Goal: Task Accomplishment & Management: Use online tool/utility

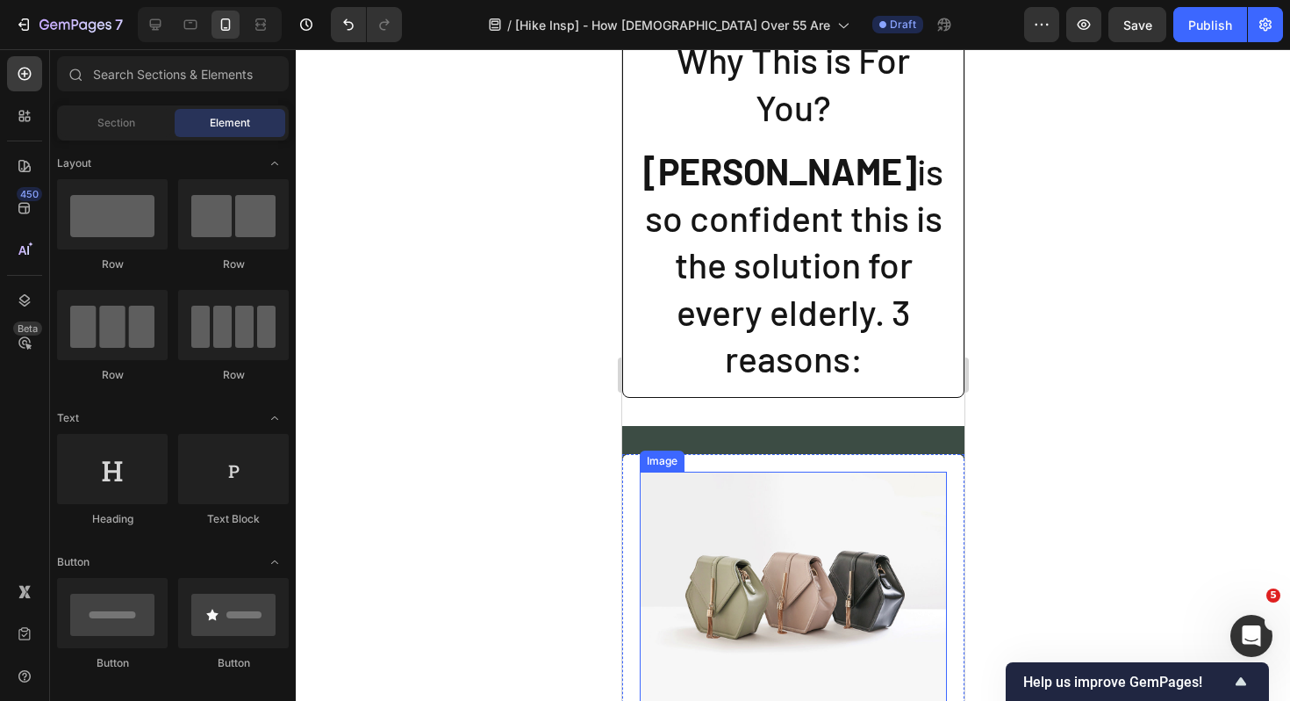
scroll to position [3361, 0]
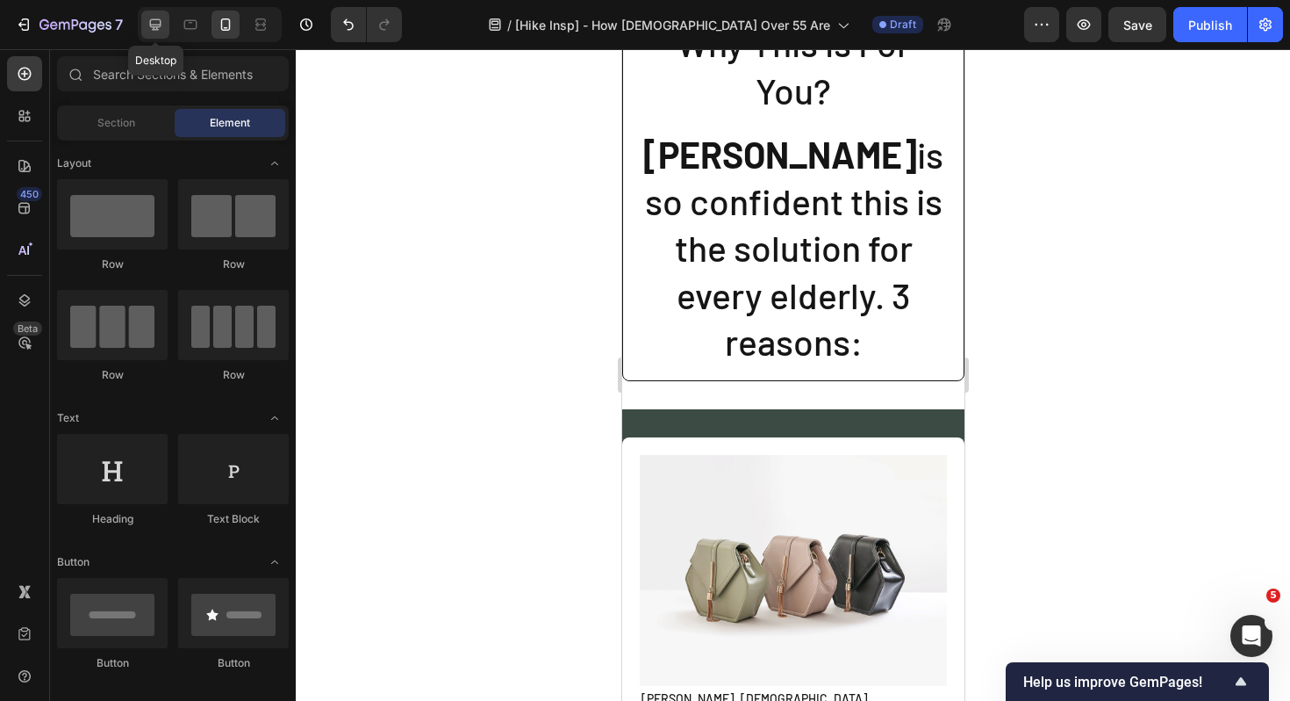
click at [144, 28] on div at bounding box center [155, 25] width 28 height 28
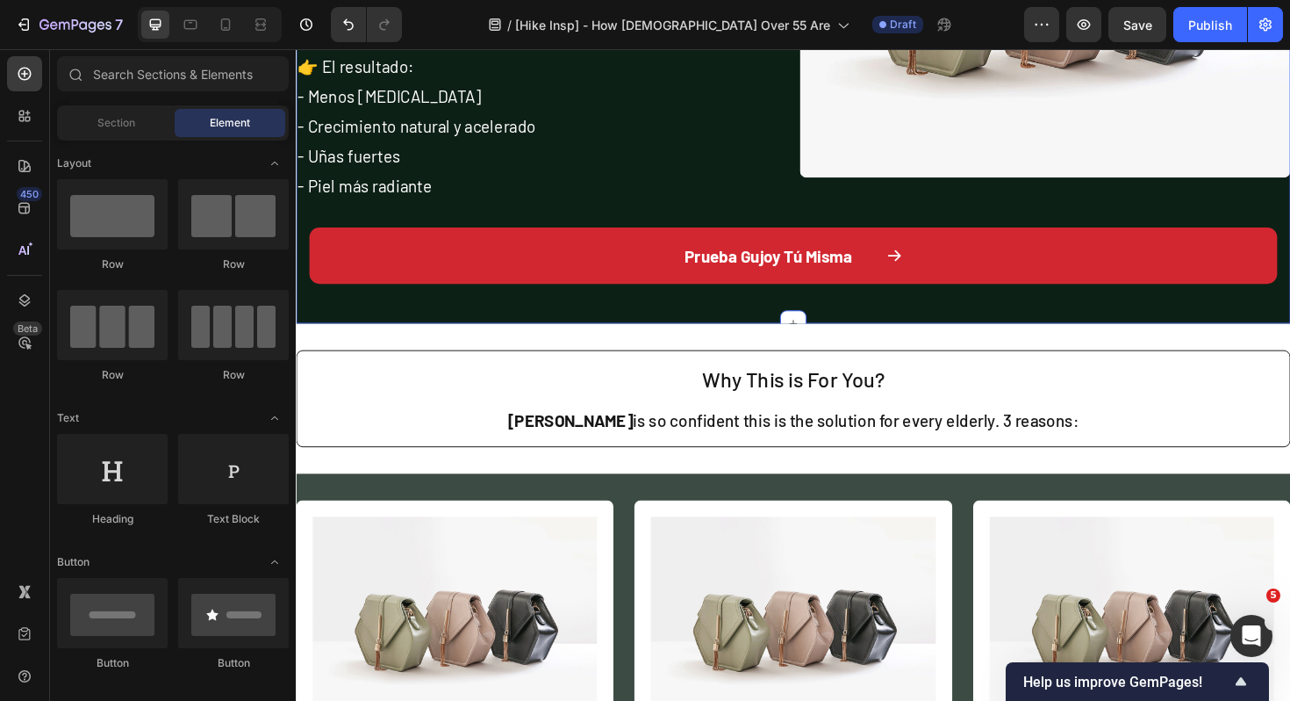
scroll to position [2627, 0]
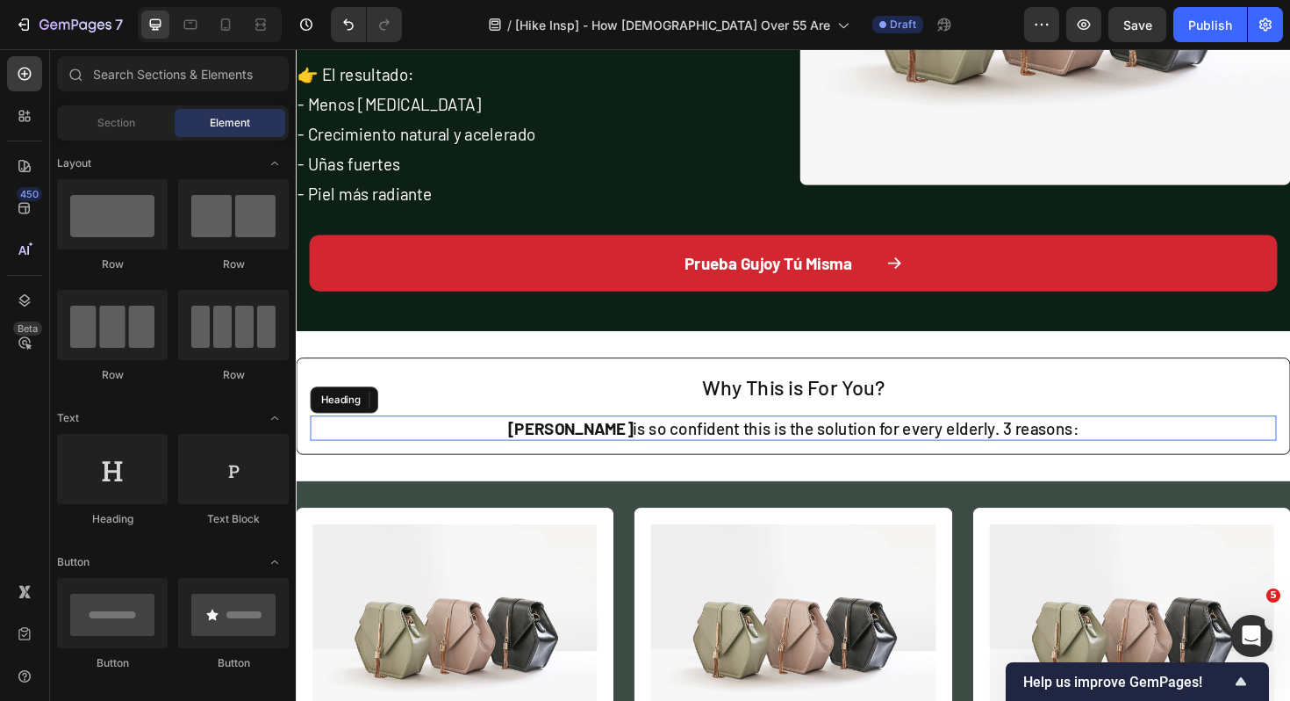
click at [1134, 450] on h2 "[PERSON_NAME] is so confident this is the solution for every elderly. 3 reasons:" at bounding box center [823, 450] width 1024 height 26
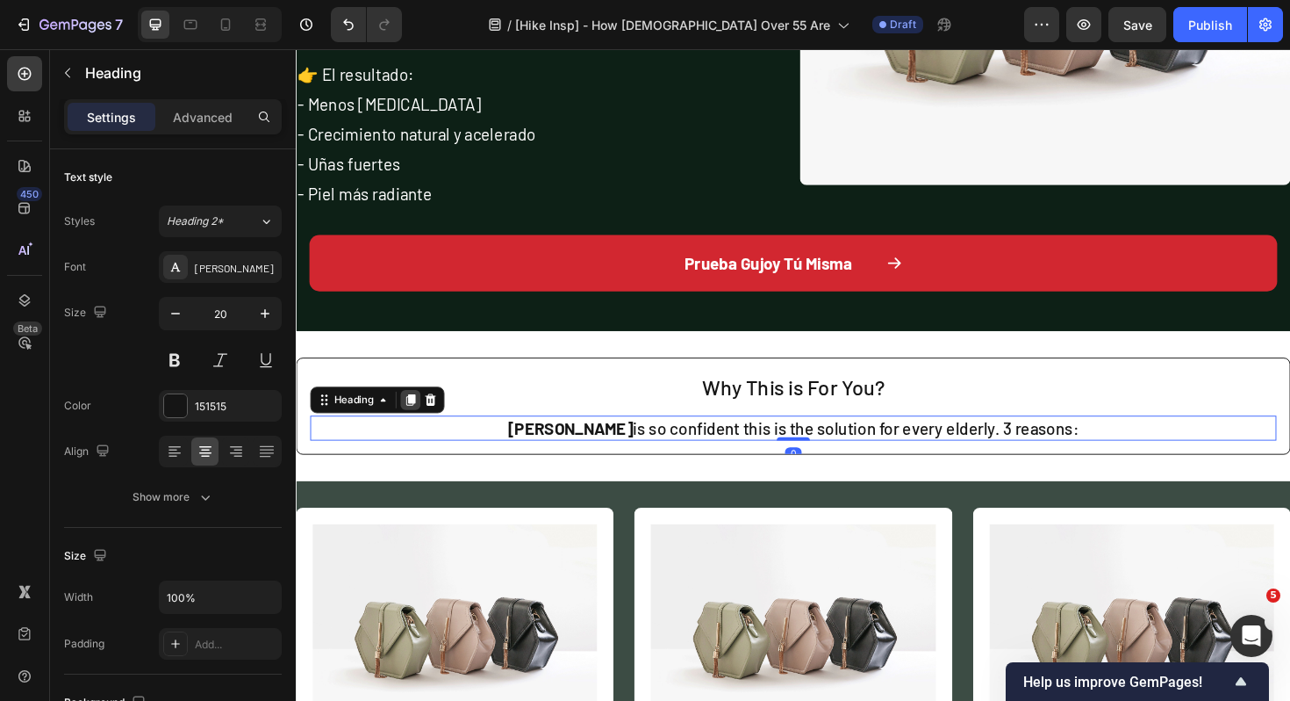
click at [418, 420] on icon at bounding box center [418, 420] width 10 height 12
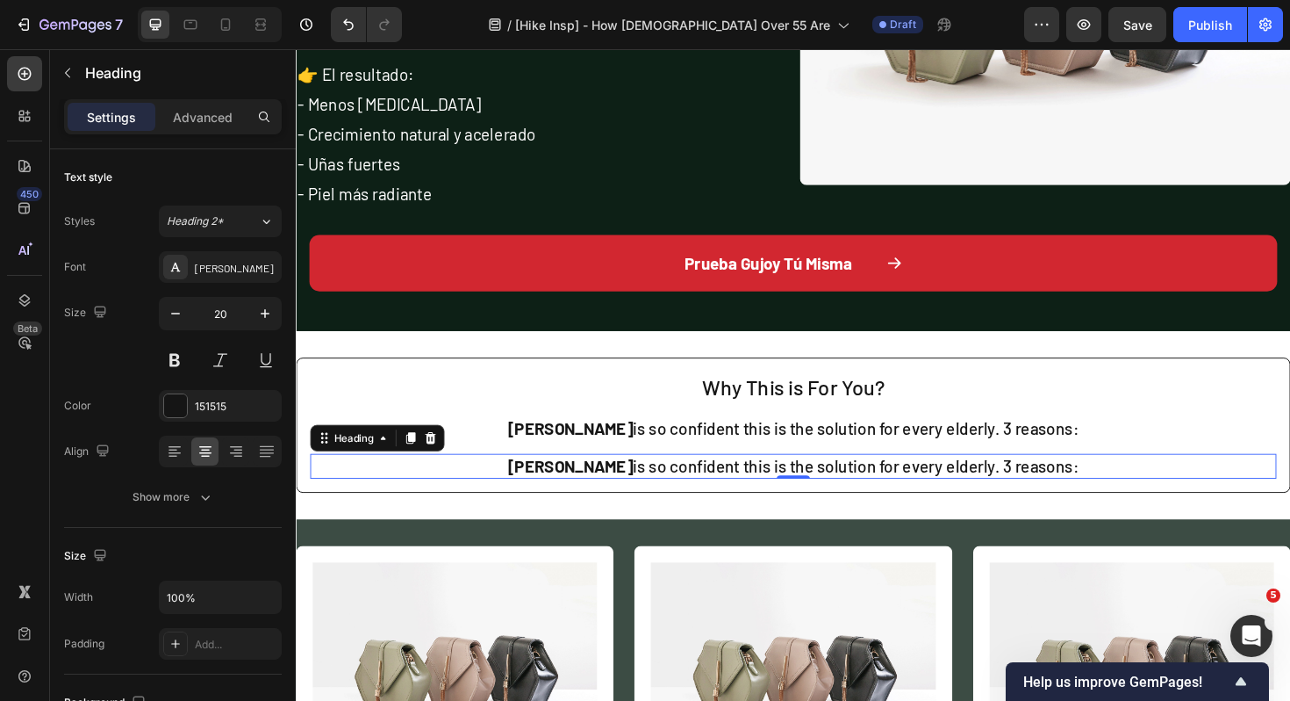
click at [1021, 495] on h2 "[PERSON_NAME] is so confident this is the solution for every elderly. 3 reasons:" at bounding box center [823, 491] width 1024 height 26
click at [1021, 495] on p "[PERSON_NAME] is so confident this is the solution for every elderly. 3 reasons:" at bounding box center [823, 490] width 1020 height 23
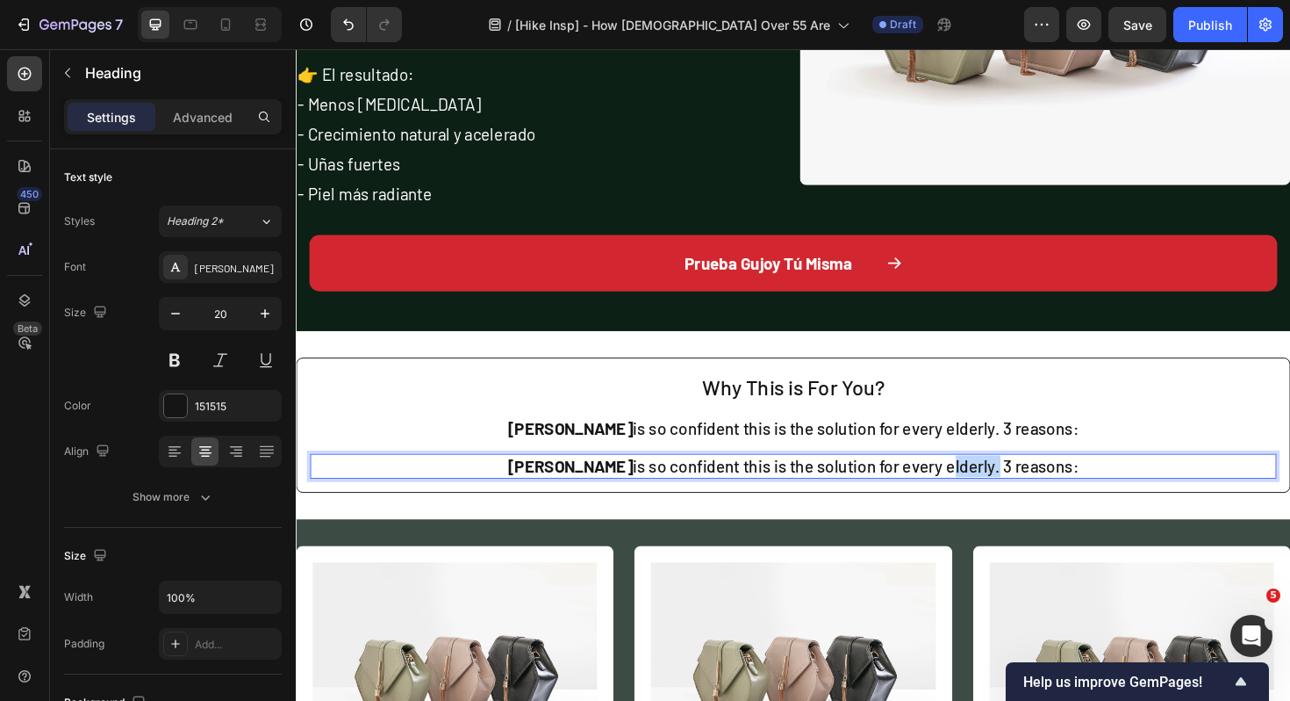
click at [1021, 495] on p "[PERSON_NAME] is so confident this is the solution for every elderly. 3 reasons:" at bounding box center [823, 490] width 1020 height 23
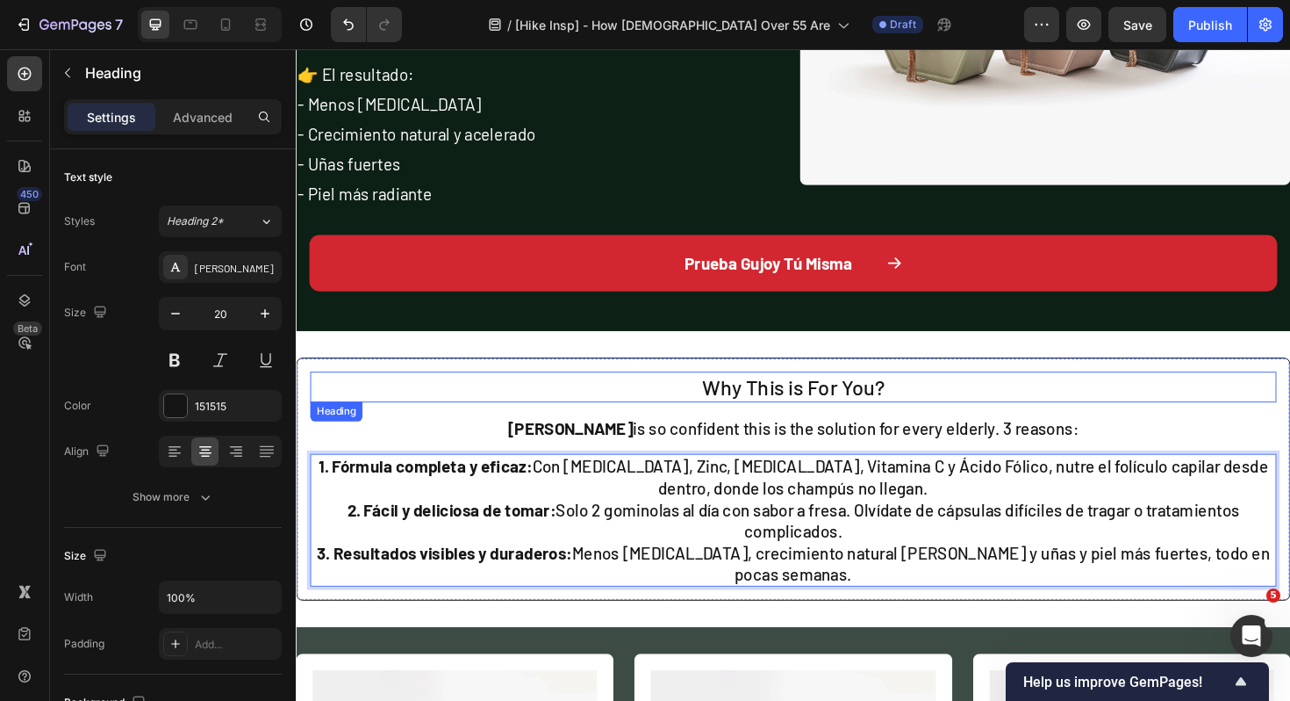
click at [906, 407] on h2 "Why This is For You?" at bounding box center [823, 407] width 1024 height 32
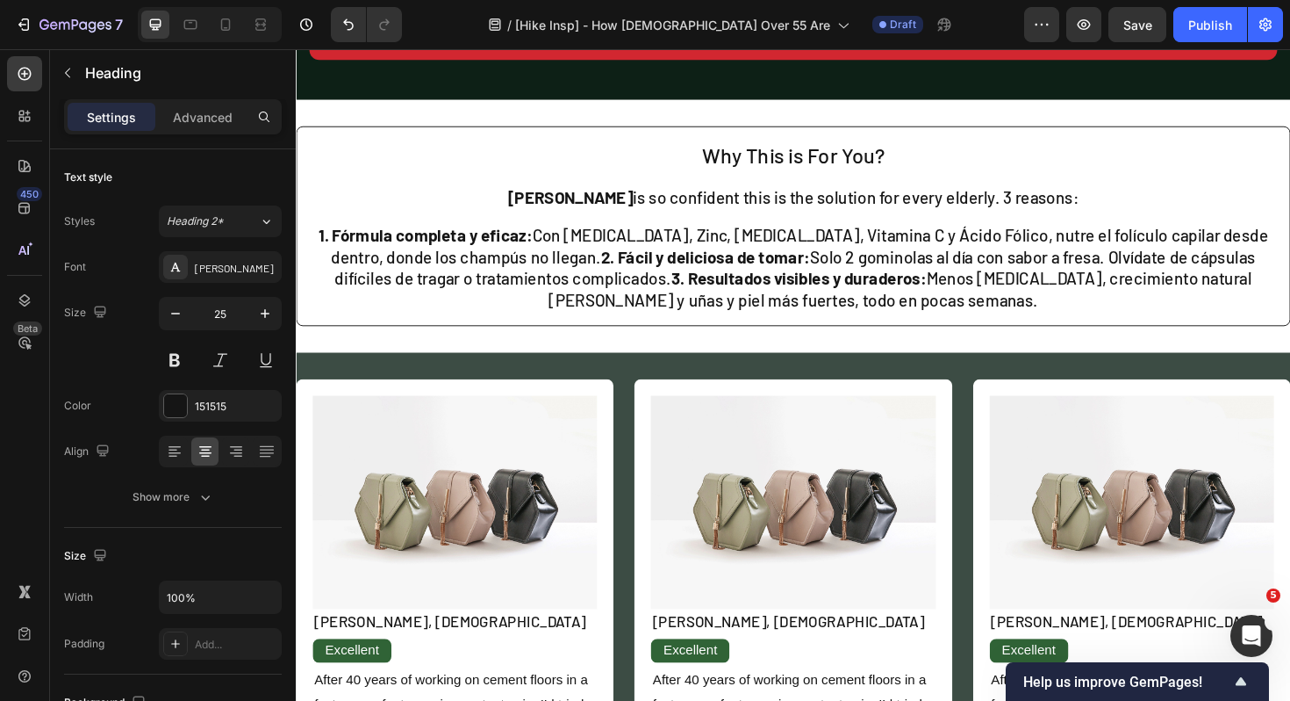
scroll to position [2016, 0]
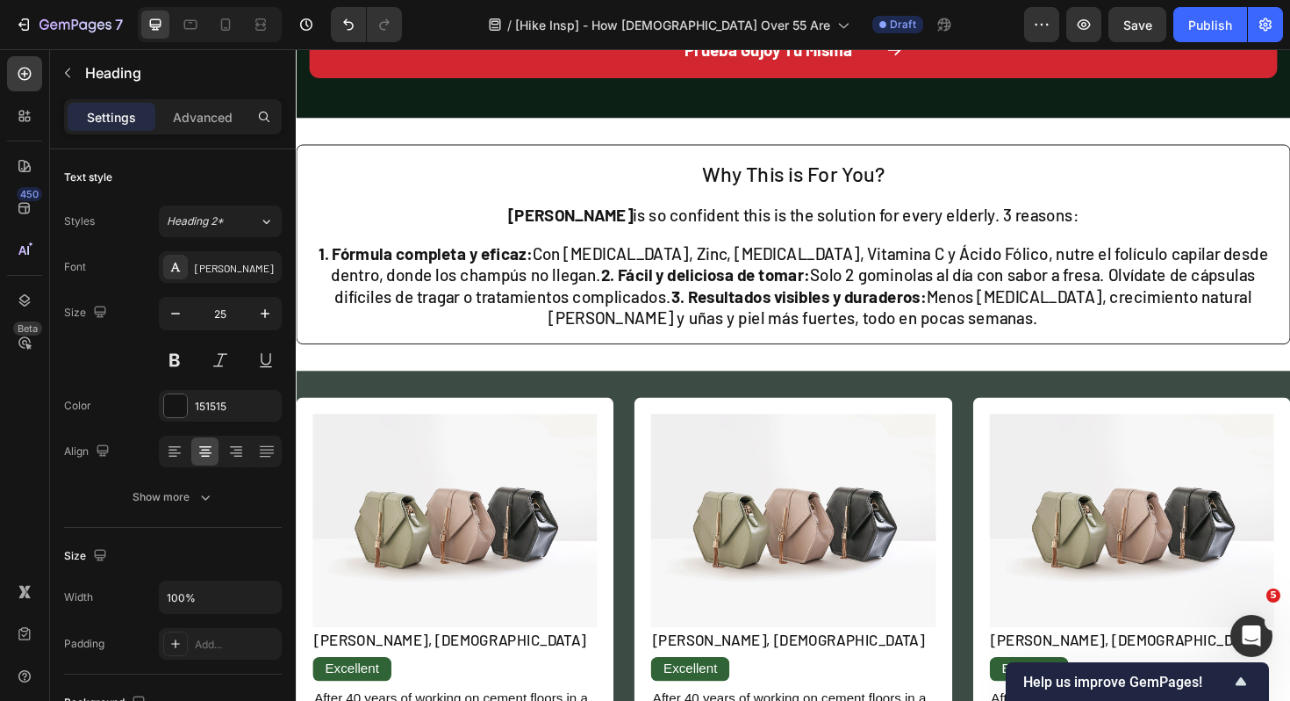
click at [787, 188] on h2 "Why This is For You?" at bounding box center [823, 181] width 1024 height 32
click at [820, 187] on p "Why This is For You?" at bounding box center [823, 181] width 1020 height 29
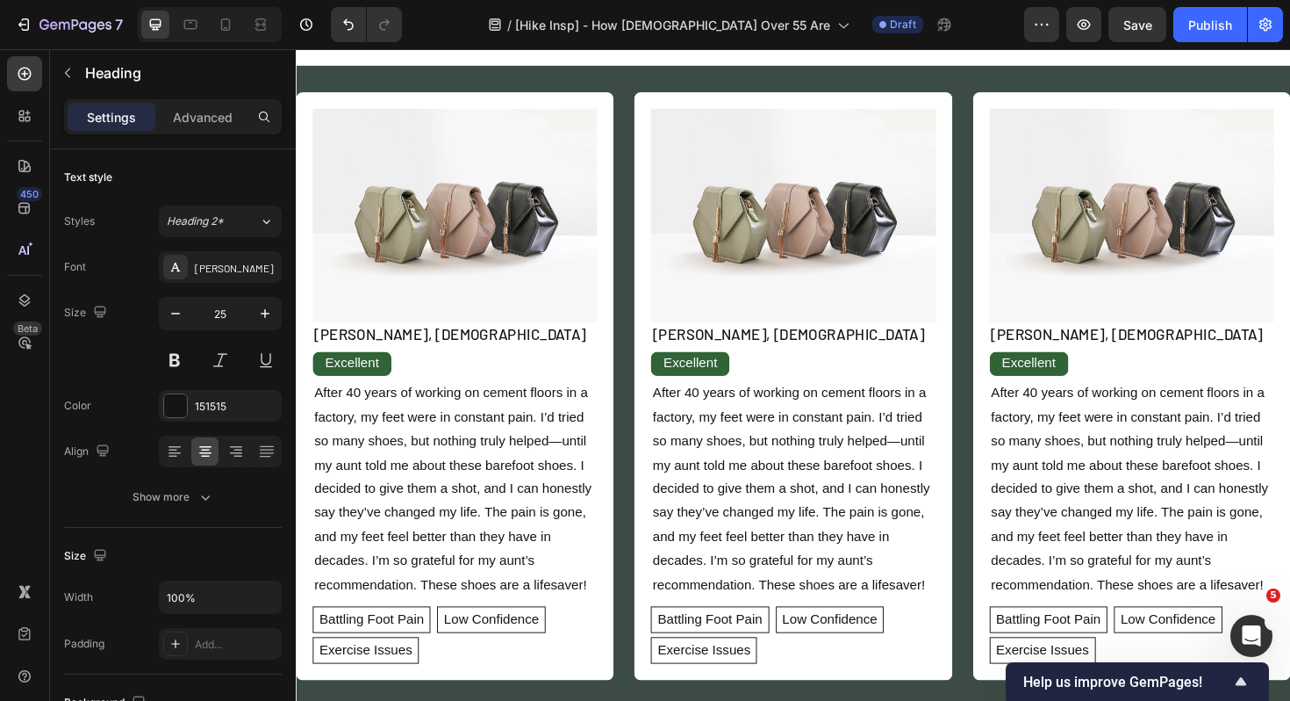
scroll to position [2357, 0]
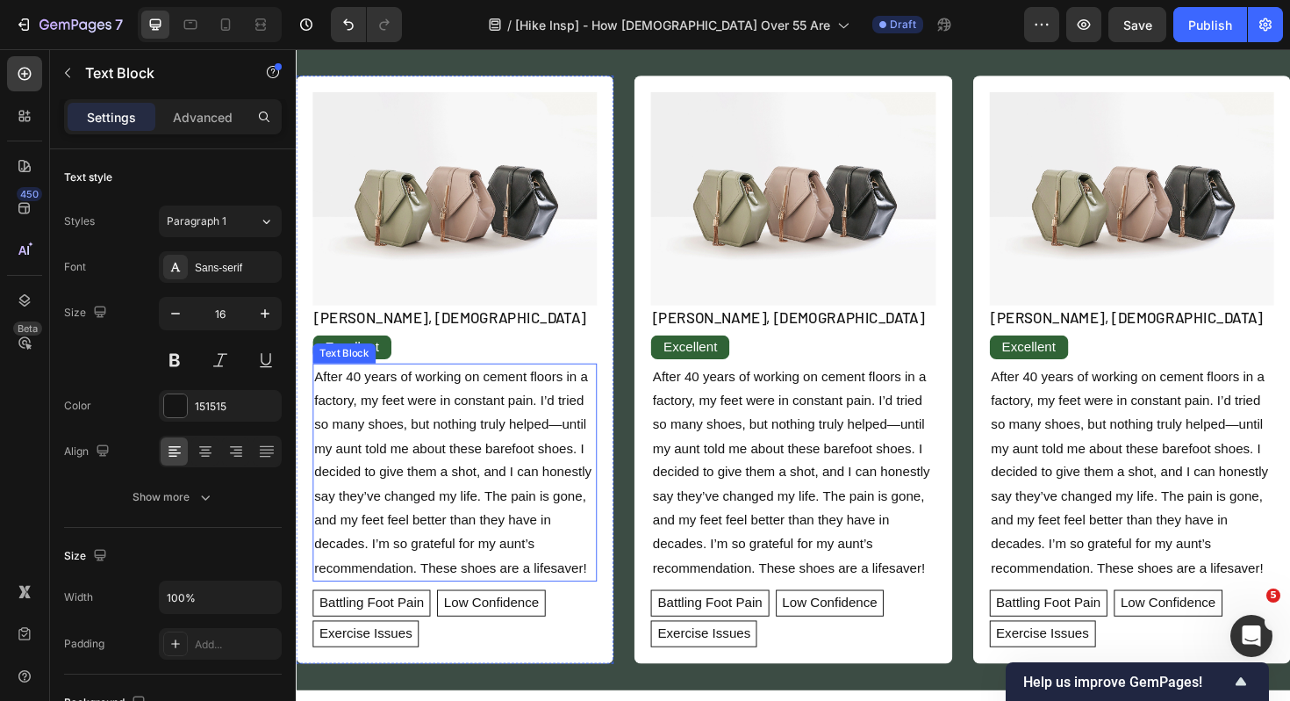
click at [454, 531] on p "After 40 years of working on cement floors in a factory, my feet were in consta…" at bounding box center [464, 497] width 298 height 227
click at [485, 521] on p "After 40 years of working on cement floors in a factory, my feet were in consta…" at bounding box center [464, 497] width 298 height 227
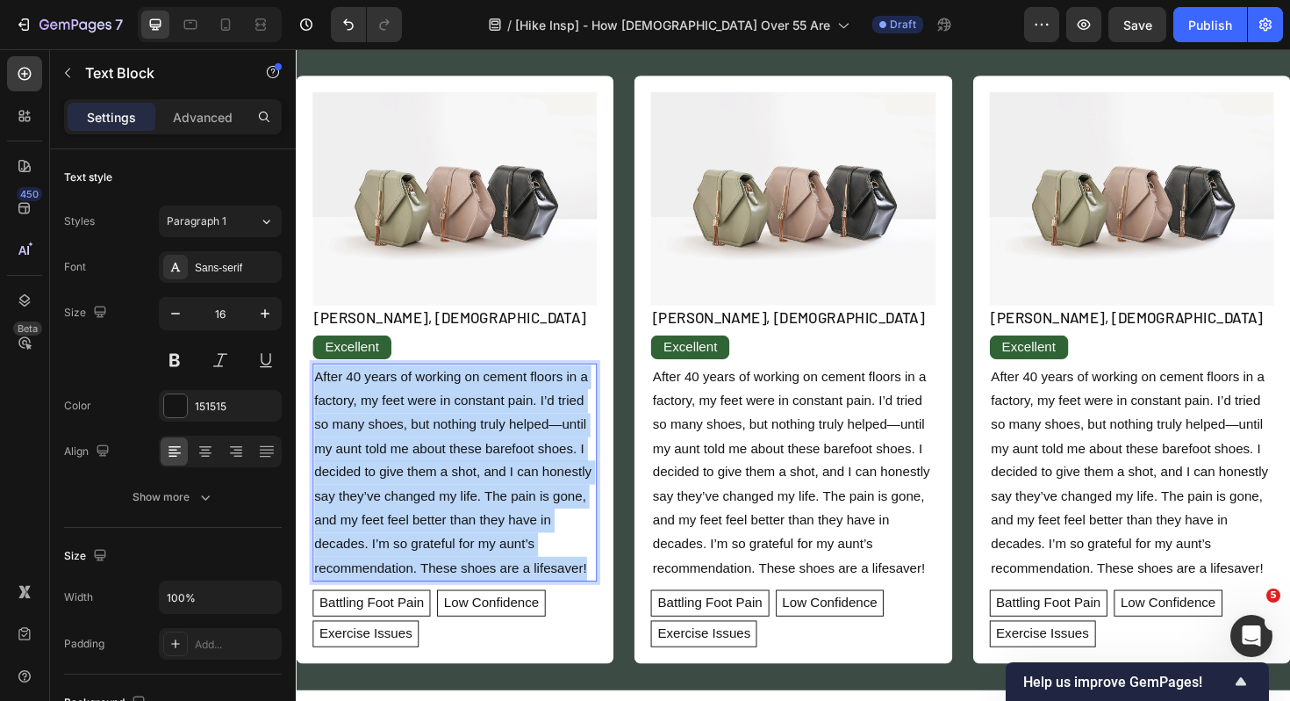
click at [485, 521] on p "After 40 years of working on cement floors in a factory, my feet were in consta…" at bounding box center [464, 497] width 298 height 227
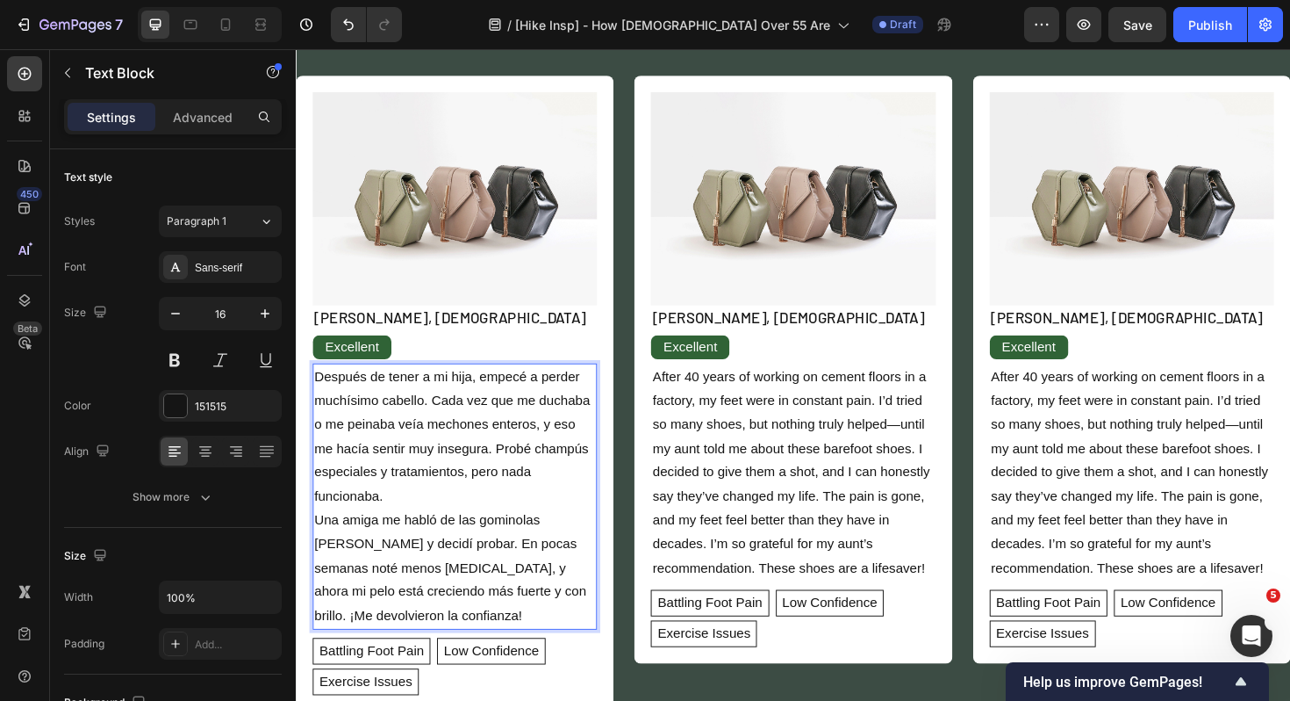
scroll to position [2428, 0]
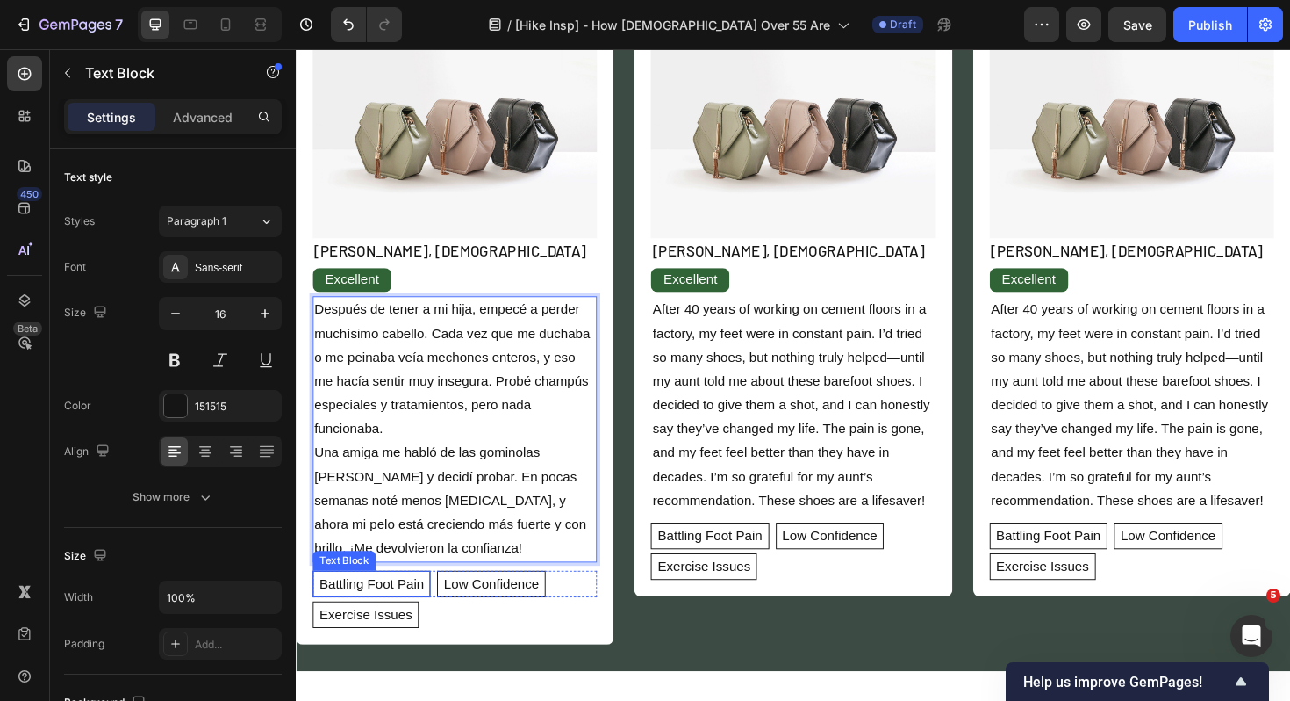
click at [349, 605] on p "Battling Foot Pain" at bounding box center [375, 615] width 111 height 21
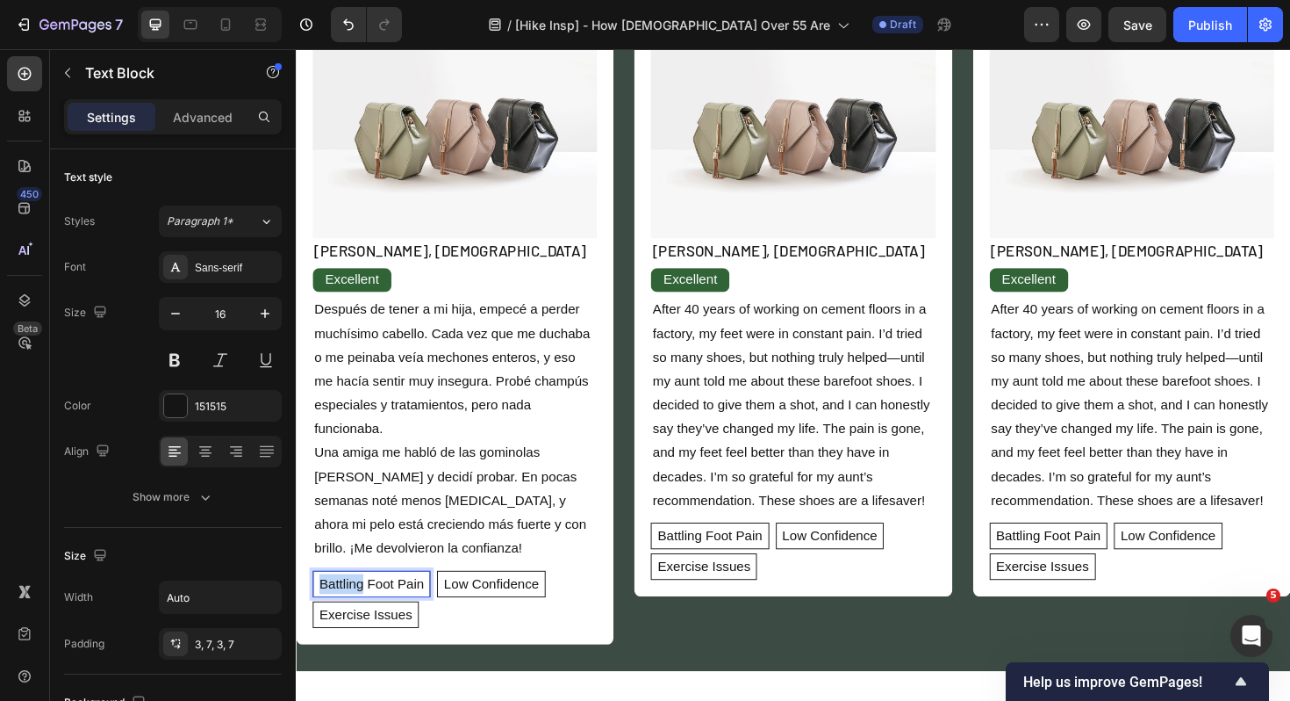
click at [349, 605] on p "Battling Foot Pain" at bounding box center [375, 615] width 111 height 21
click at [466, 605] on p "Low Confidence" at bounding box center [451, 615] width 101 height 21
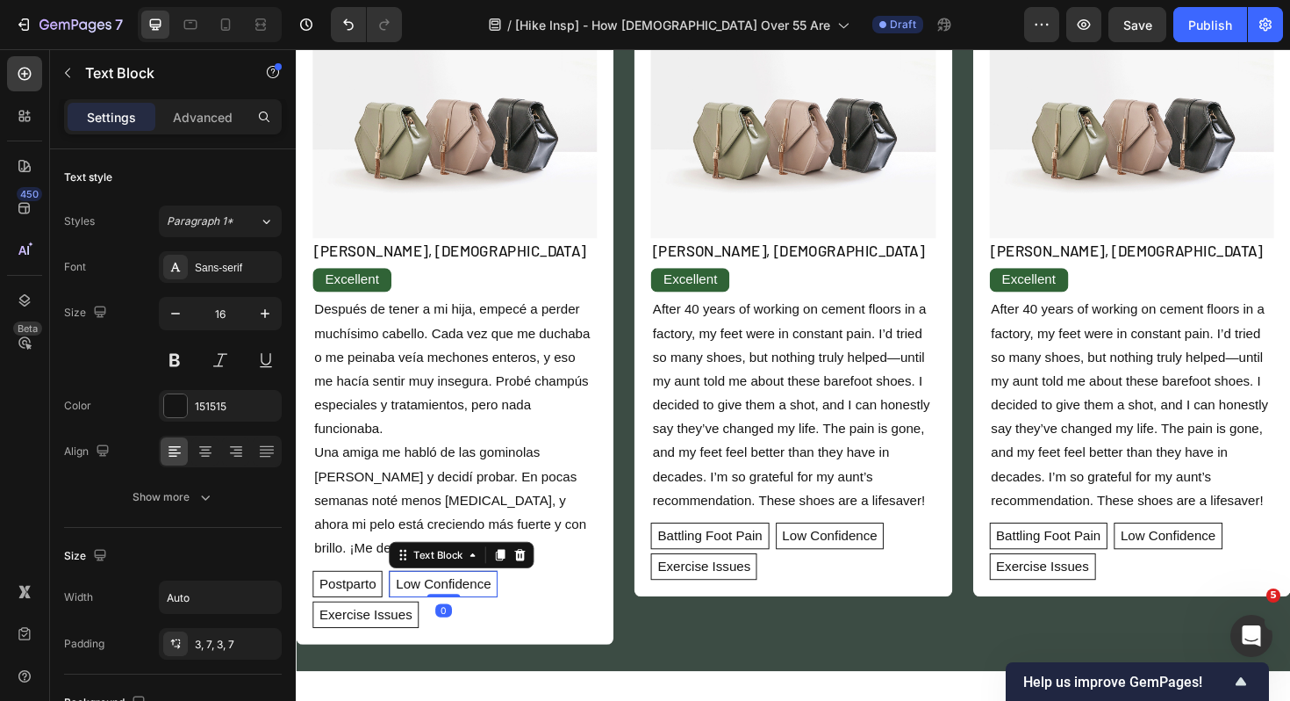
click at [466, 605] on p "Low Confidence" at bounding box center [451, 615] width 101 height 21
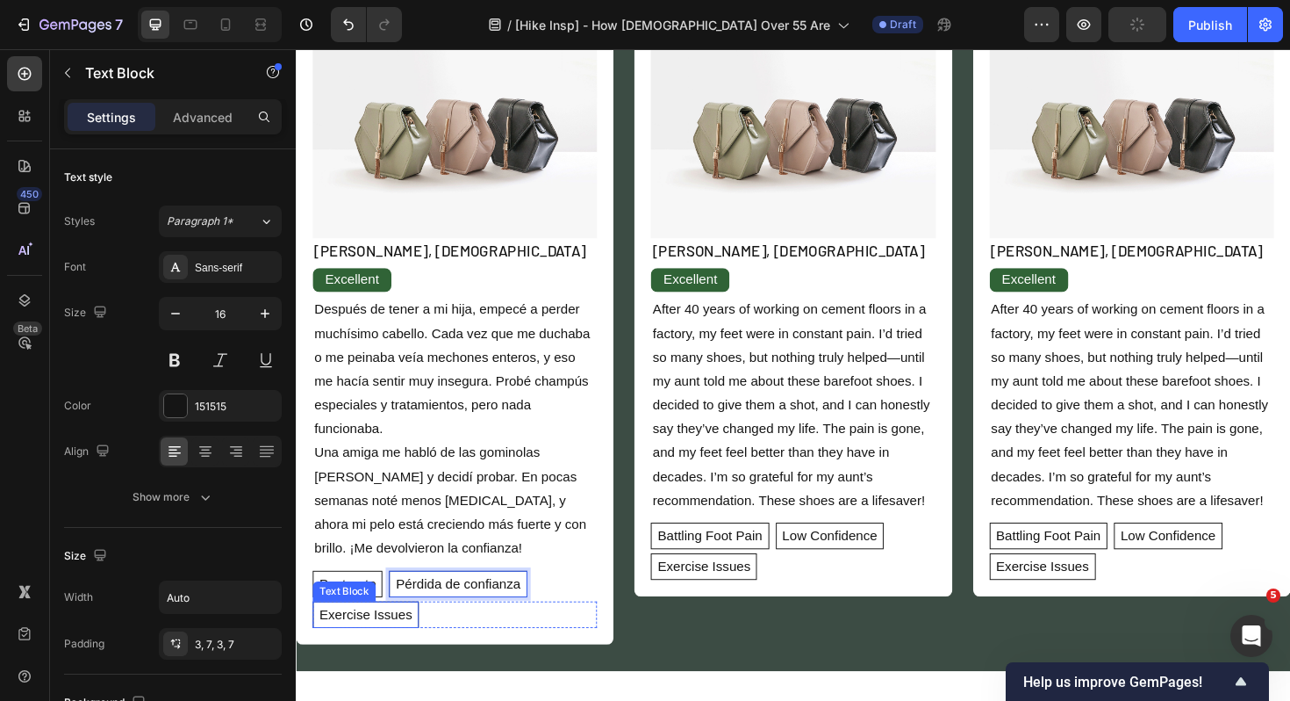
click at [382, 637] on p "Exercise Issues" at bounding box center [369, 647] width 98 height 21
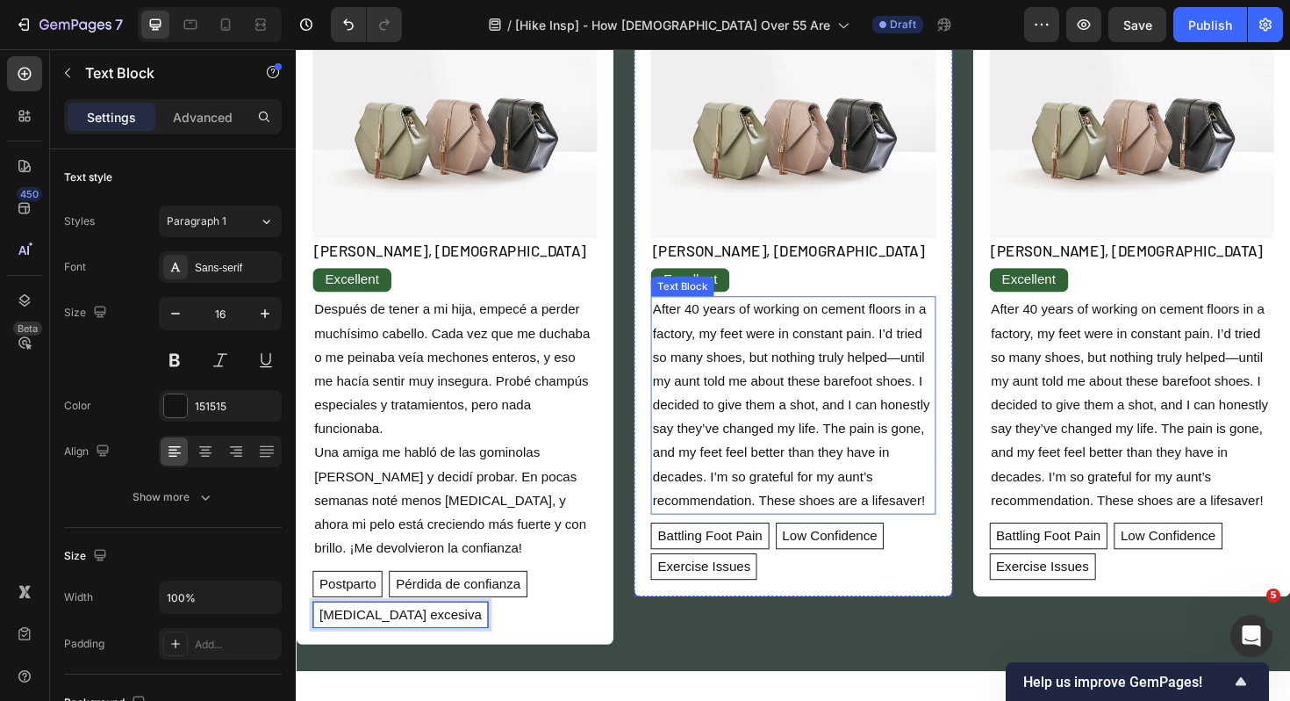
click at [773, 489] on p "After 40 years of working on cement floors in a factory, my feet were in consta…" at bounding box center [822, 426] width 298 height 227
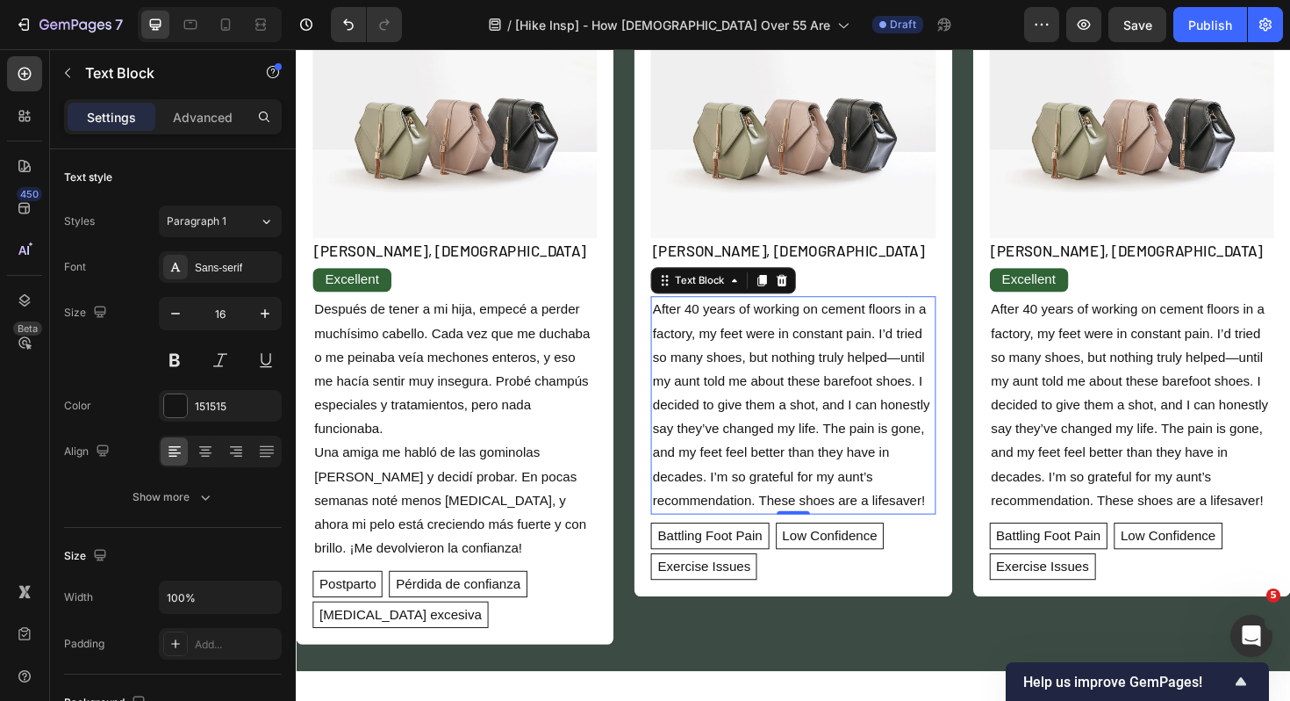
click at [773, 489] on p "After 40 years of working on cement floors in a factory, my feet were in consta…" at bounding box center [822, 426] width 298 height 227
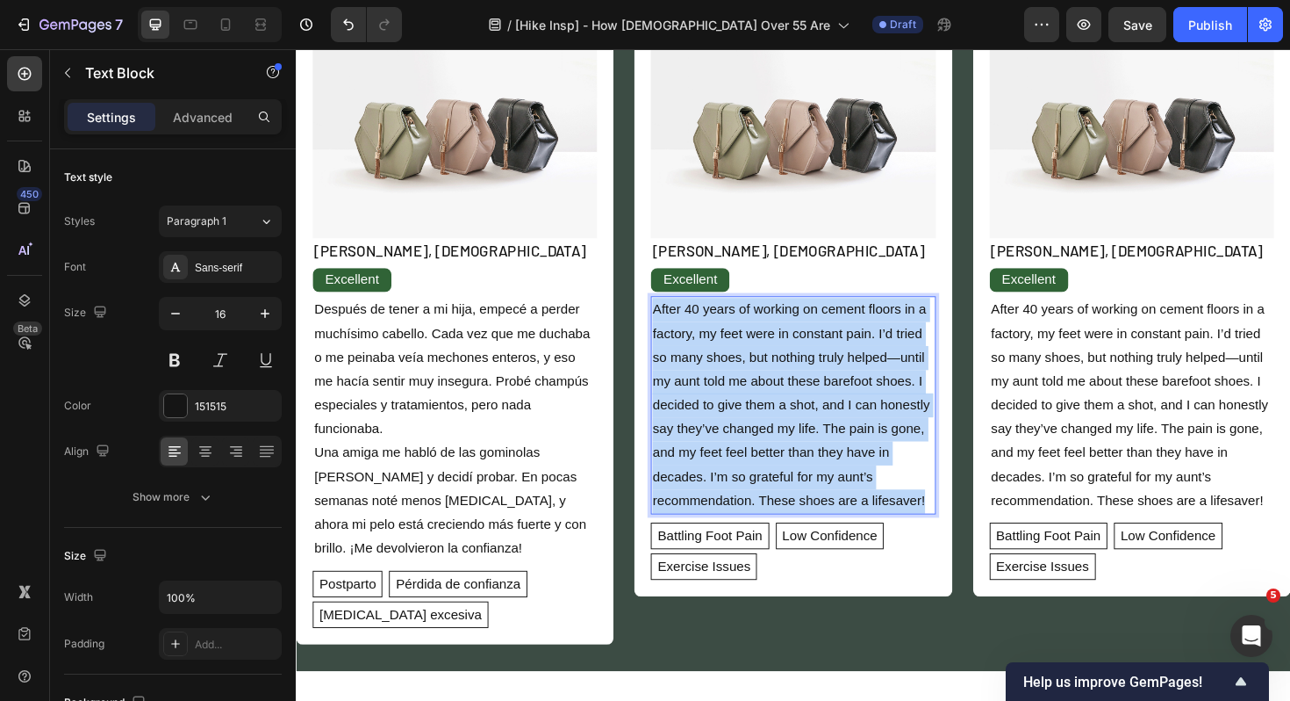
click at [773, 489] on p "After 40 years of working on cement floors in a factory, my feet were in consta…" at bounding box center [822, 426] width 298 height 227
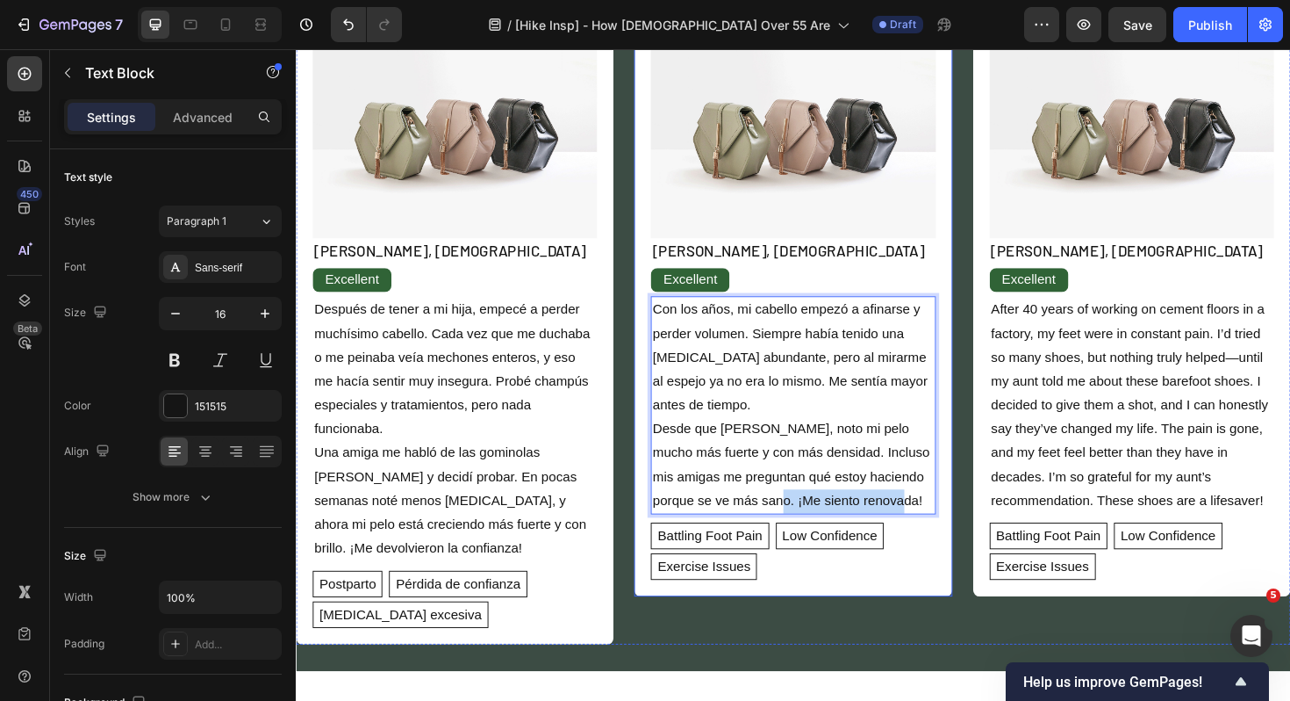
drag, startPoint x: 826, startPoint y: 528, endPoint x: 975, endPoint y: 533, distance: 149.3
click at [975, 533] on div "Image [PERSON_NAME], [DEMOGRAPHIC_DATA] Text Block Excellent Text Block Con los…" at bounding box center [822, 317] width 336 height 623
click at [749, 563] on p "Battling Foot Pain" at bounding box center [734, 564] width 111 height 21
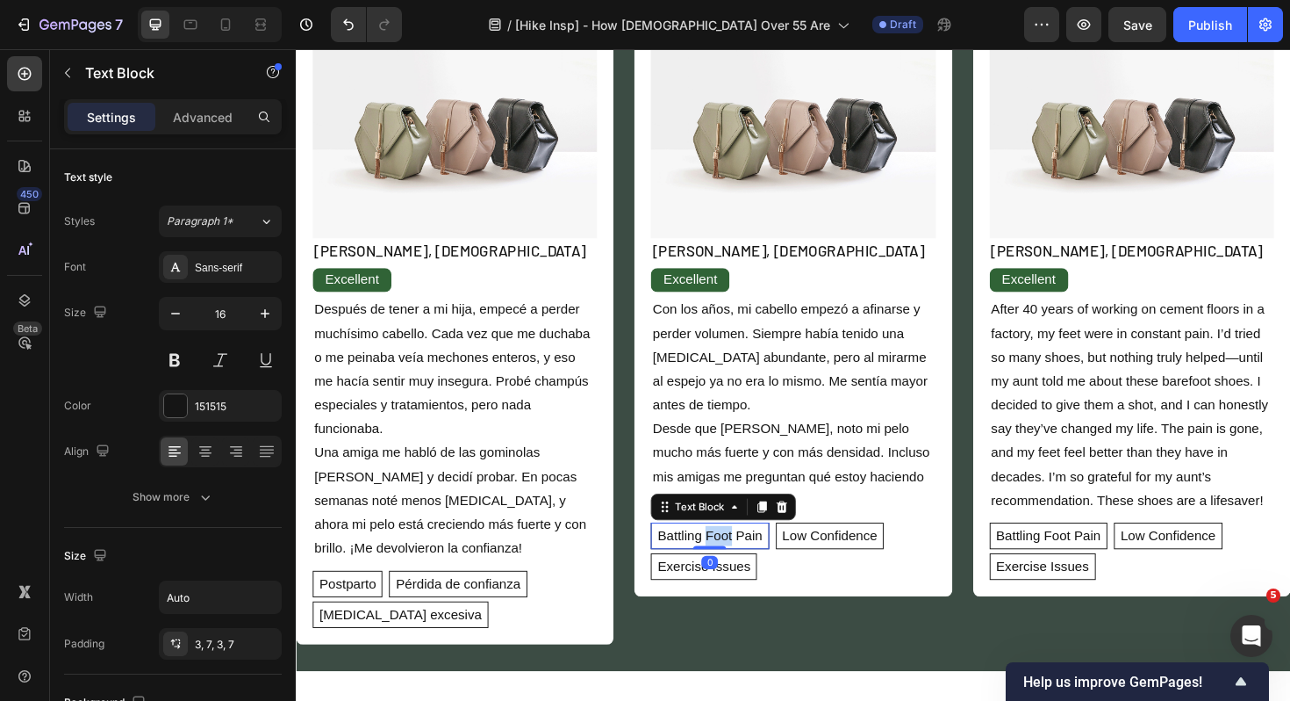
click at [749, 563] on p "Battling Foot Pain" at bounding box center [734, 564] width 111 height 21
click at [820, 561] on p "Low Confidence" at bounding box center [824, 564] width 101 height 21
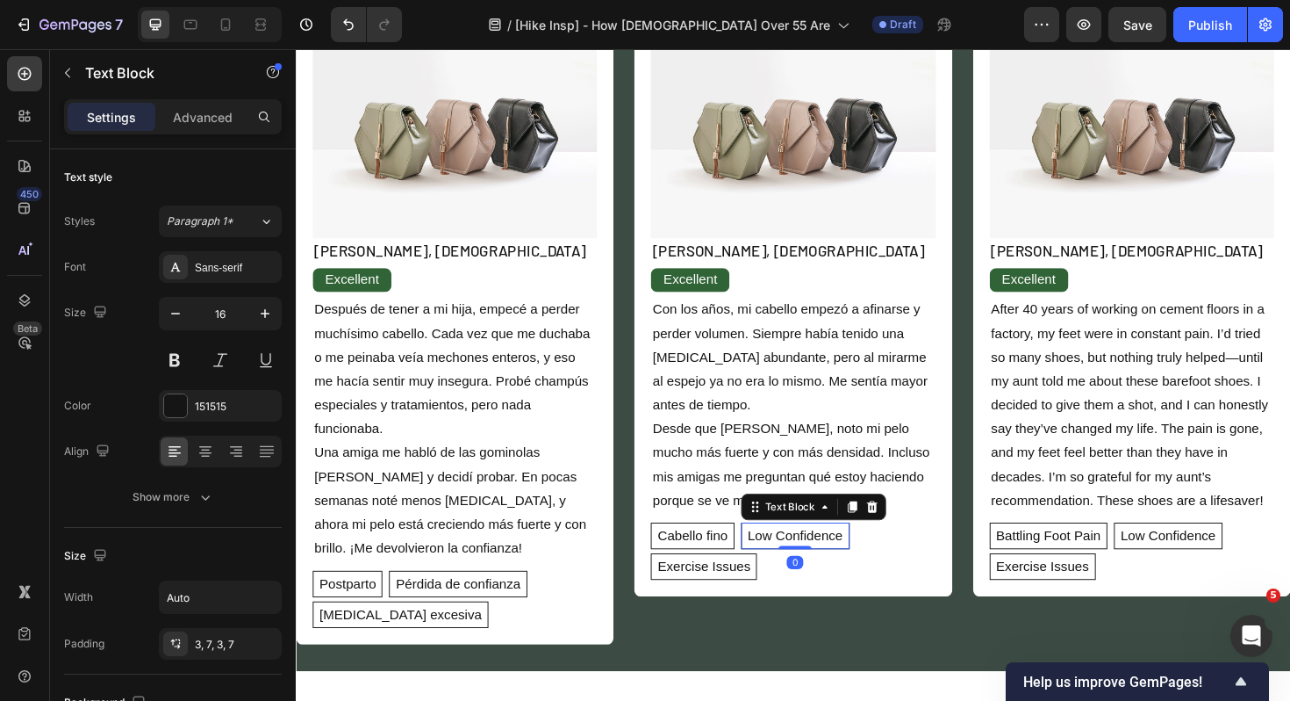
click at [820, 561] on p "Low Confidence" at bounding box center [824, 564] width 101 height 21
click at [780, 566] on p "Low Confidence" at bounding box center [824, 564] width 101 height 21
drag, startPoint x: 775, startPoint y: 566, endPoint x: 874, endPoint y: 565, distance: 99.2
click at [874, 565] on div "Low Confidence" at bounding box center [824, 564] width 115 height 28
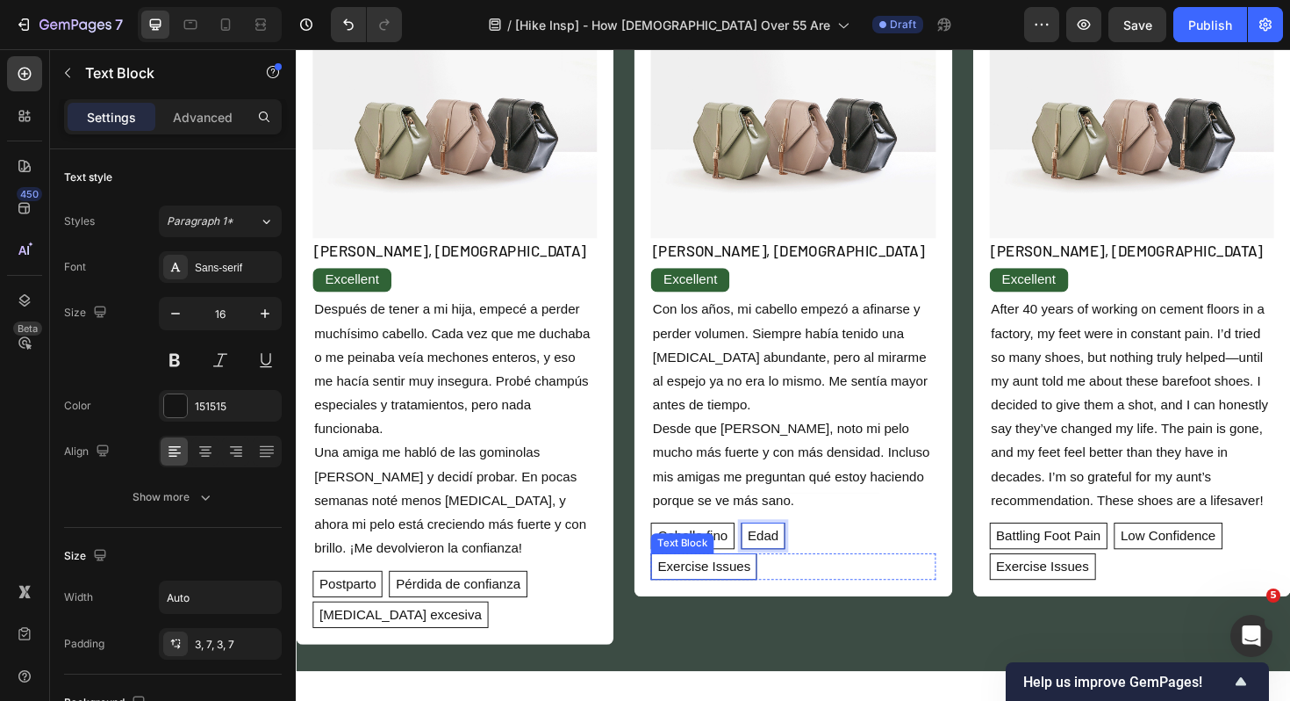
click at [693, 595] on p "Exercise Issues" at bounding box center [728, 596] width 98 height 21
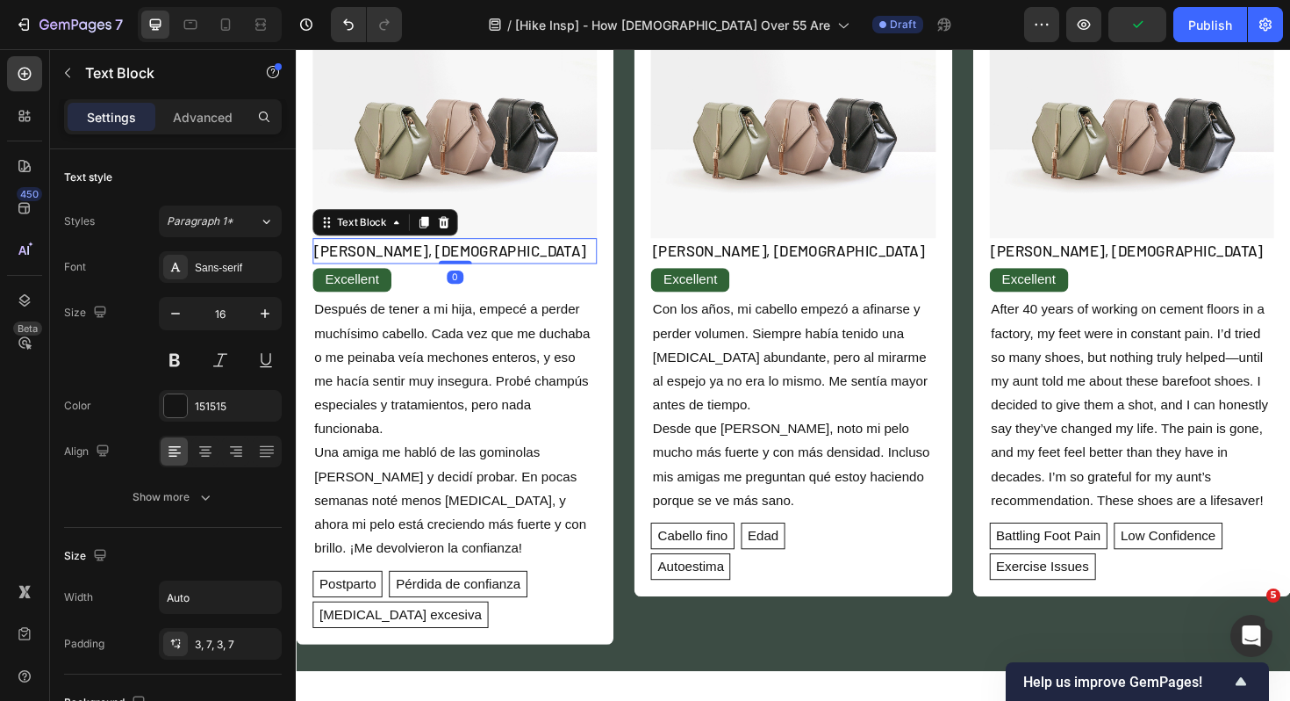
click at [392, 262] on p "[PERSON_NAME], [DEMOGRAPHIC_DATA]" at bounding box center [464, 263] width 298 height 24
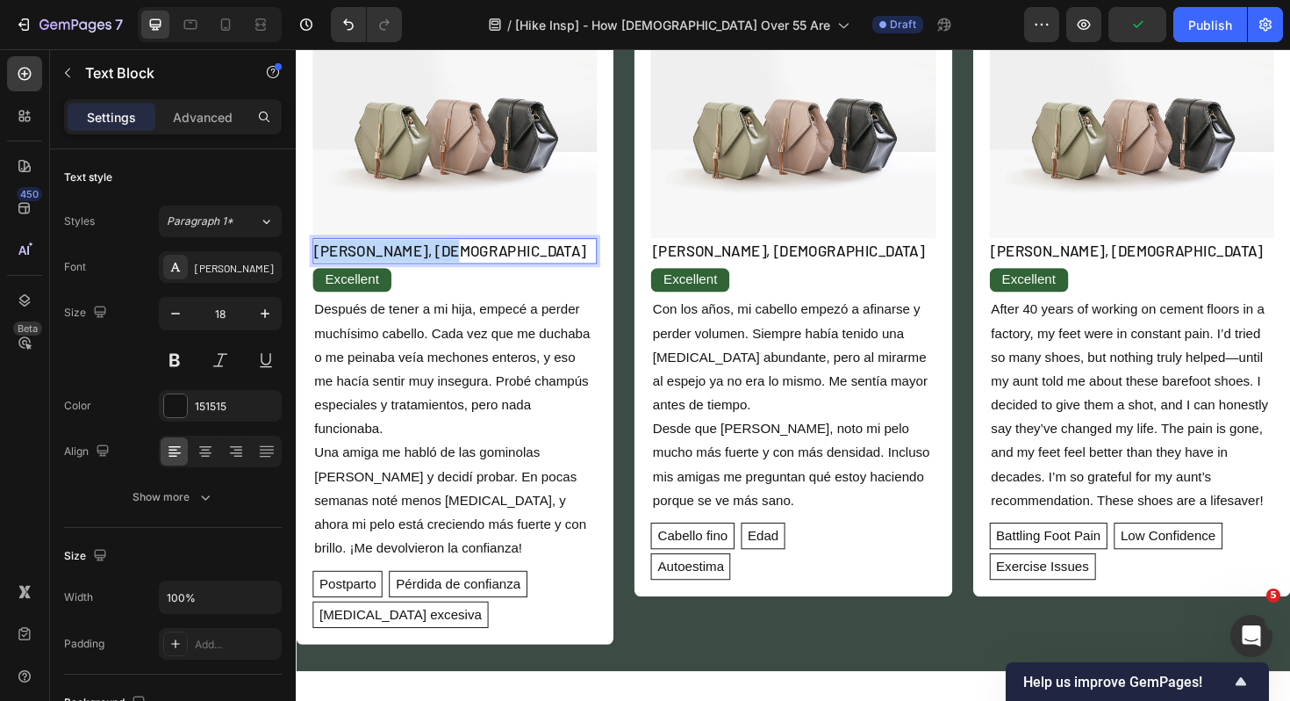
click at [392, 262] on p "[PERSON_NAME], [DEMOGRAPHIC_DATA]" at bounding box center [464, 263] width 298 height 24
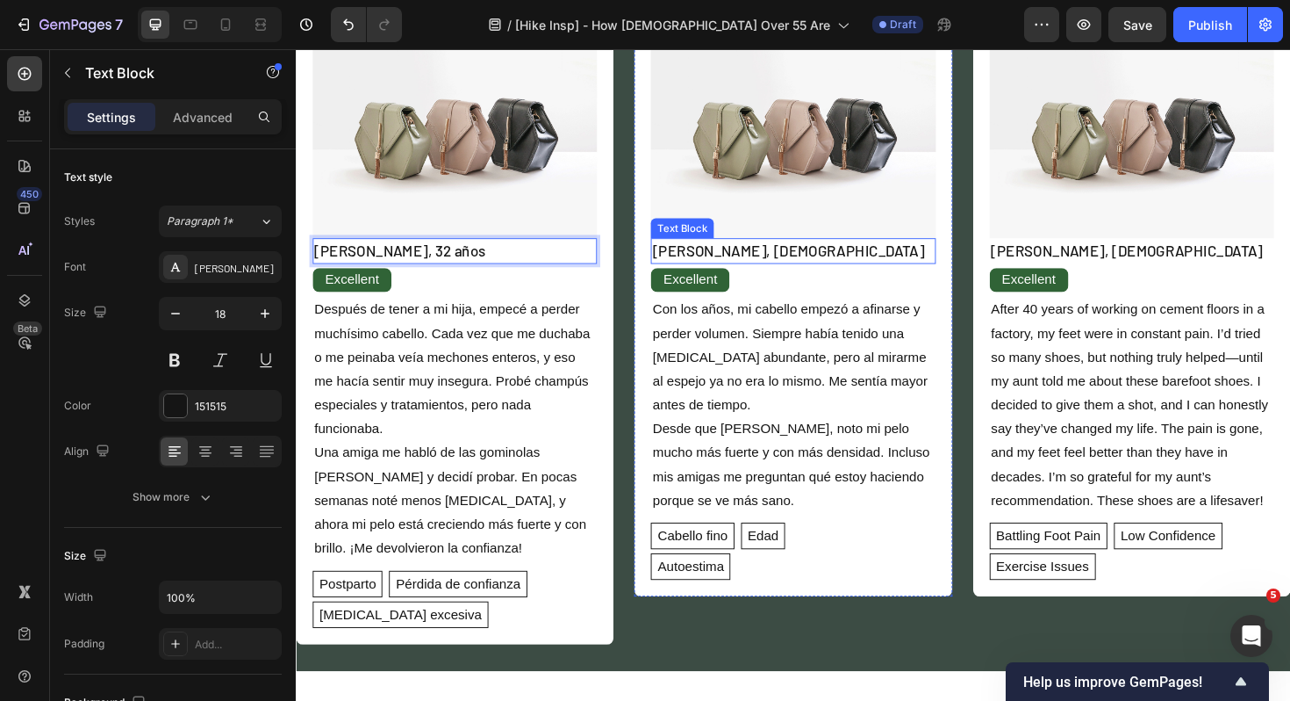
click at [784, 268] on p "[PERSON_NAME], [DEMOGRAPHIC_DATA]" at bounding box center [822, 263] width 298 height 24
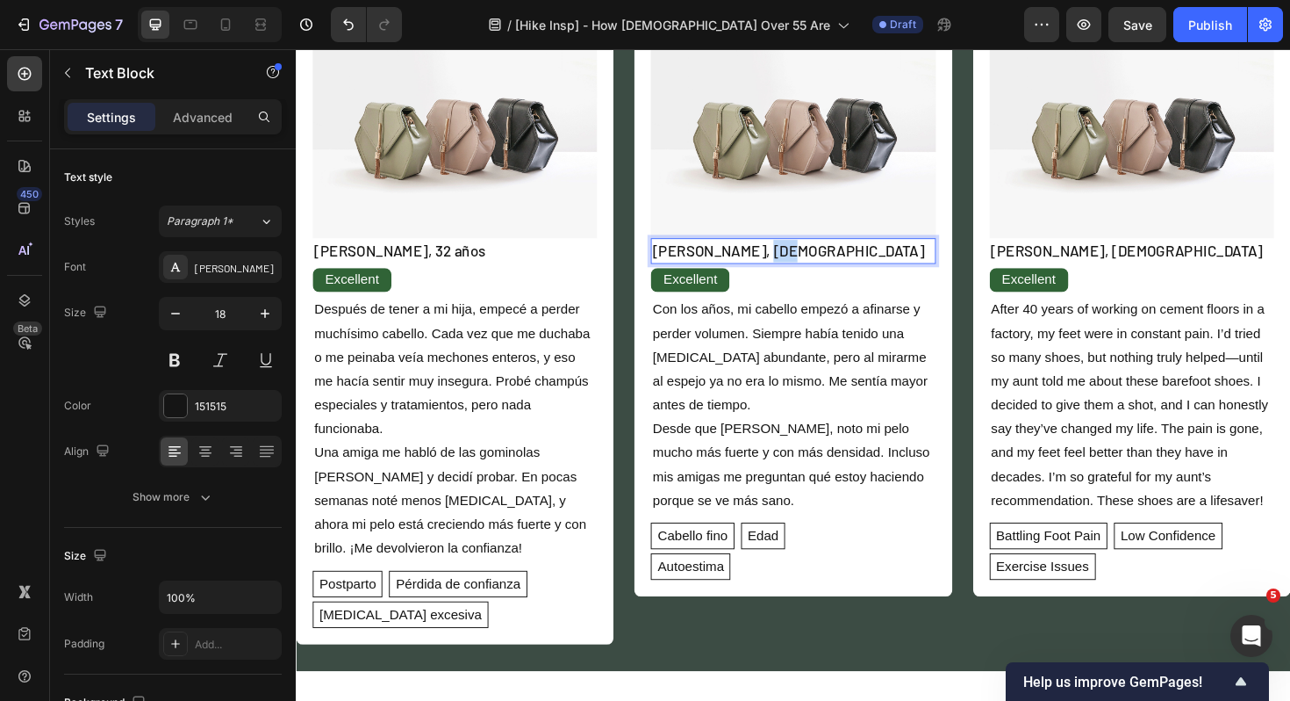
click at [784, 268] on p "[PERSON_NAME], [DEMOGRAPHIC_DATA]" at bounding box center [822, 263] width 298 height 24
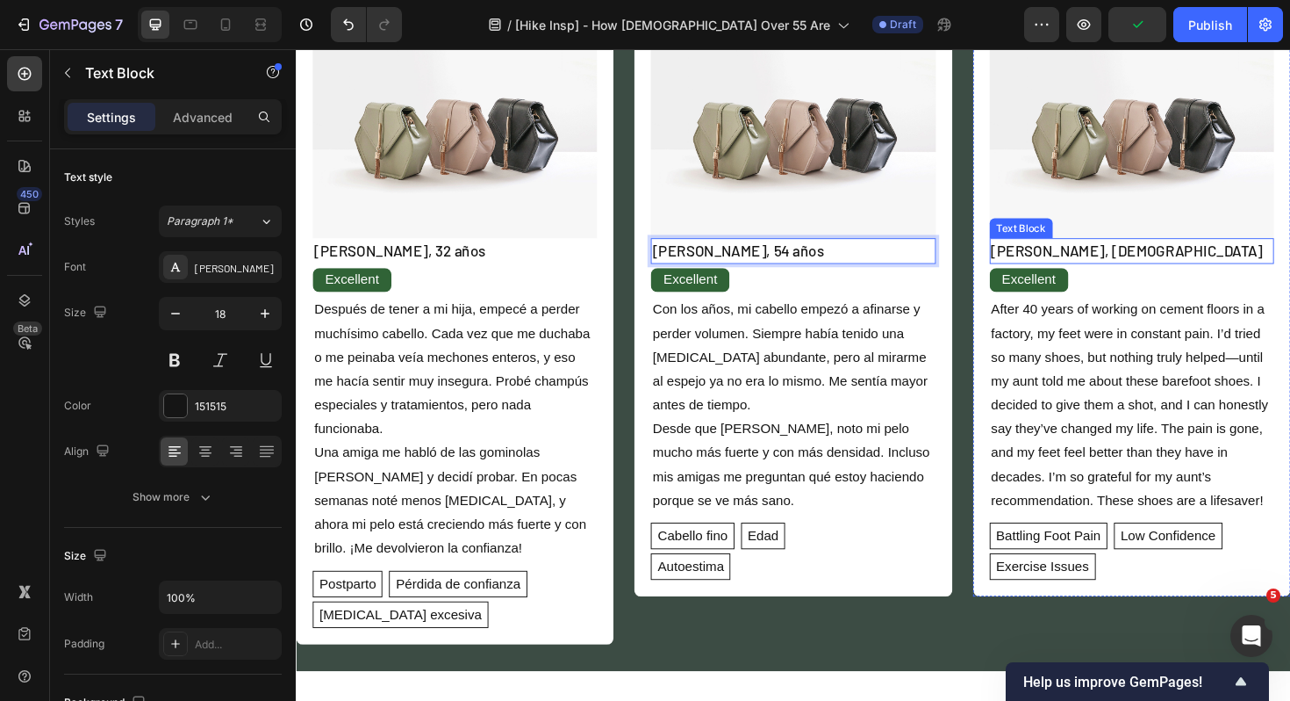
click at [1107, 266] on p "[PERSON_NAME], [DEMOGRAPHIC_DATA]" at bounding box center [1181, 263] width 298 height 24
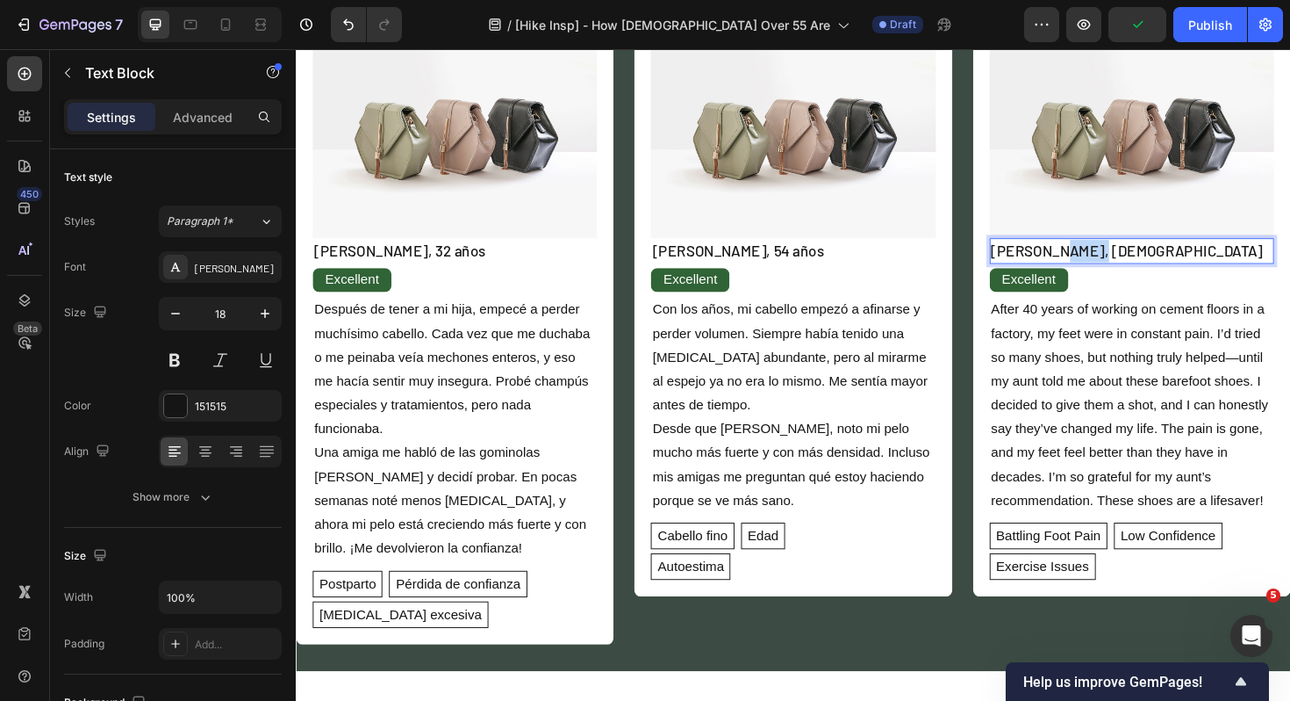
click at [1107, 266] on p "[PERSON_NAME], [DEMOGRAPHIC_DATA]" at bounding box center [1181, 263] width 298 height 24
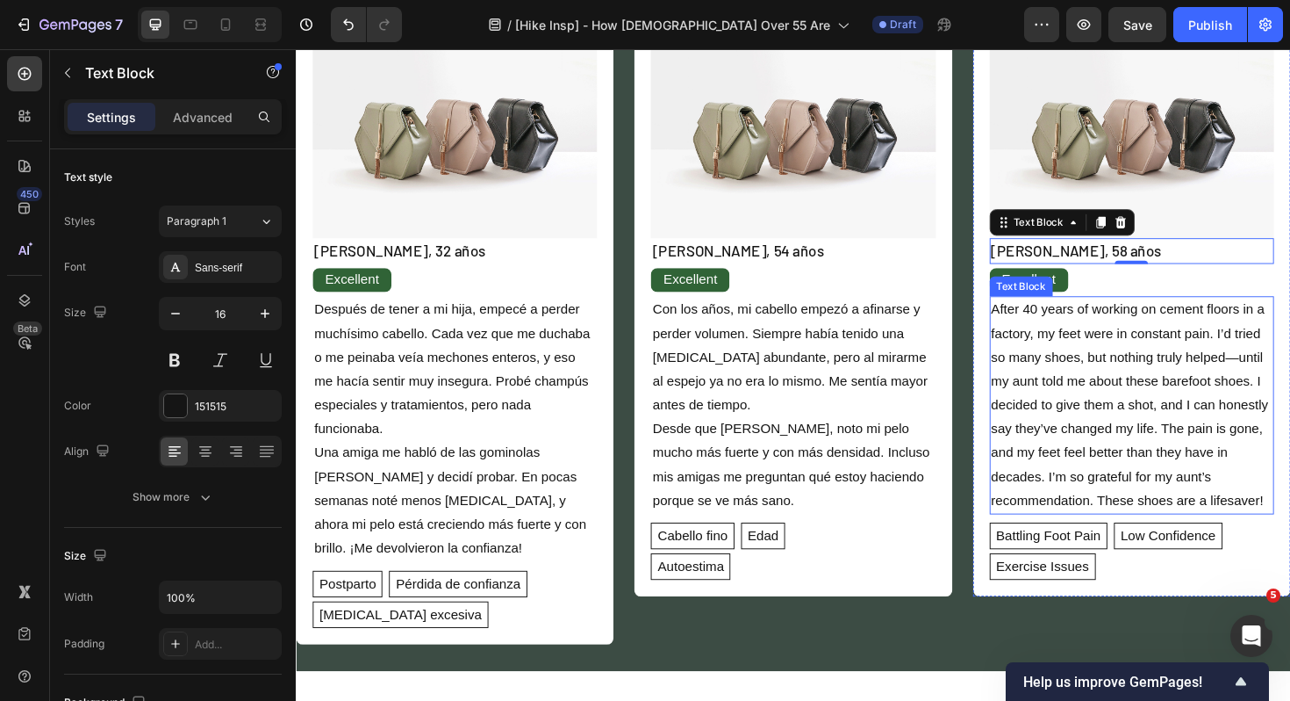
click at [1092, 425] on p "After 40 years of working on cement floors in a factory, my feet were in consta…" at bounding box center [1181, 426] width 298 height 227
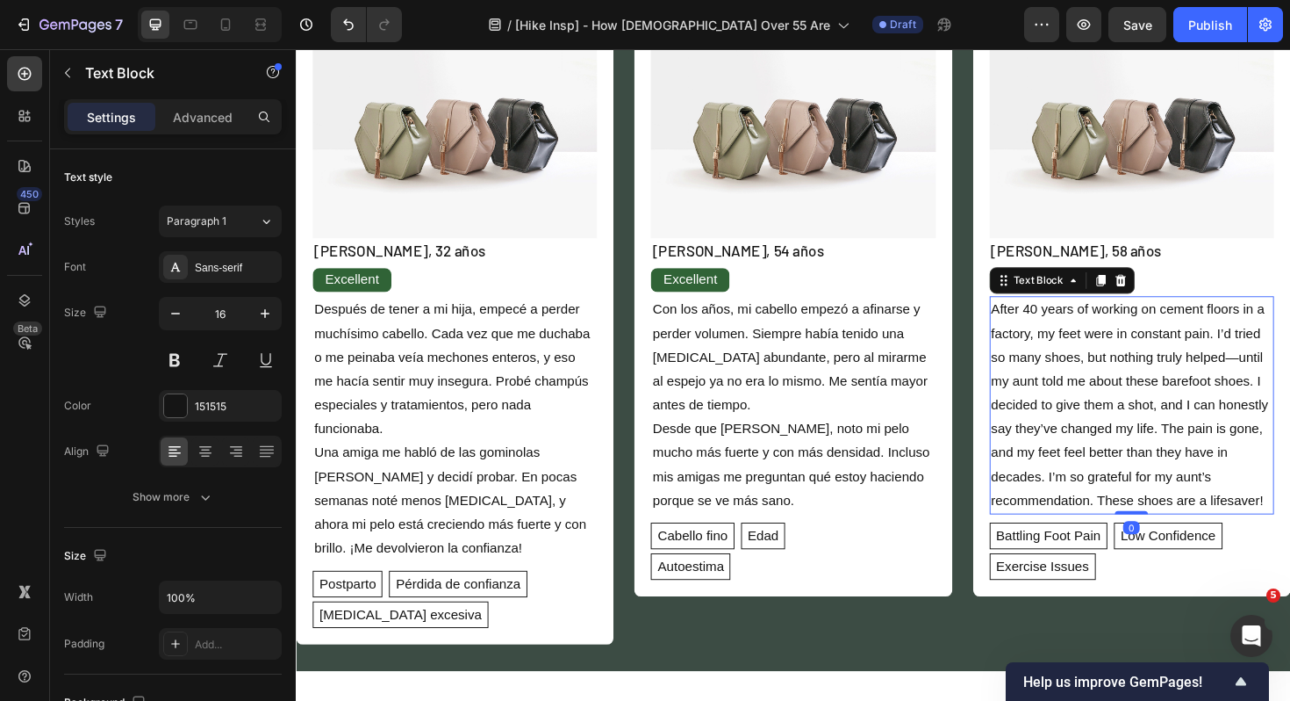
click at [1092, 425] on p "After 40 years of working on cement floors in a factory, my feet were in consta…" at bounding box center [1181, 426] width 298 height 227
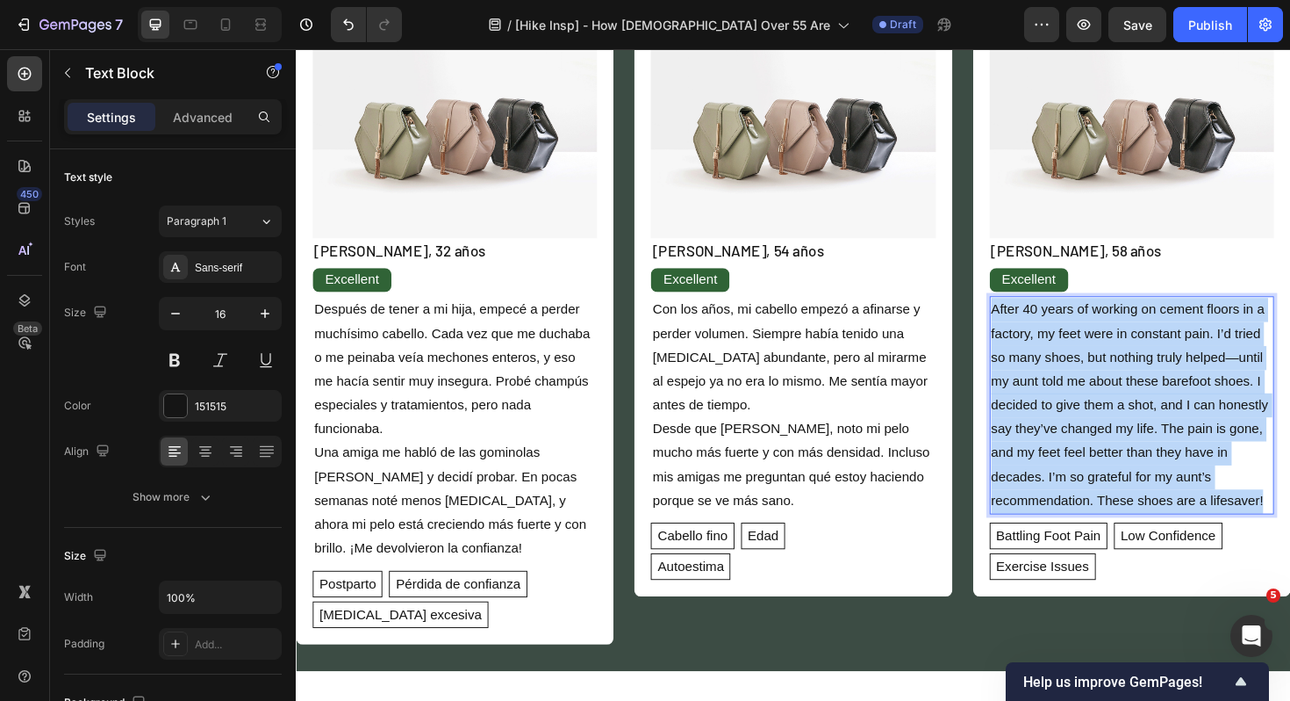
click at [1092, 425] on p "After 40 years of working on cement floors in a factory, my feet were in consta…" at bounding box center [1181, 426] width 298 height 227
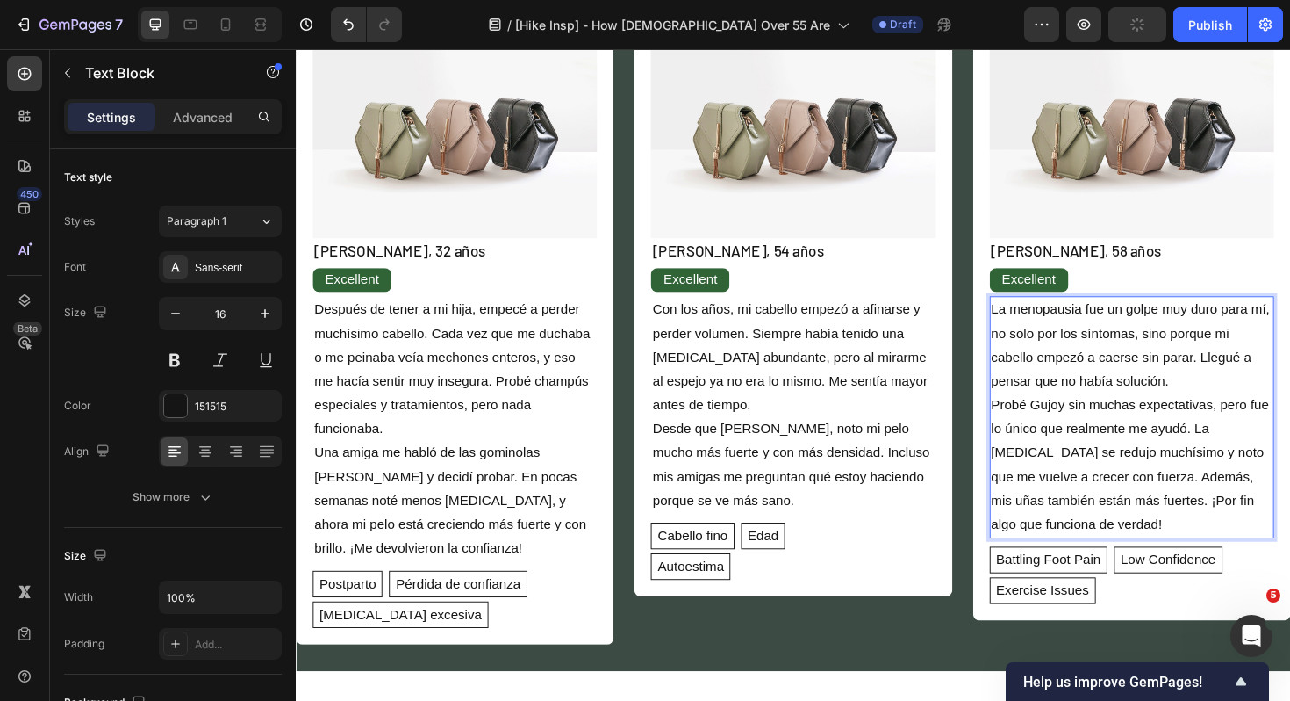
click at [1132, 550] on p "La menopausia fue un golpe muy duro para mí, no solo por los síntomas, sino por…" at bounding box center [1181, 439] width 298 height 253
click at [1155, 528] on p "La menopausia fue un golpe muy duro para mí, no solo por los síntomas, sino por…" at bounding box center [1181, 439] width 298 height 253
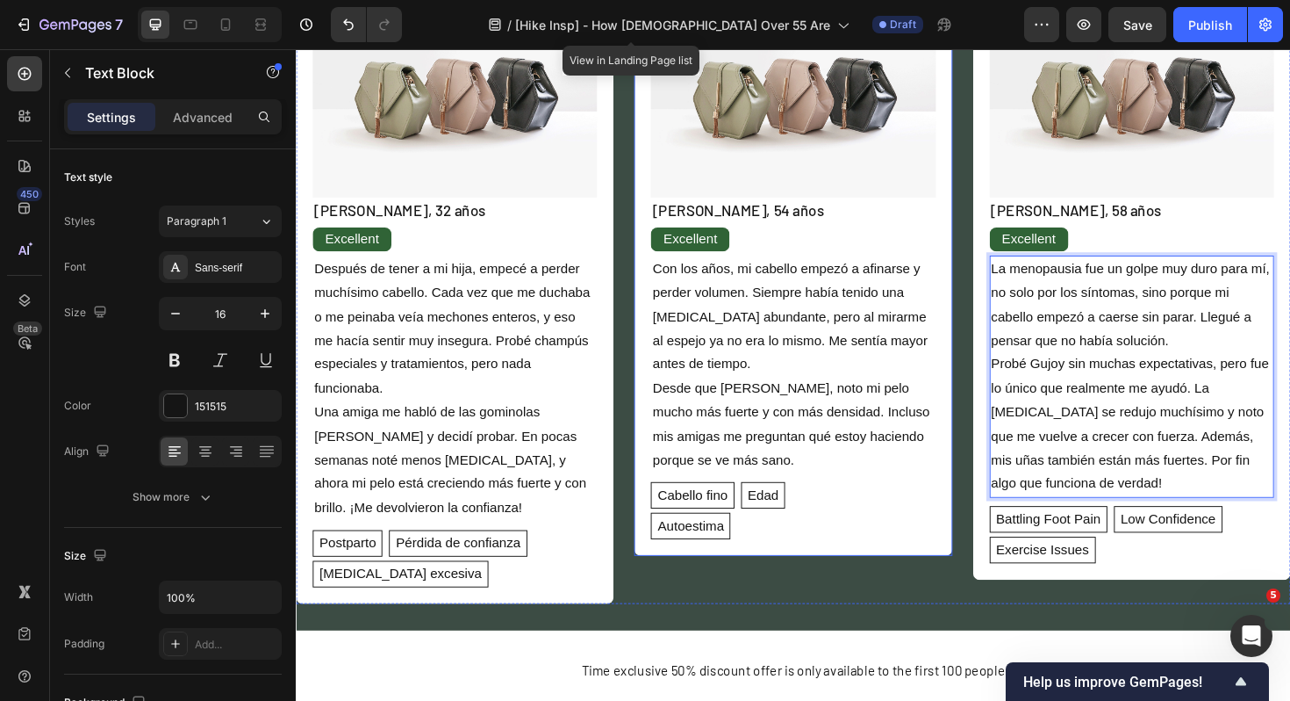
scroll to position [2475, 0]
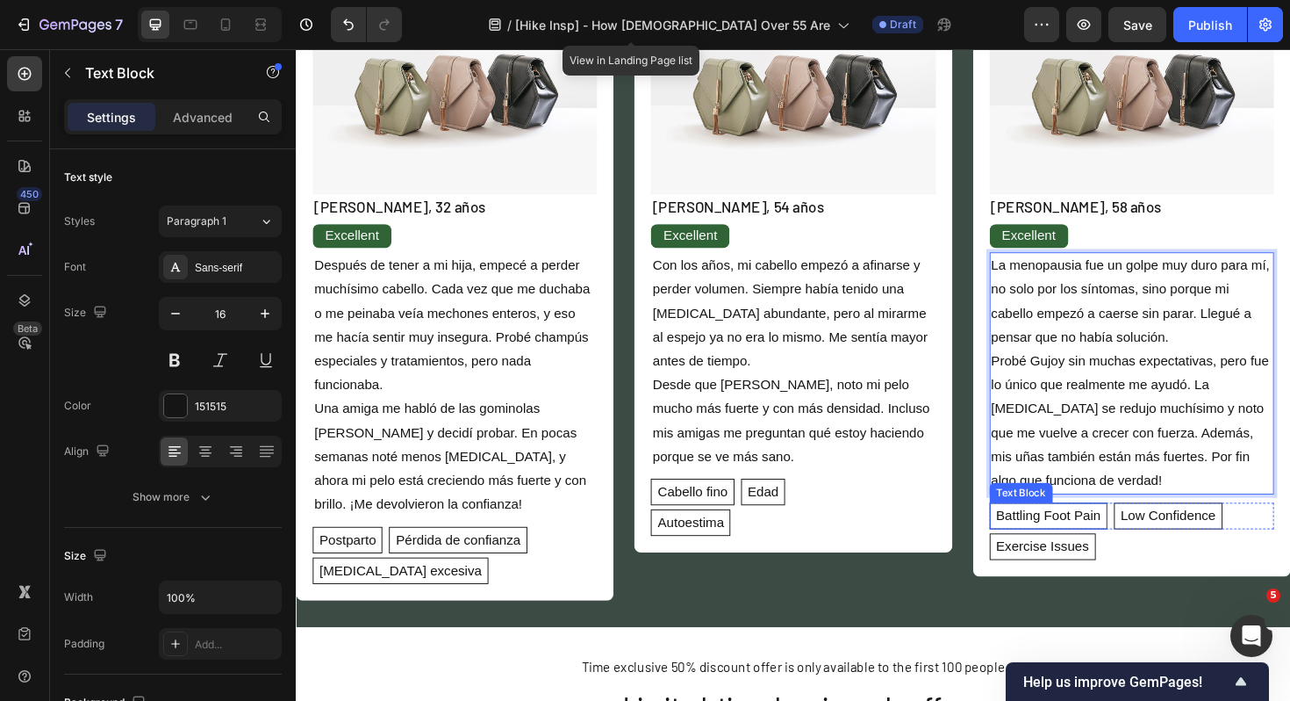
click at [1098, 556] on div "Battling Foot Pain Text Block" at bounding box center [1093, 543] width 125 height 28
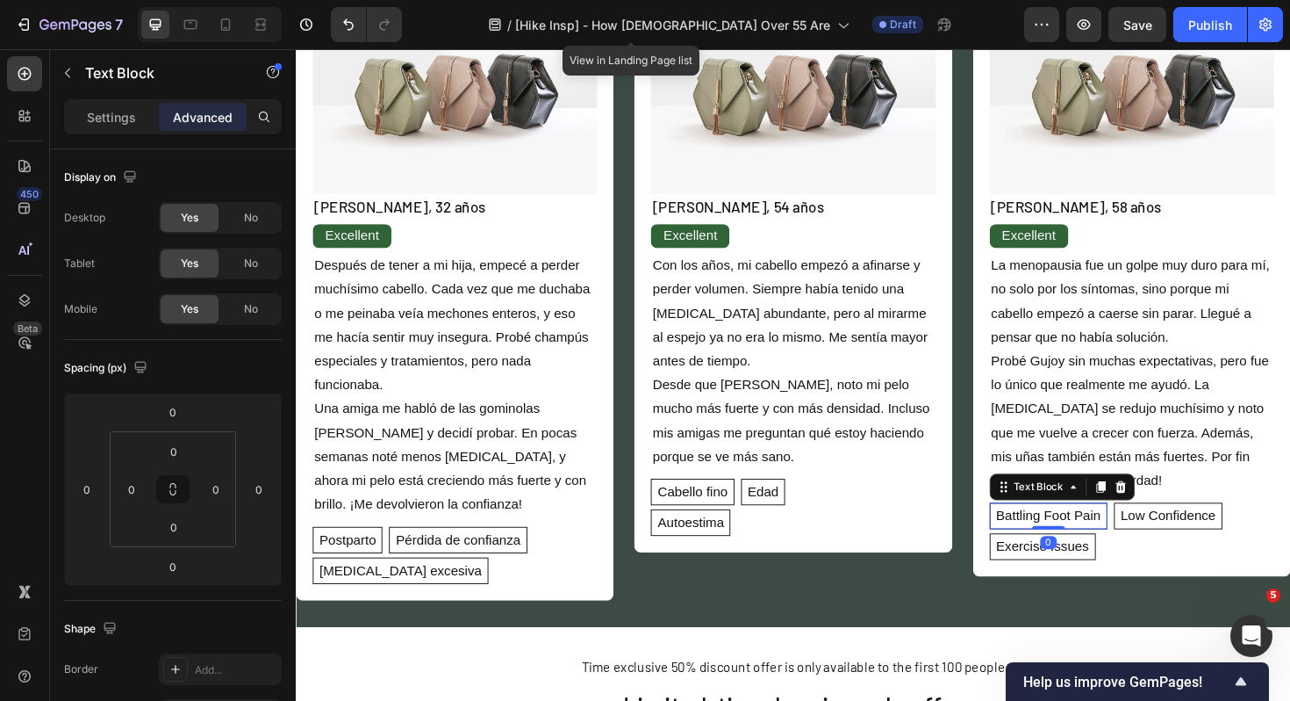
click at [1098, 556] on div at bounding box center [1092, 556] width 35 height 4
click at [1140, 541] on p "Battling Foot Pain" at bounding box center [1093, 543] width 111 height 21
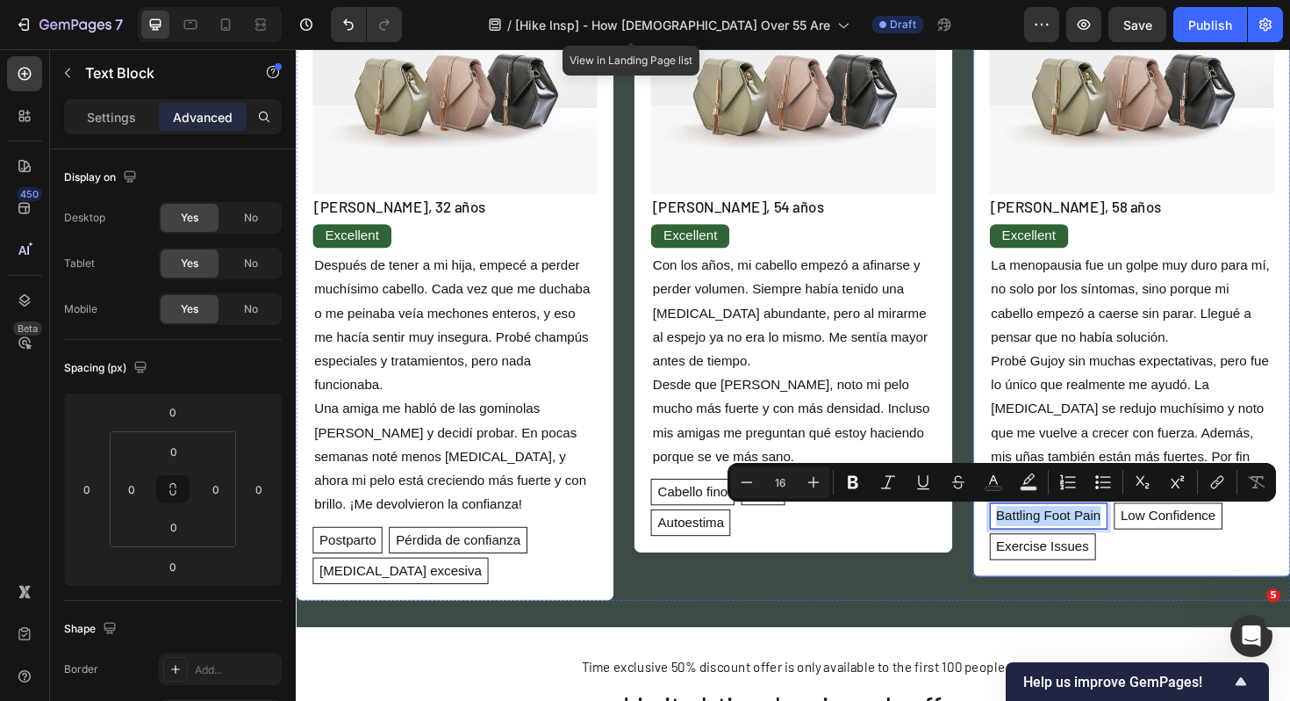
drag, startPoint x: 1148, startPoint y: 541, endPoint x: 1024, endPoint y: 535, distance: 124.8
click at [1024, 535] on div "Image [PERSON_NAME], 58 años Text Block Excellent Text Block La menopausia fue …" at bounding box center [1181, 284] width 336 height 648
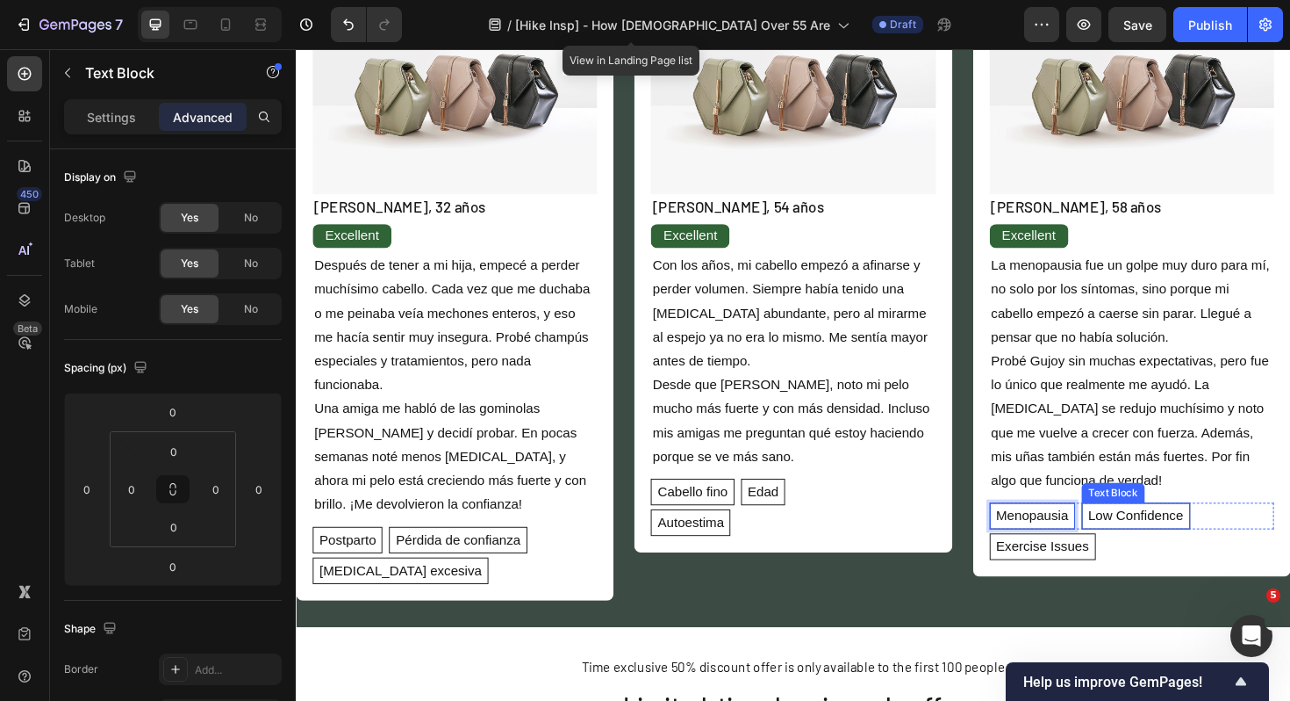
click at [1213, 547] on p "Low Confidence" at bounding box center [1185, 543] width 101 height 21
click at [1105, 578] on p "Exercise Issues" at bounding box center [1087, 575] width 98 height 21
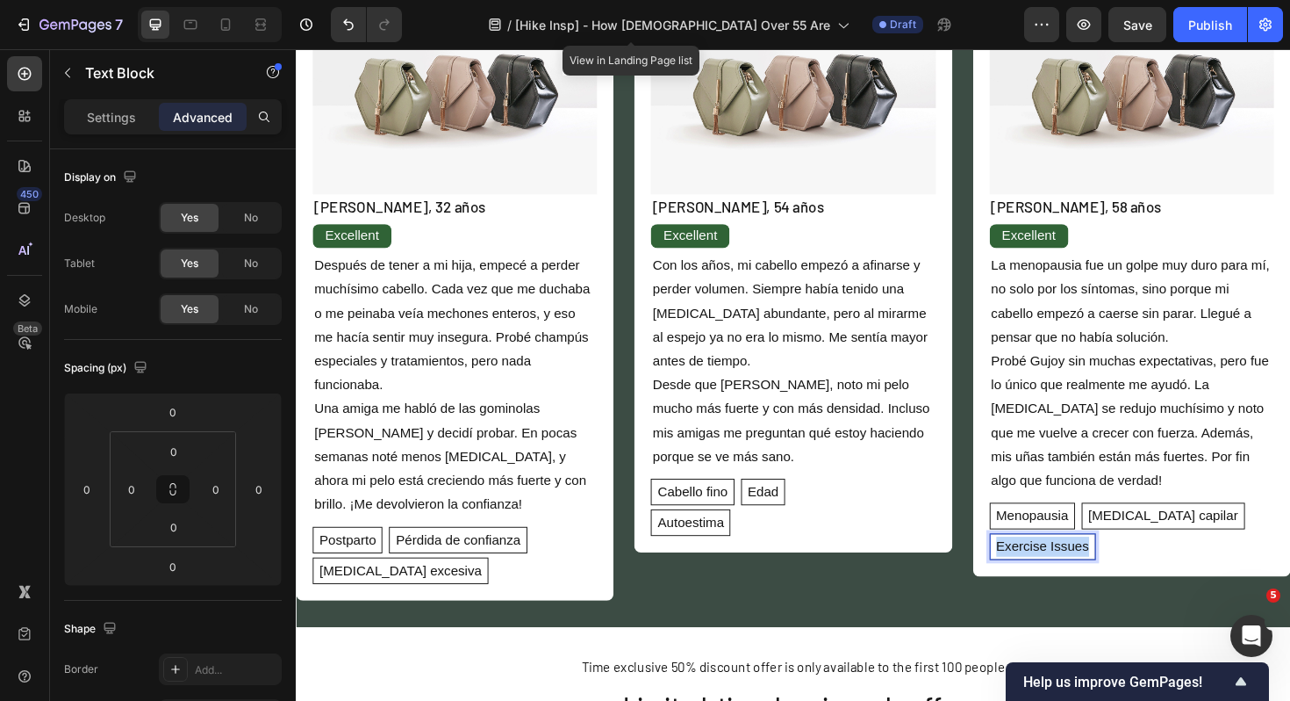
click at [1105, 578] on p "Exercise Issues" at bounding box center [1087, 575] width 98 height 21
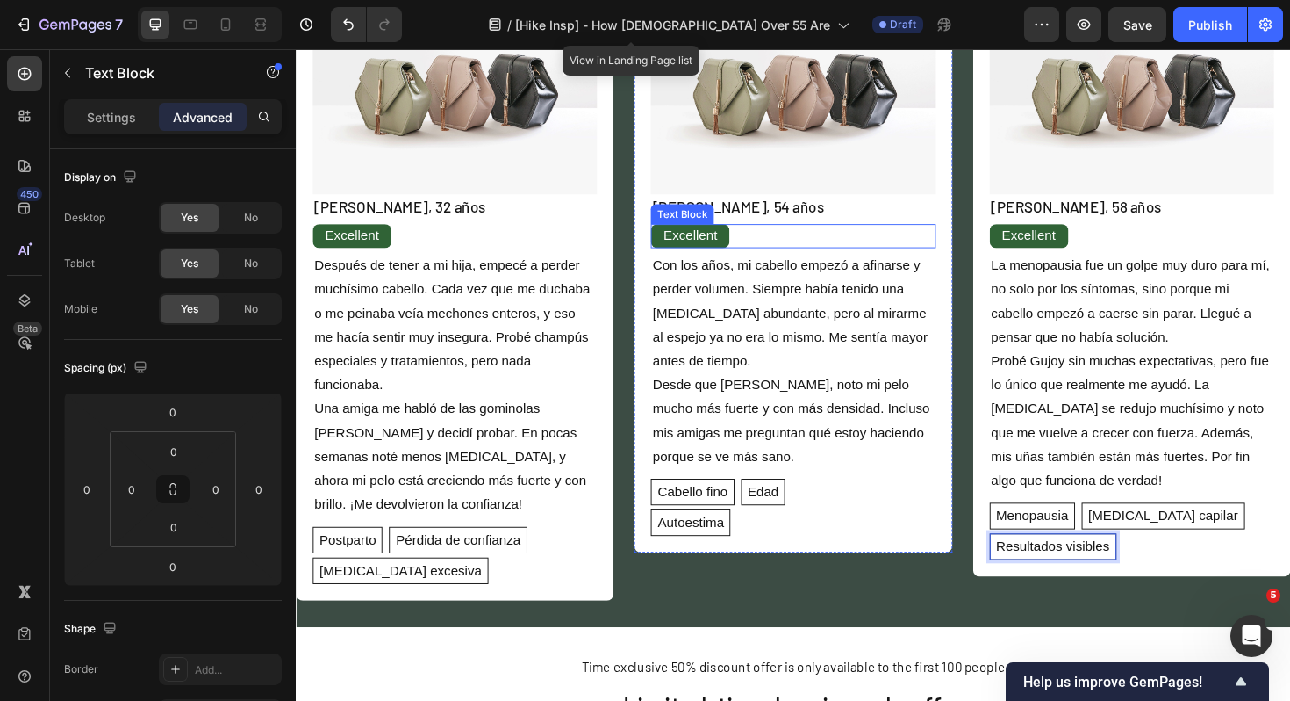
click at [710, 247] on p "Excellent" at bounding box center [713, 246] width 57 height 25
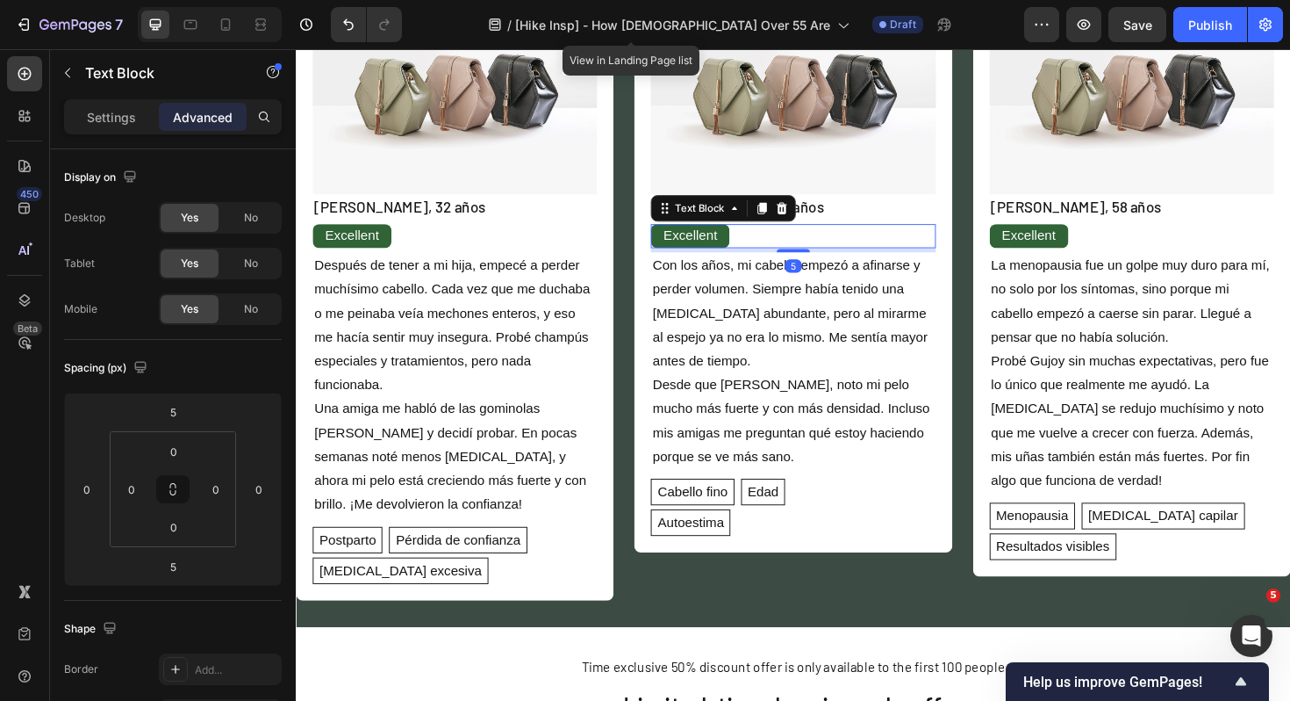
click at [710, 247] on p "Excellent" at bounding box center [713, 246] width 57 height 25
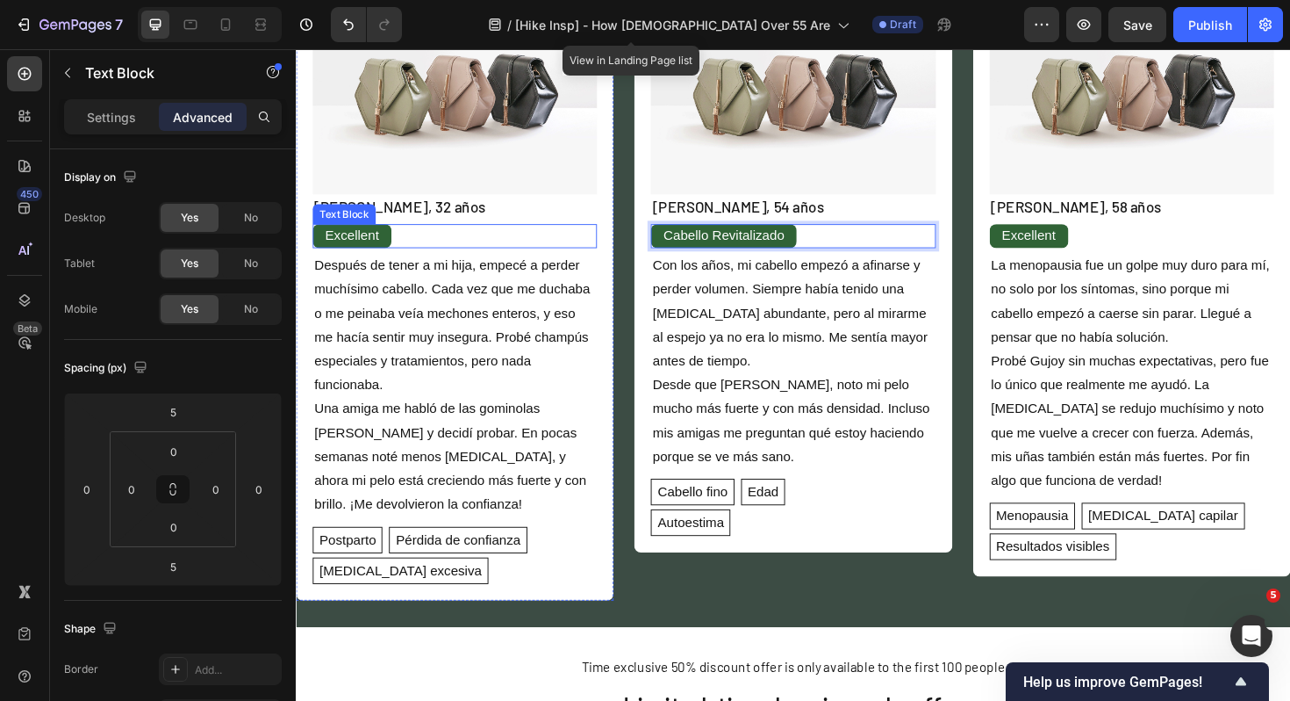
click at [377, 250] on p "Excellent" at bounding box center [355, 246] width 57 height 25
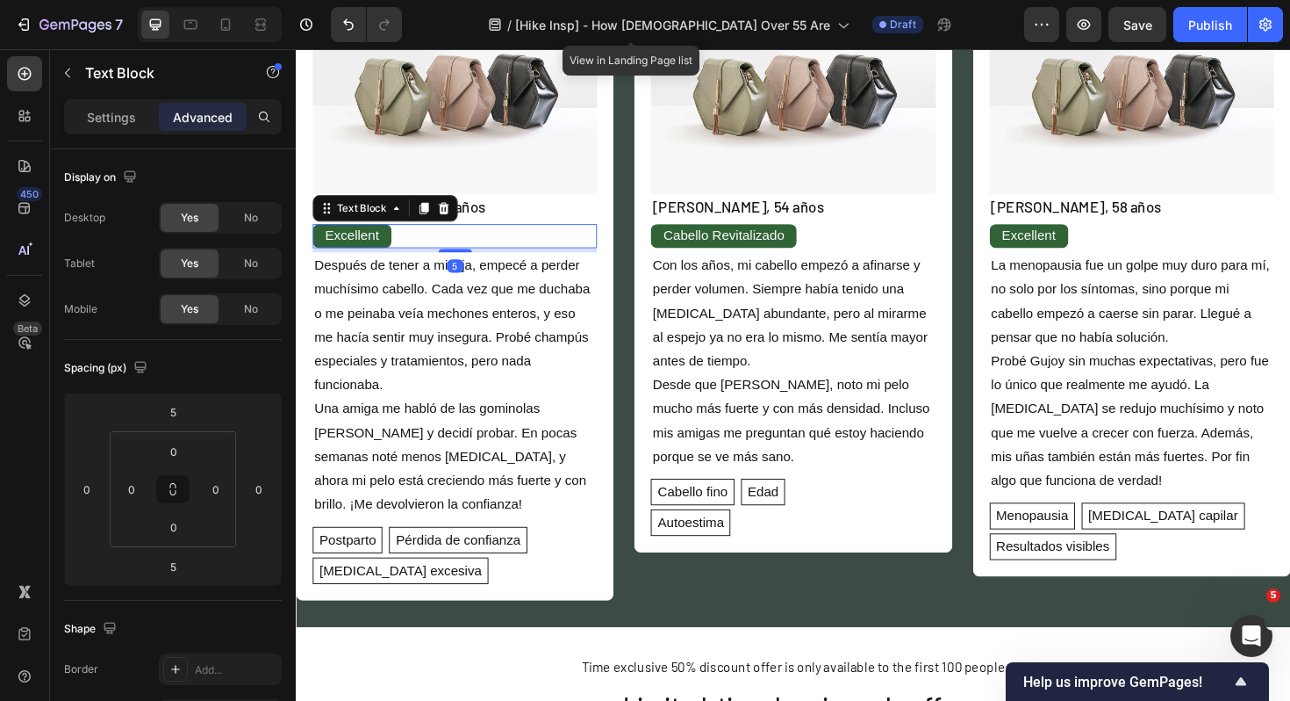
click at [377, 250] on p "Excellent" at bounding box center [355, 246] width 57 height 25
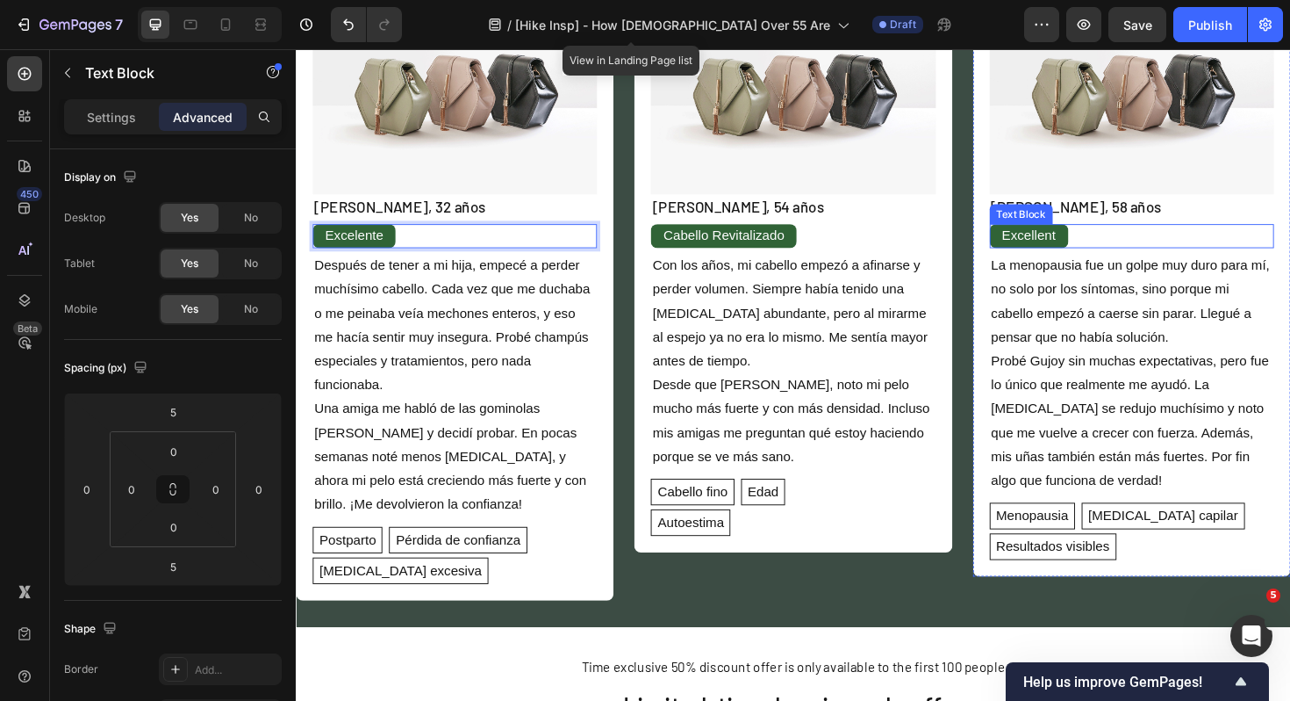
click at [1095, 247] on p "Excellent" at bounding box center [1072, 246] width 57 height 25
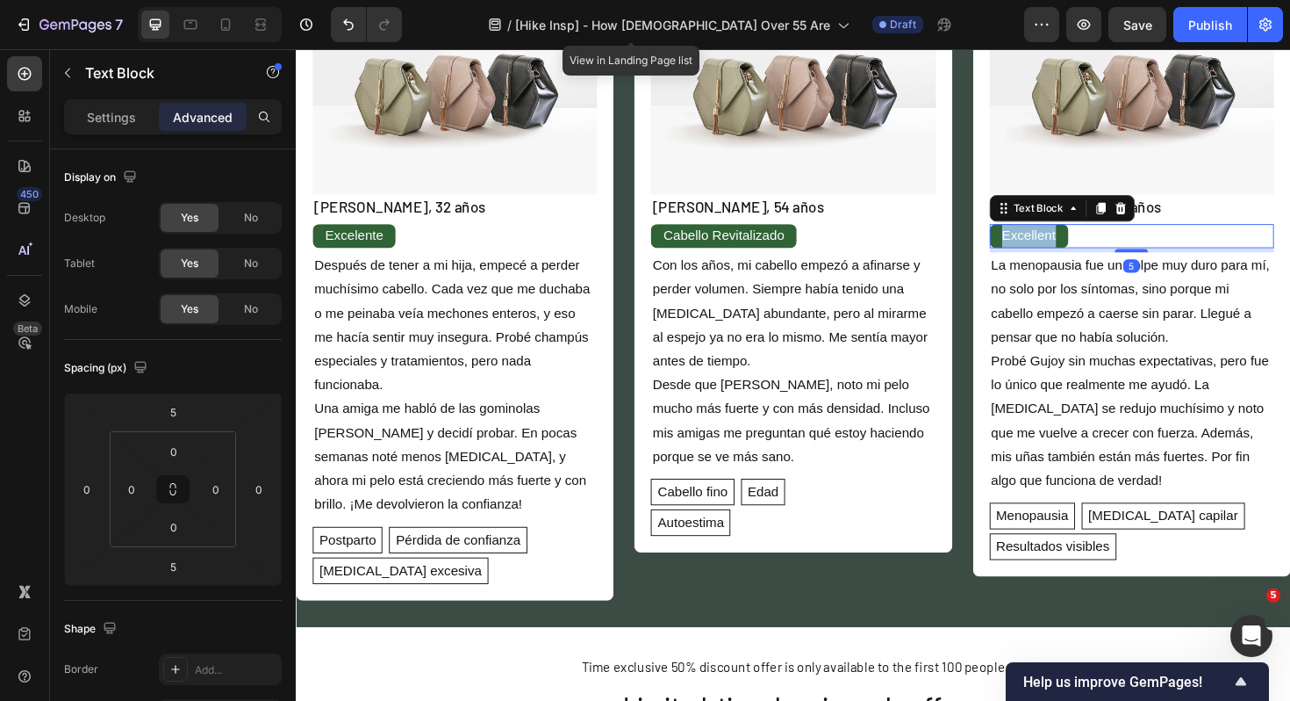
click at [1095, 247] on p "Excellent" at bounding box center [1072, 246] width 57 height 25
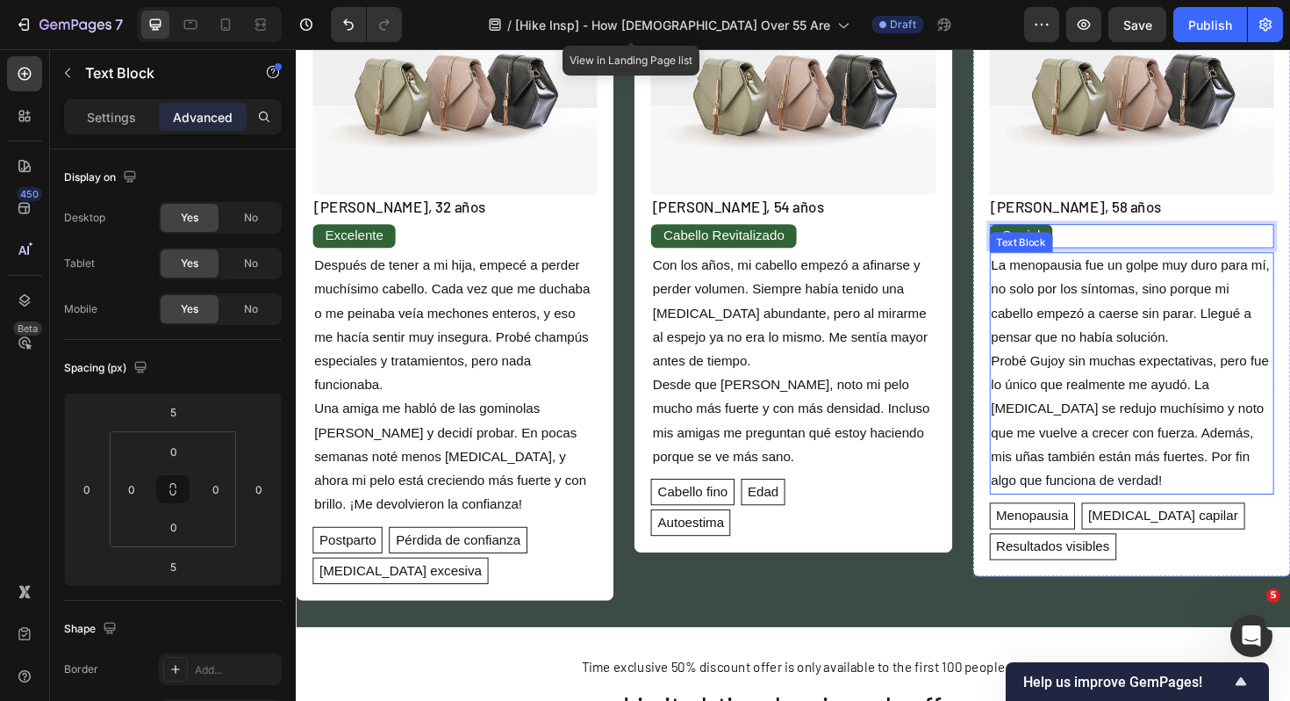
click at [1131, 336] on p "La menopausia fue un golpe muy duro para mí, no solo por los síntomas, sino por…" at bounding box center [1181, 392] width 298 height 253
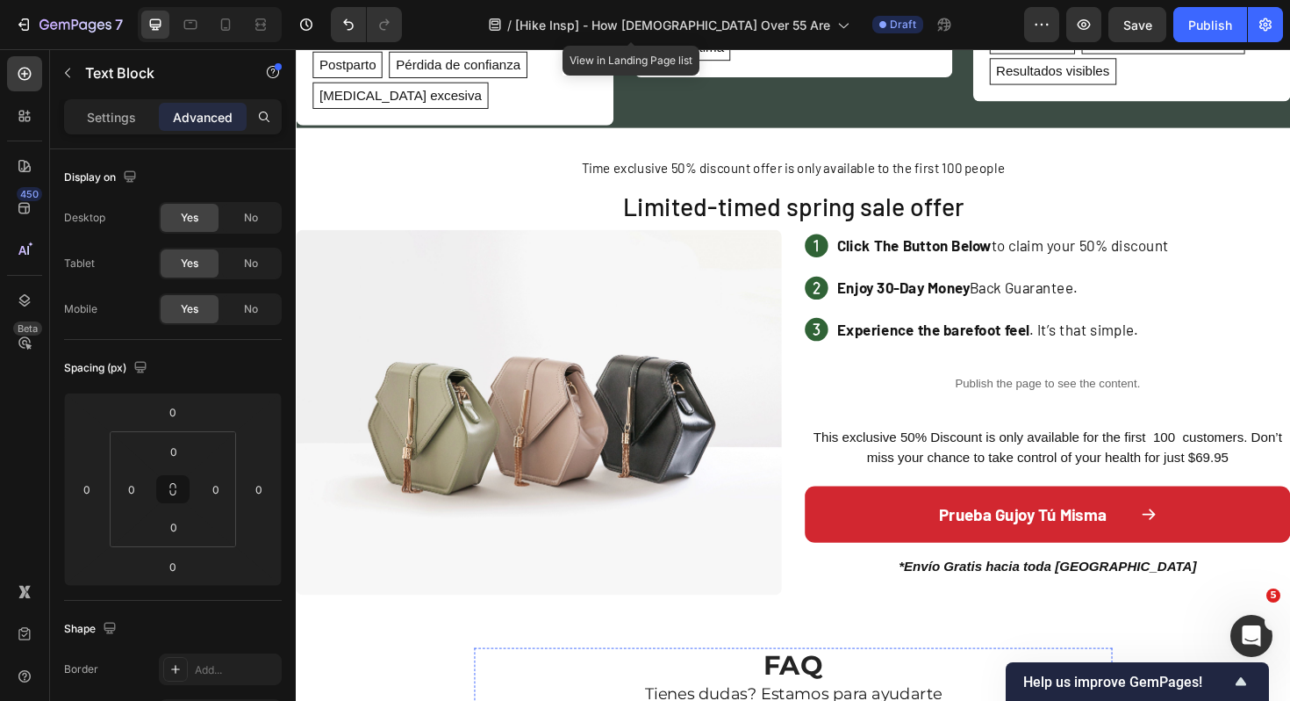
scroll to position [2971, 0]
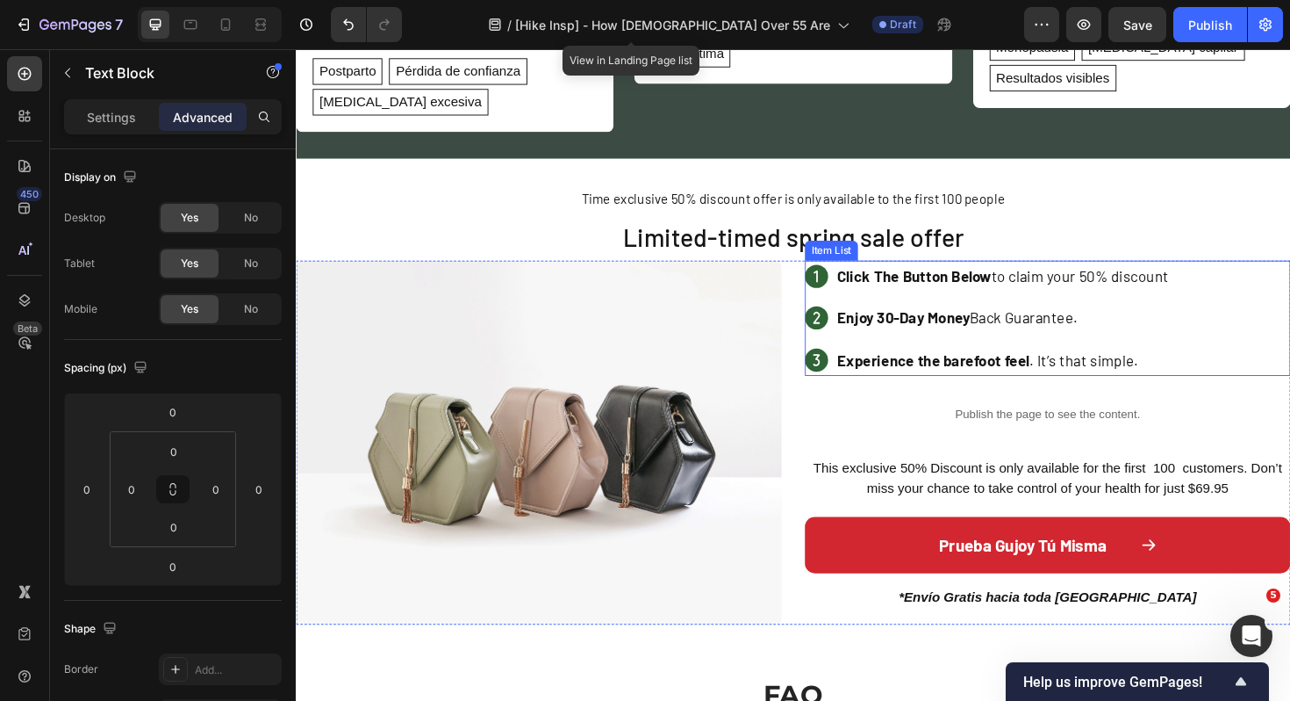
click at [923, 324] on strong "Enjoy 30-Day Money" at bounding box center [939, 333] width 140 height 19
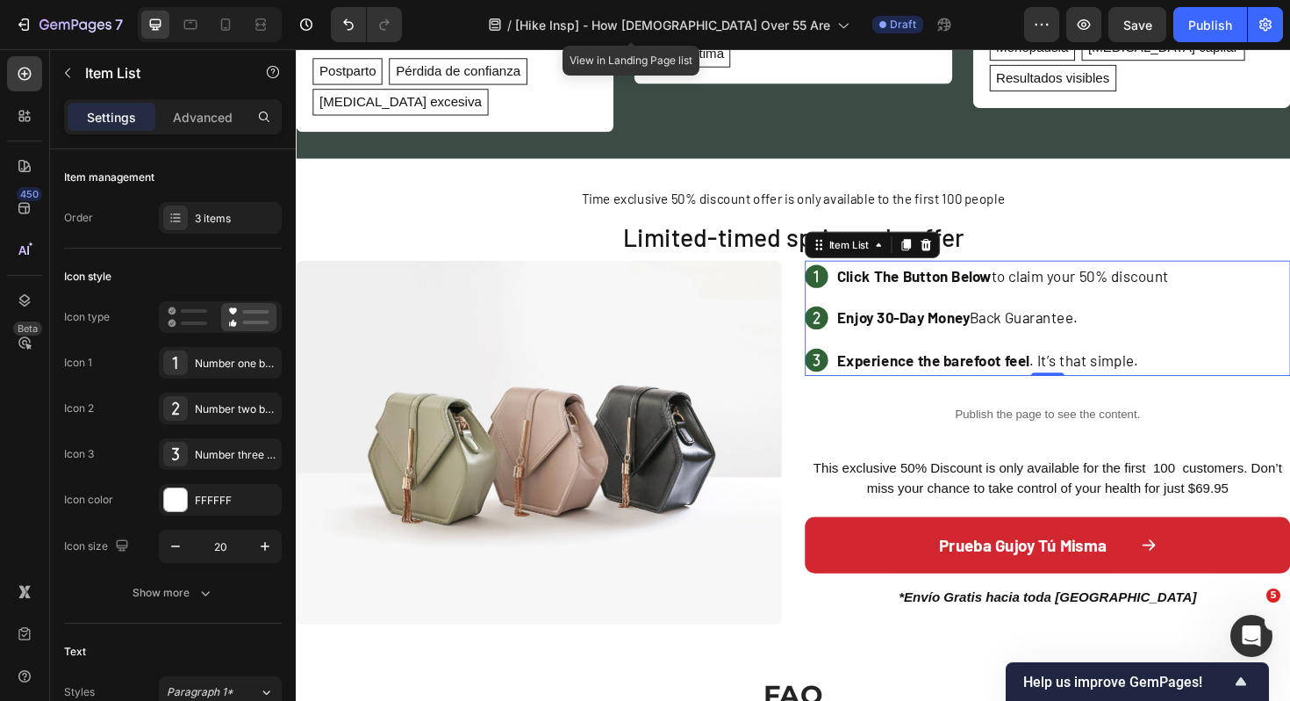
click at [960, 324] on strong "Enjoy 30-Day Money" at bounding box center [939, 333] width 140 height 19
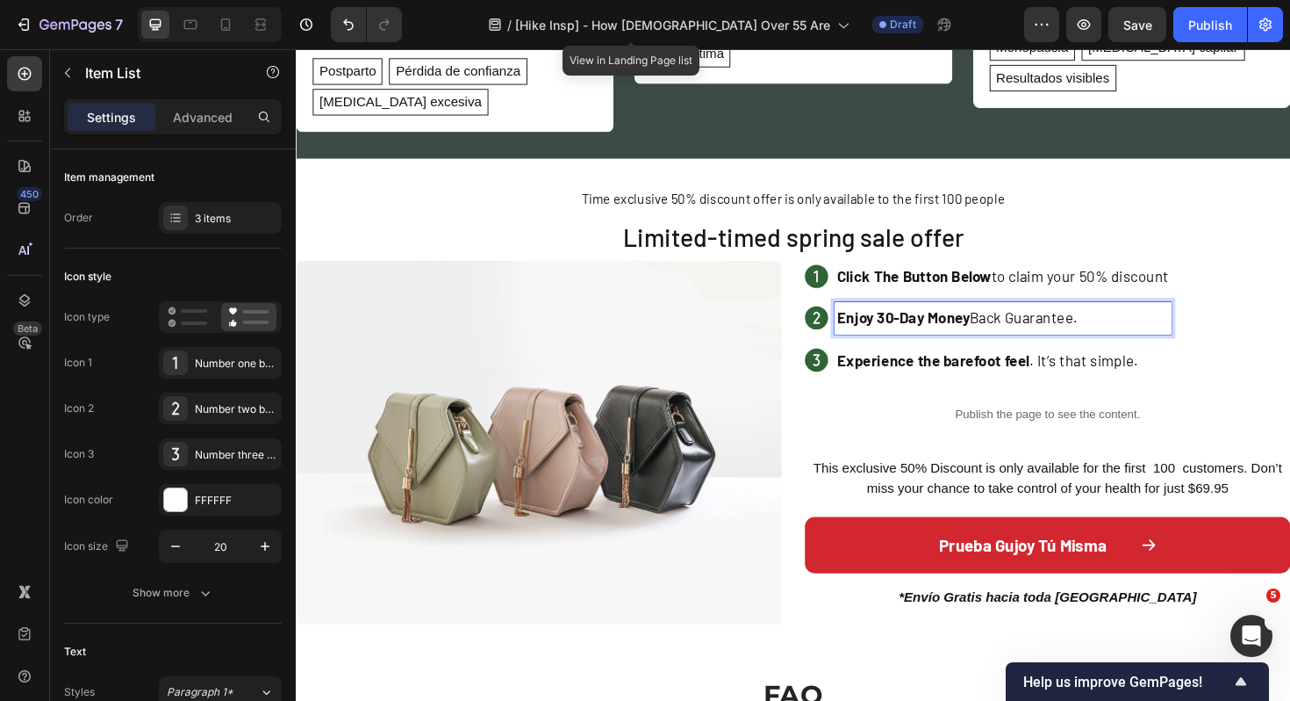
click at [960, 324] on strong "Enjoy 30-Day Money" at bounding box center [939, 333] width 140 height 19
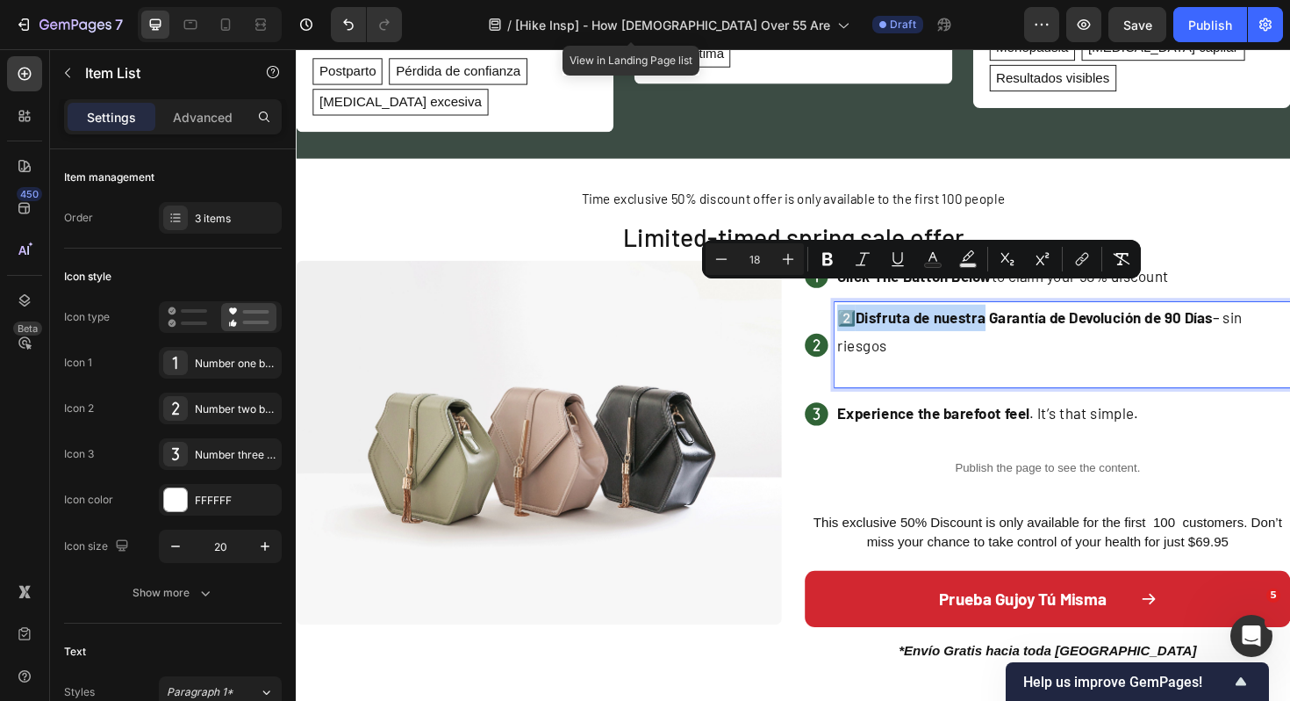
drag, startPoint x: 1022, startPoint y: 313, endPoint x: 861, endPoint y: 284, distance: 163.4
click at [861, 284] on div "Click The Button Below to claim your 50% discount 2️⃣ Disfruta de nuestra Garan…" at bounding box center [1092, 362] width 514 height 179
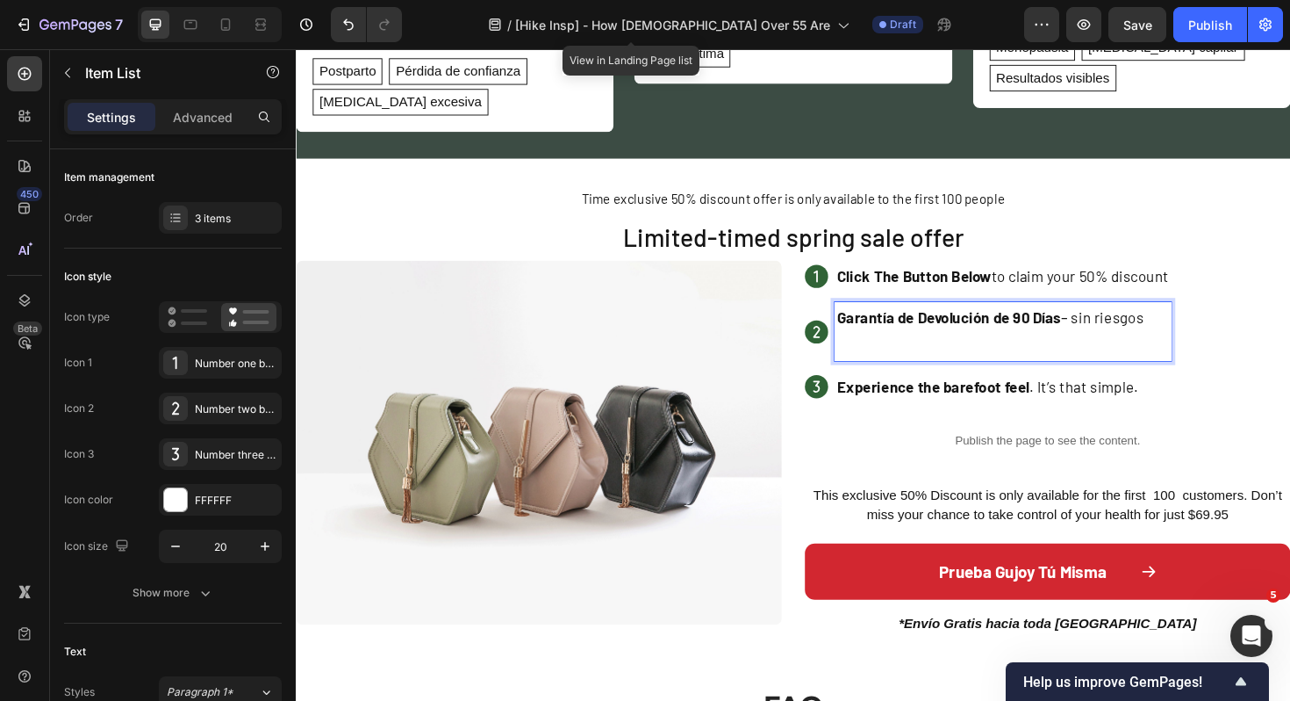
click at [1200, 320] on p "Garantía de Devolución de 90 Días – sin riesgos" at bounding box center [1044, 348] width 351 height 57
click at [1144, 337] on p "Garantía de Devolución de 90 Días – sin riesgos" at bounding box center [1044, 348] width 351 height 57
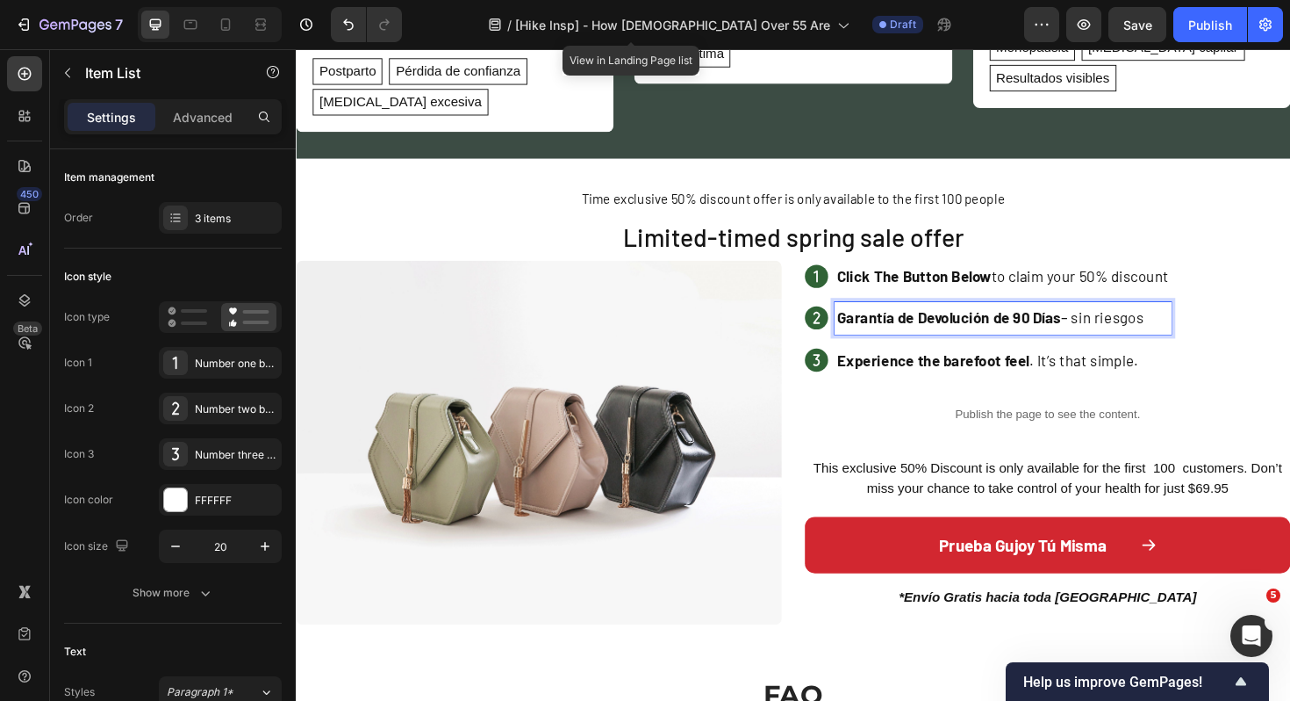
click at [888, 369] on strong "Experience the barefoot feel" at bounding box center [971, 378] width 204 height 19
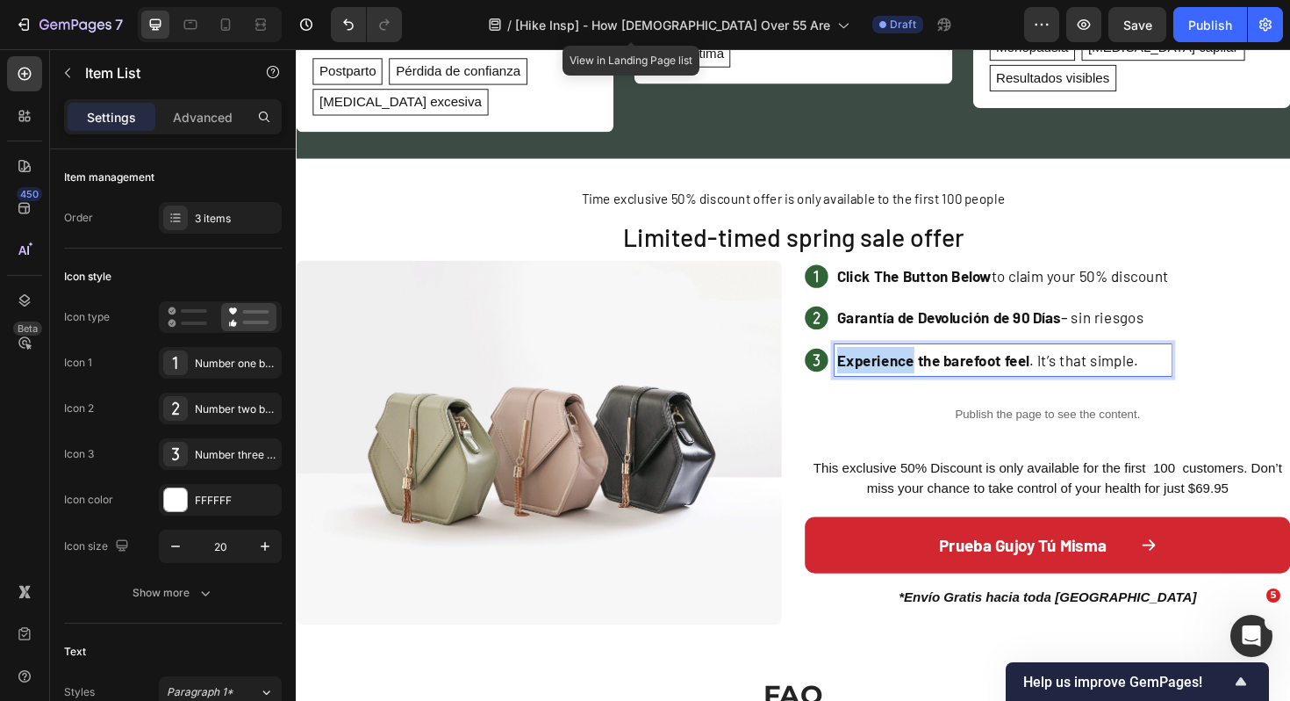
click at [888, 369] on strong "Experience the barefoot feel" at bounding box center [971, 378] width 204 height 19
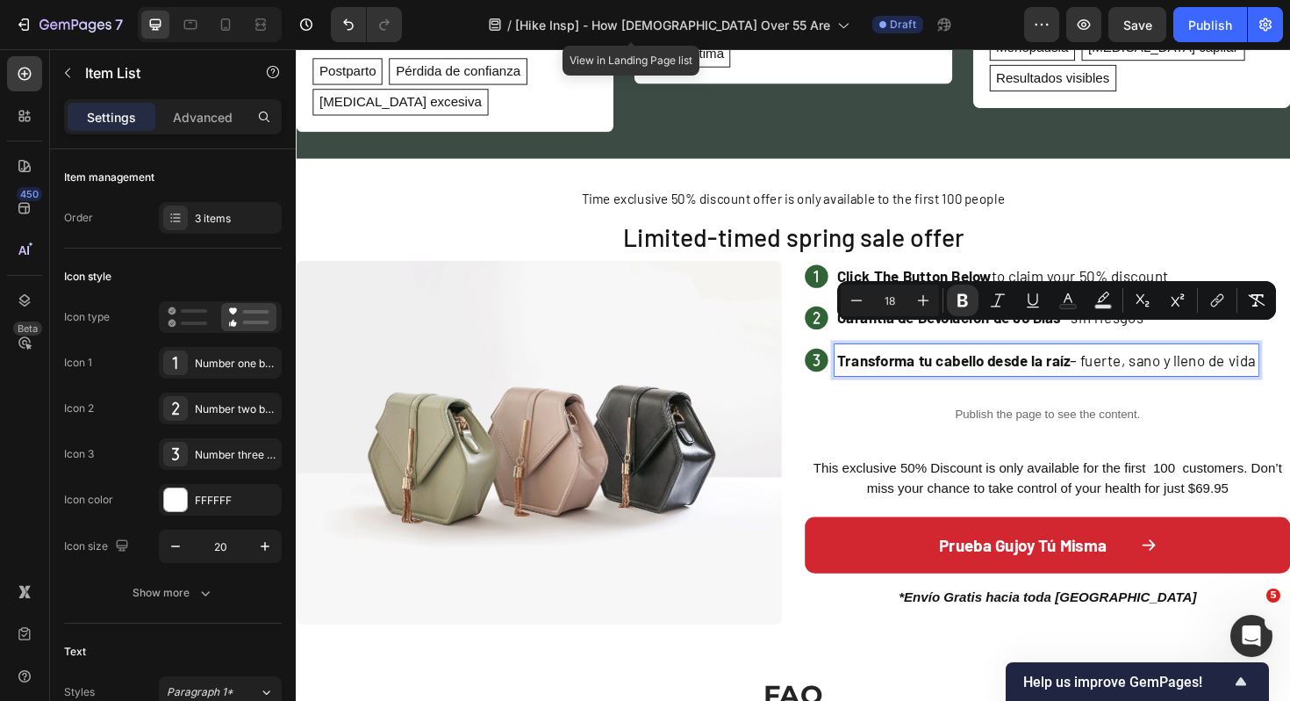
drag, startPoint x: 1046, startPoint y: 356, endPoint x: 1302, endPoint y: 363, distance: 255.6
click at [1290, 364] on p "Transforma tu cabello desde la raíz – fuerte, sano y lleno de vida" at bounding box center [1090, 378] width 443 height 28
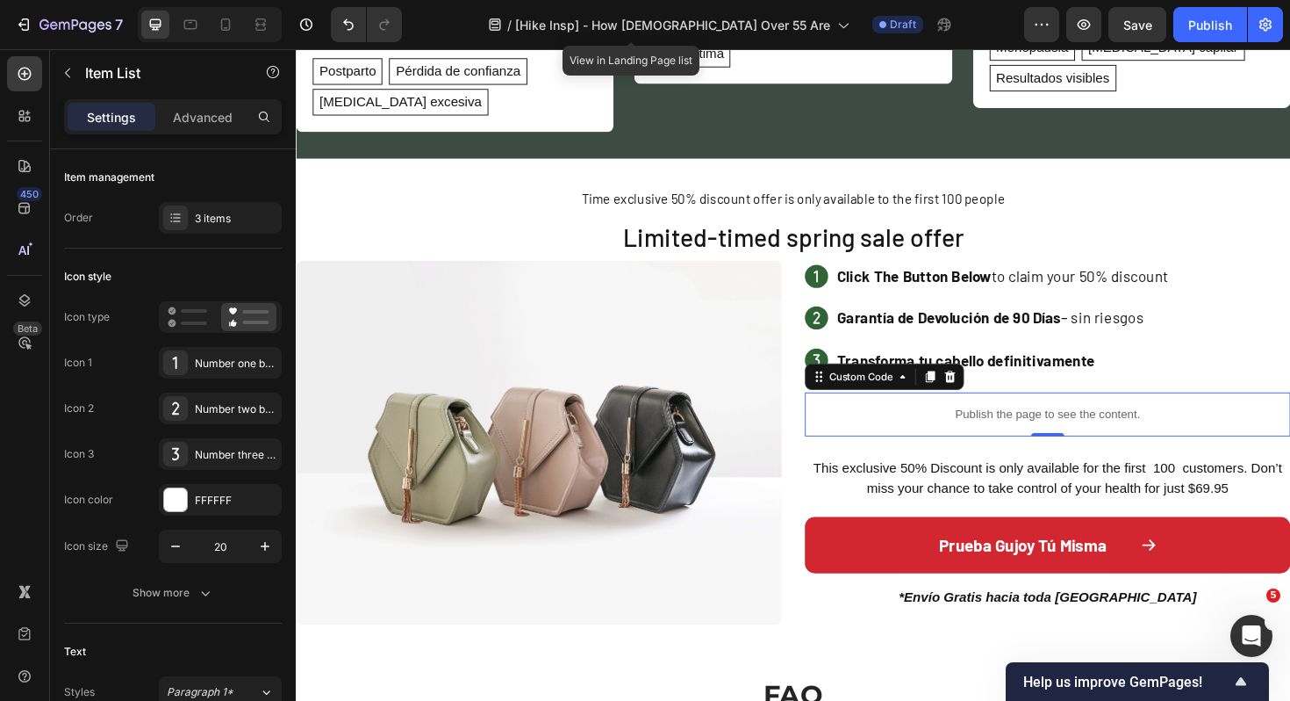
click at [1290, 413] on div "Publish the page to see the content." at bounding box center [1092, 436] width 514 height 47
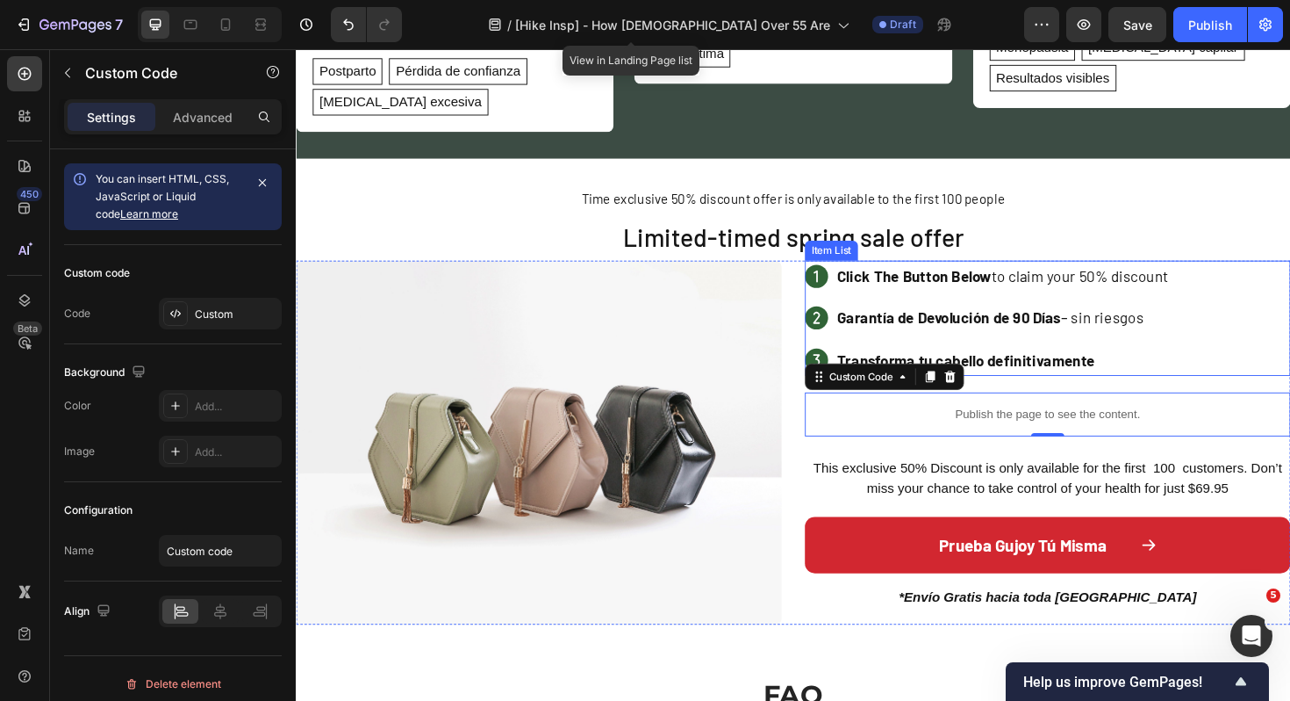
click at [1068, 369] on strong "Transforma tu cabello definitivamente" at bounding box center [1005, 378] width 273 height 19
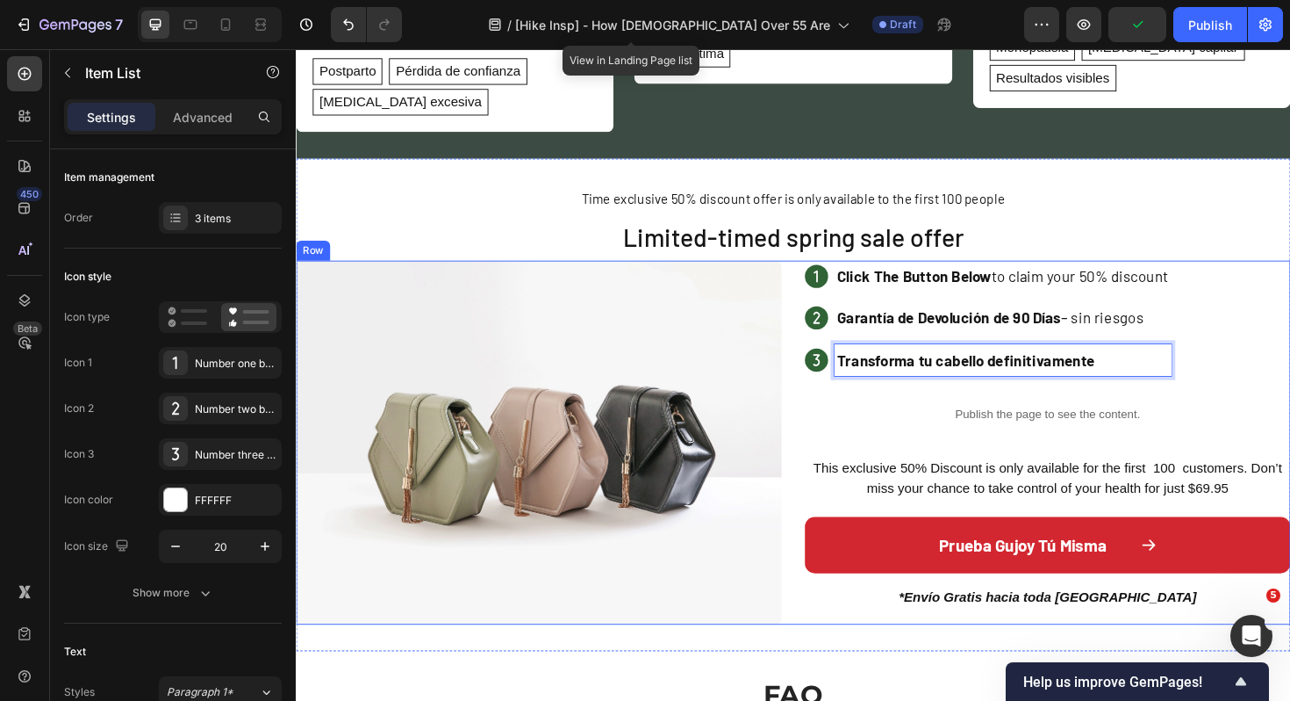
click at [1290, 383] on div "Click The Button Below to claim your 50% discount Garantía de Devolución de 90 …" at bounding box center [1092, 466] width 514 height 386
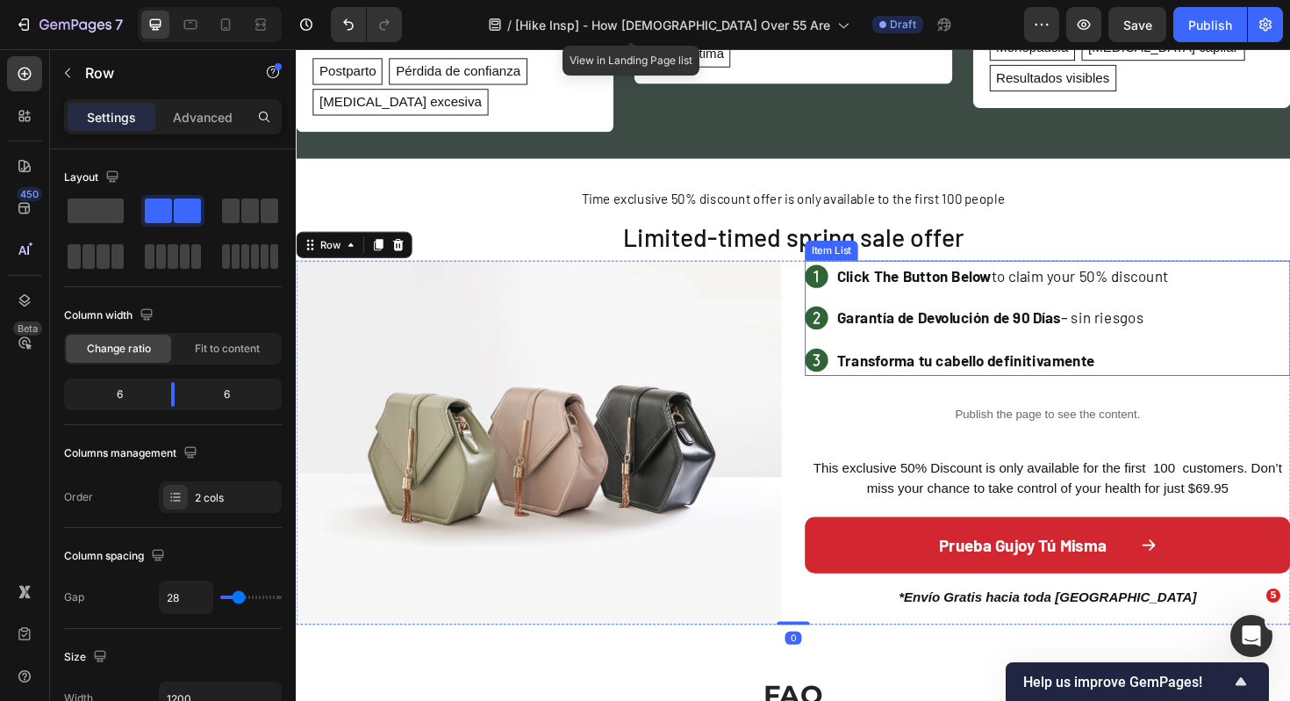
click at [1100, 369] on strong "Transforma tu cabello definitivamente" at bounding box center [1005, 378] width 273 height 19
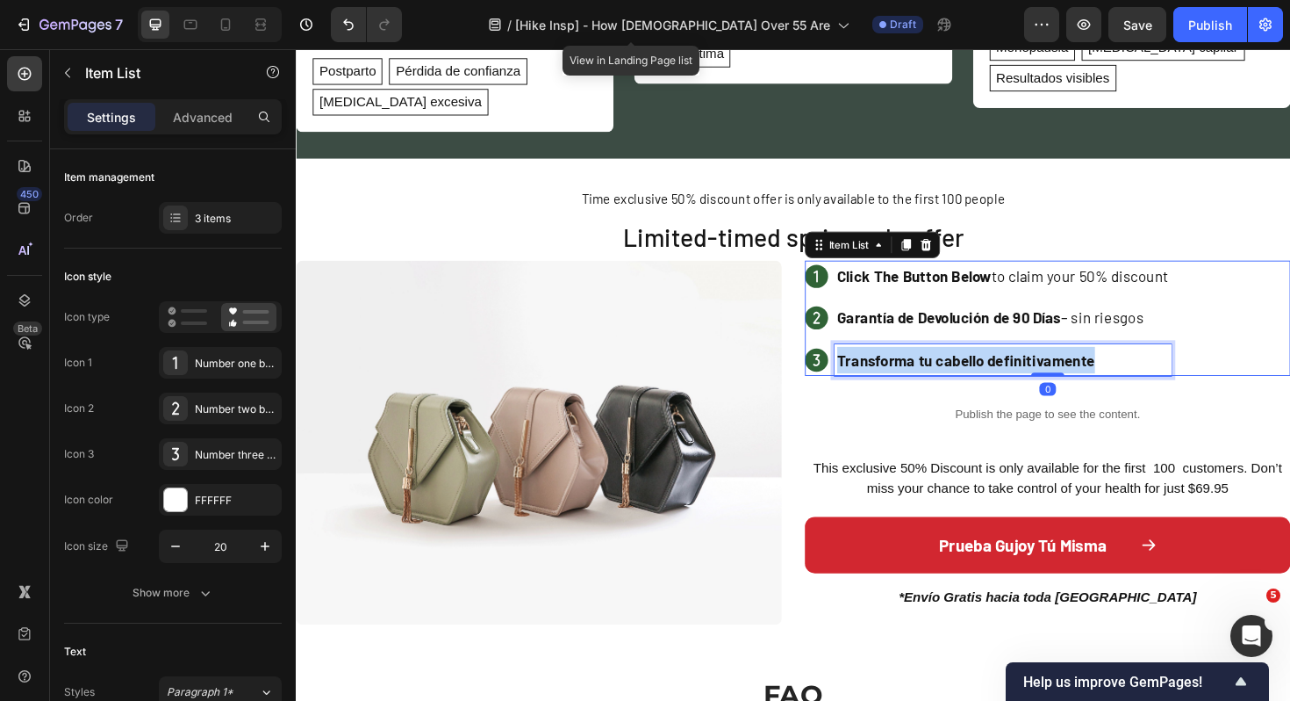
click at [1100, 369] on strong "Transforma tu cabello definitivamente" at bounding box center [1005, 378] width 273 height 19
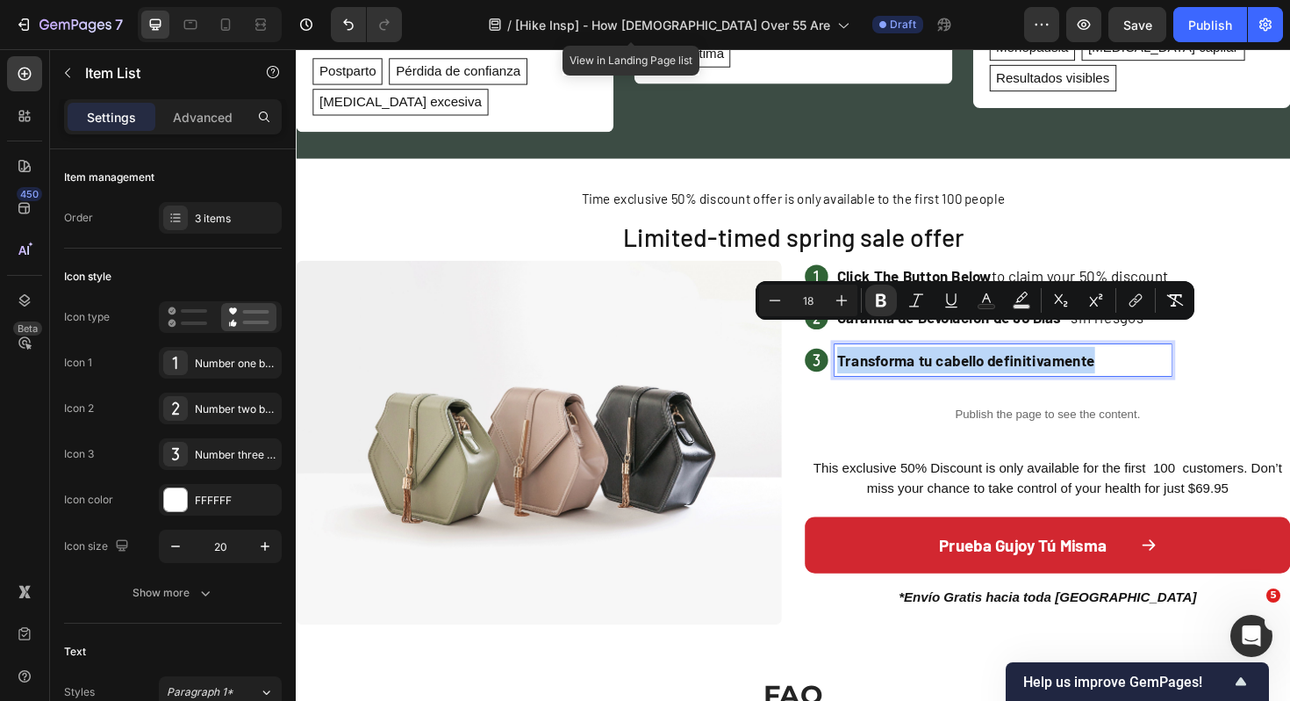
click at [1088, 369] on strong "Transforma tu cabello definitivamente" at bounding box center [1005, 378] width 273 height 19
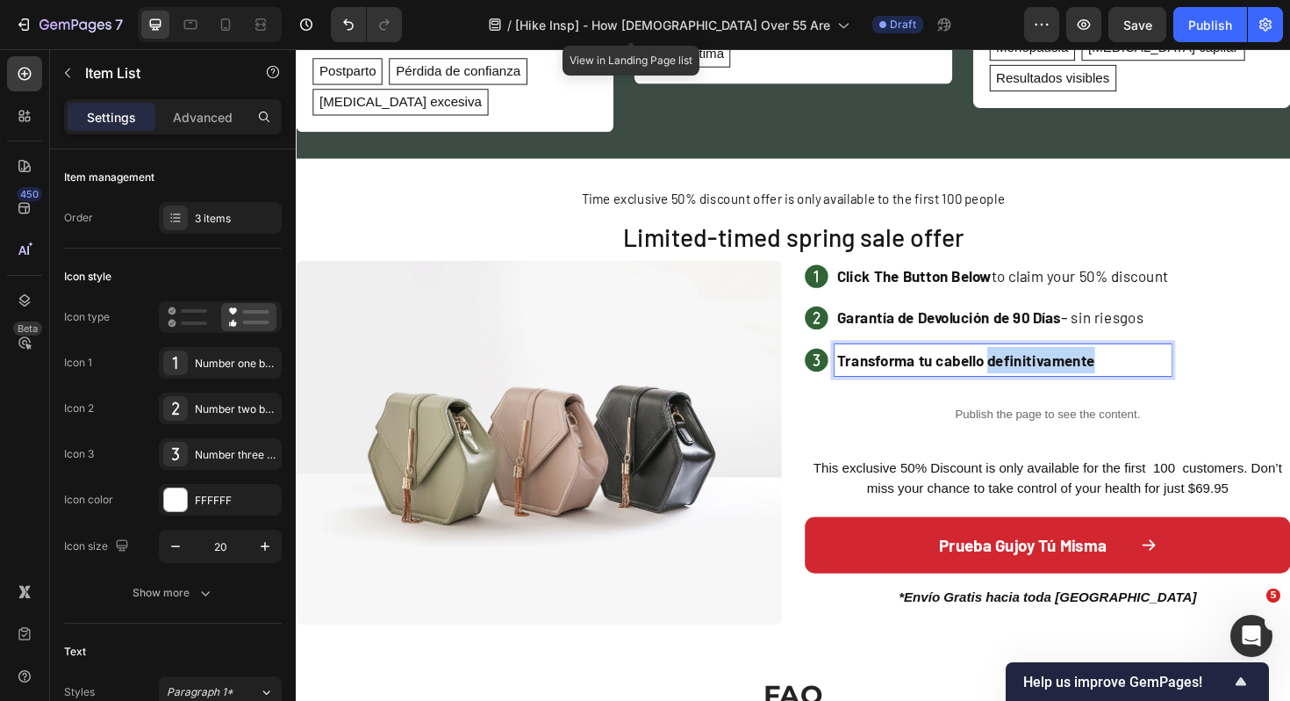
click at [1088, 369] on strong "Transforma tu cabello definitivamente" at bounding box center [1005, 378] width 273 height 19
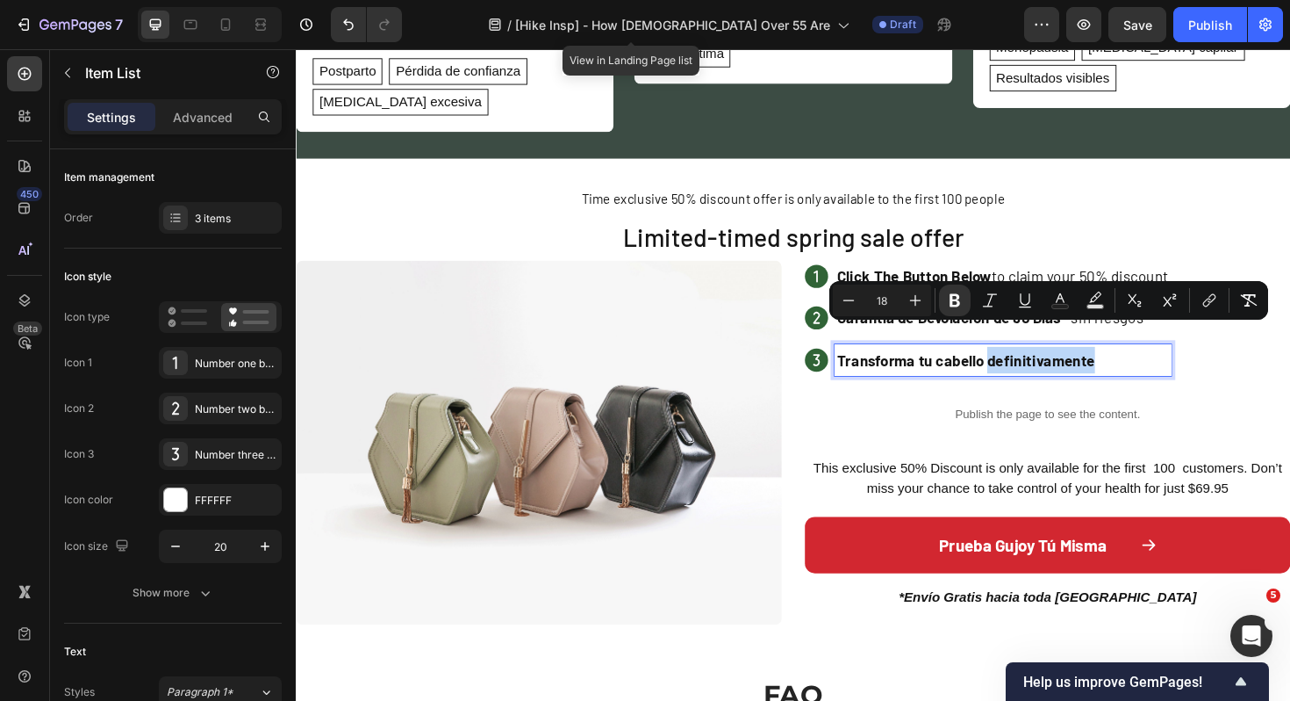
copy strong "definitivamente"
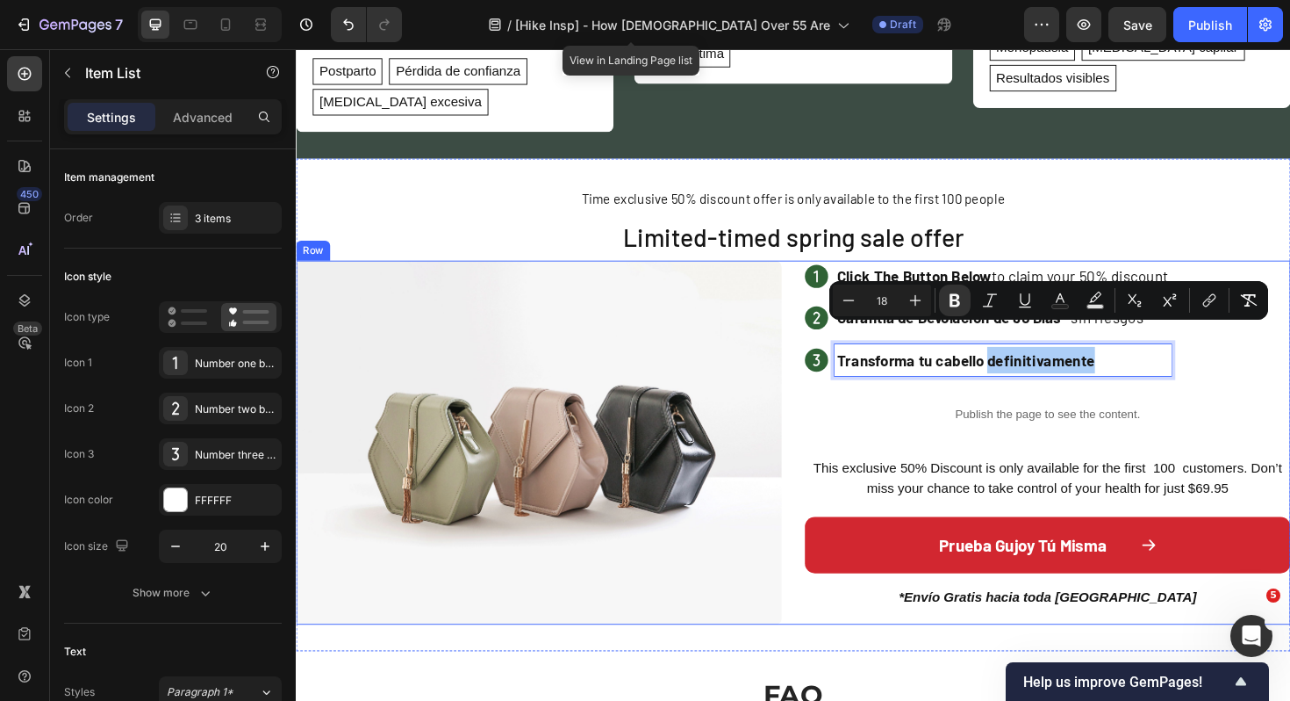
click at [866, 434] on div "Click The Button Below to claim your 50% discount Garantía de Devolución de 90 …" at bounding box center [1092, 466] width 514 height 386
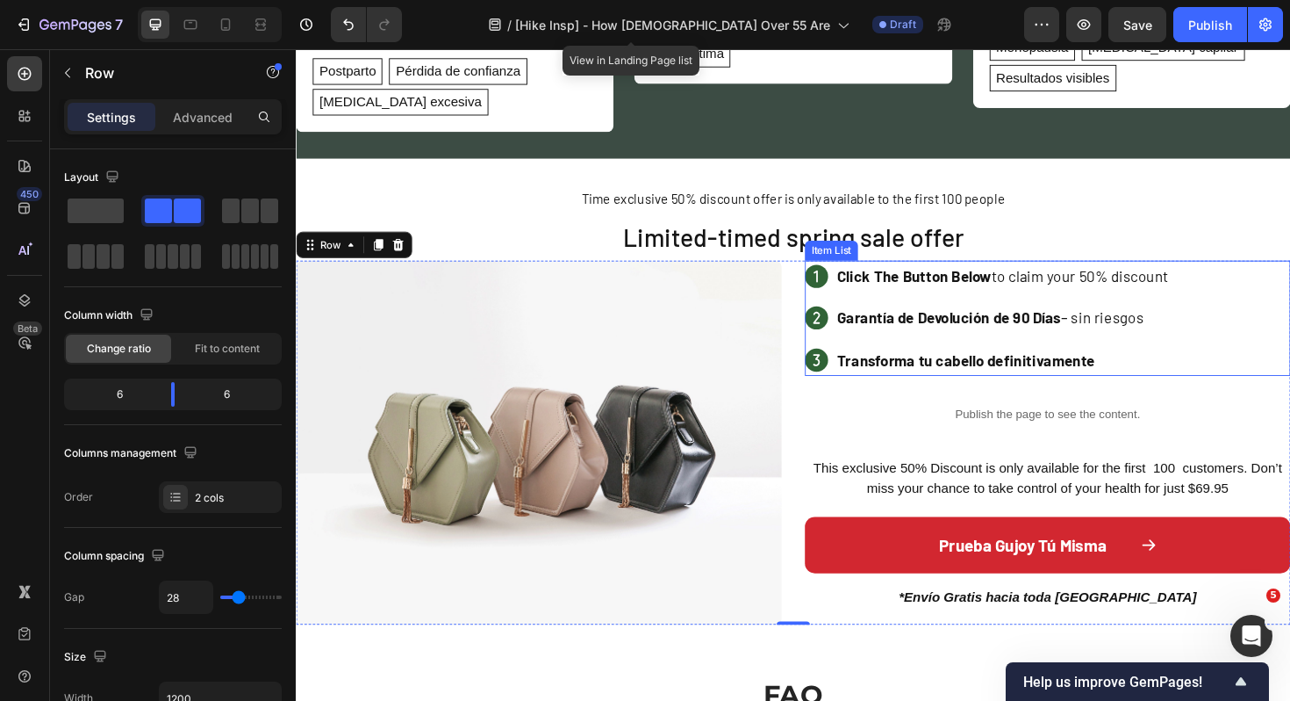
click at [957, 276] on p "Click The Button Below to claim your 50% discount" at bounding box center [1044, 290] width 351 height 28
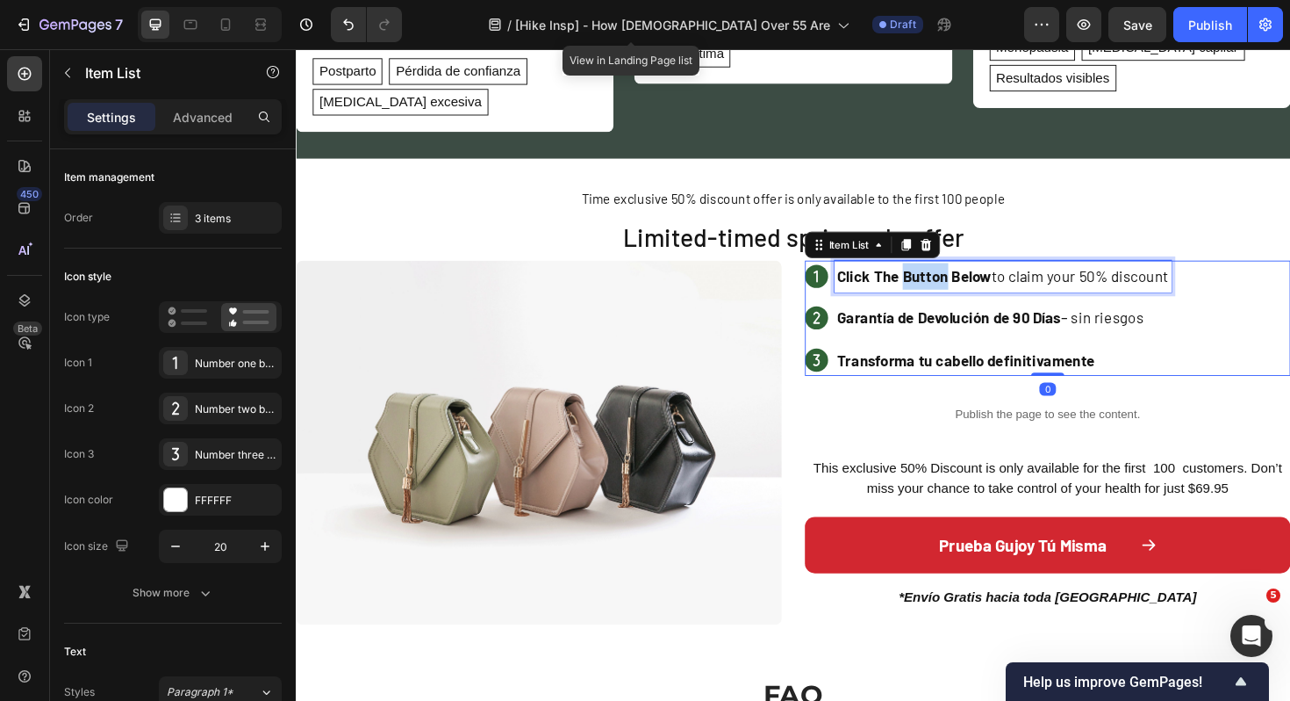
click at [957, 276] on p "Click The Button Below to claim your 50% discount" at bounding box center [1044, 290] width 351 height 28
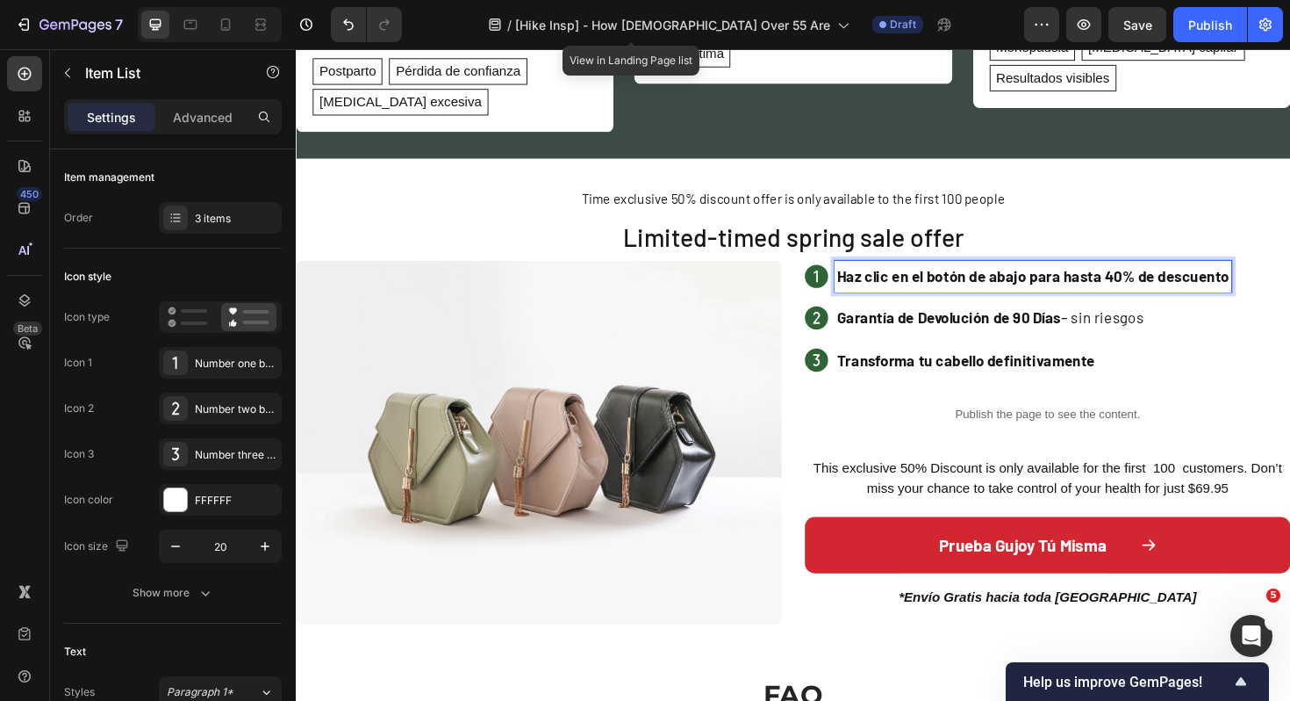
click at [1083, 280] on strong "Haz clic en el botón de abajo para hasta 40% de descuento" at bounding box center [1076, 289] width 415 height 19
drag, startPoint x: 1069, startPoint y: 269, endPoint x: 1292, endPoint y: 277, distance: 223.1
click at [1290, 277] on div "Haz clic en el botón de abajo para hasta 40% de descuento Garantía de Devolució…" at bounding box center [1092, 334] width 514 height 122
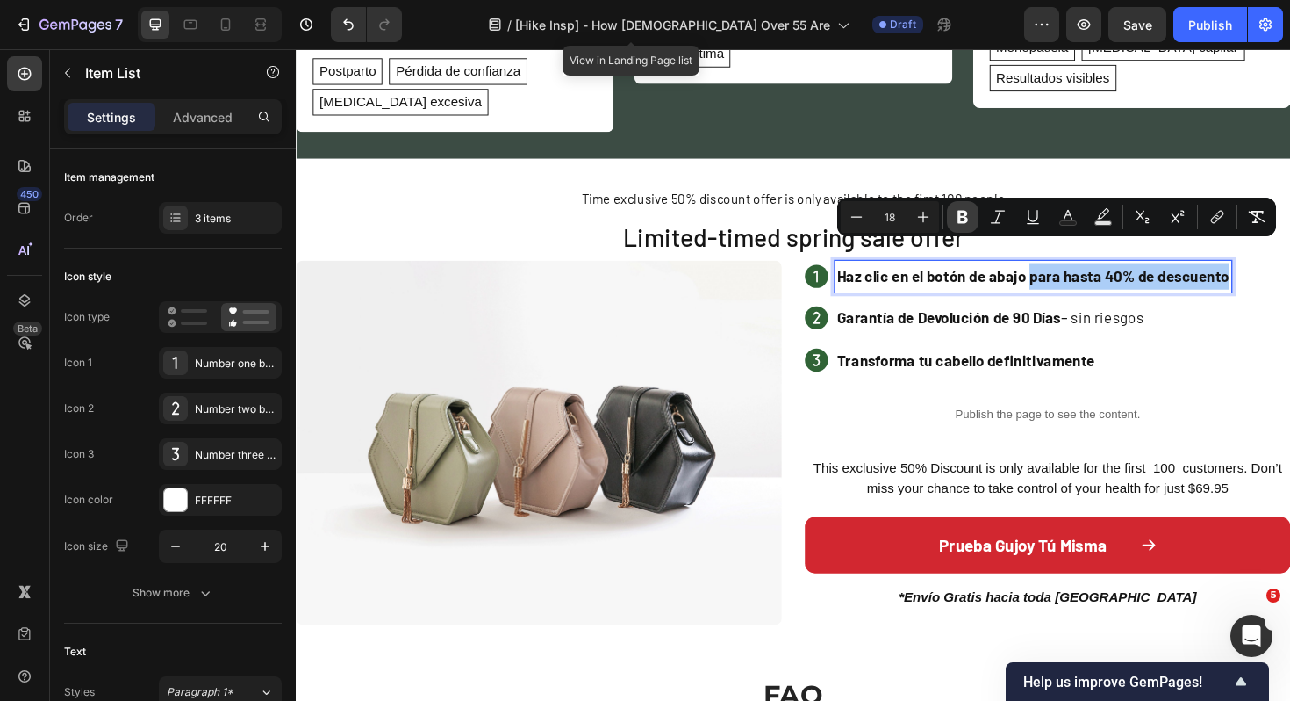
click at [969, 211] on icon "Editor contextual toolbar" at bounding box center [963, 217] width 18 height 18
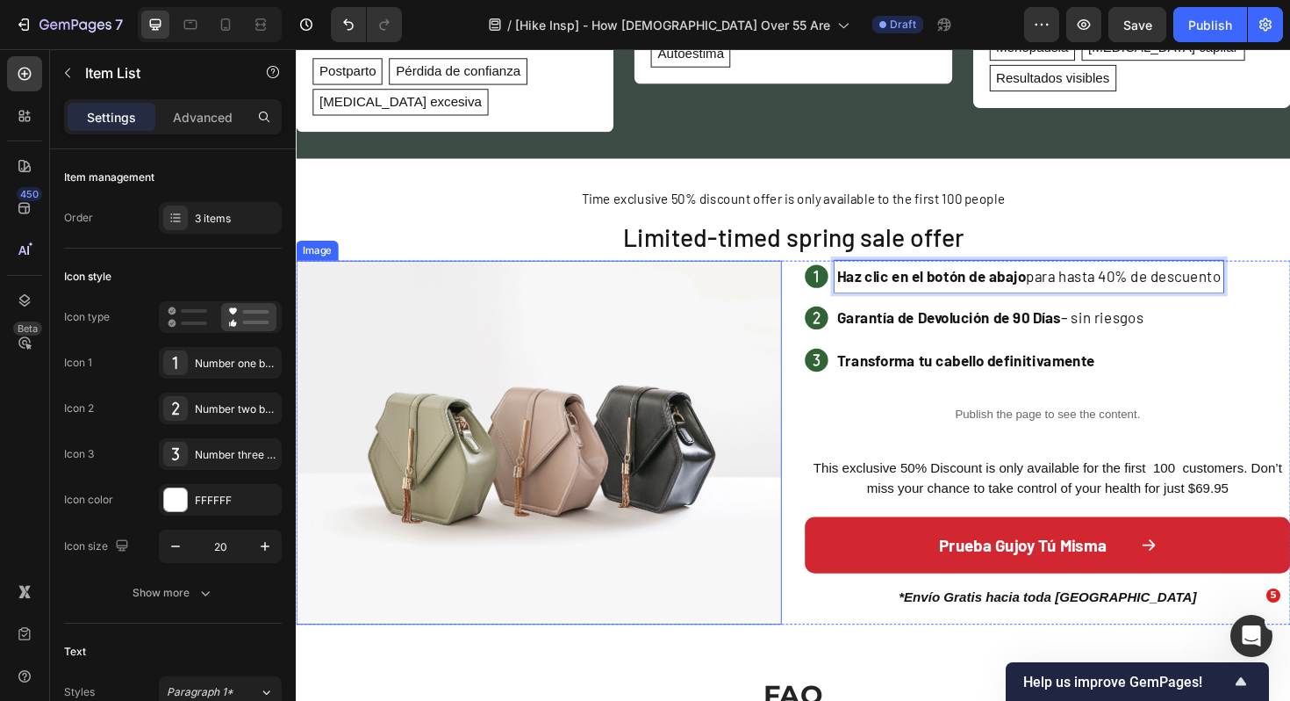
click at [521, 420] on img at bounding box center [553, 466] width 514 height 386
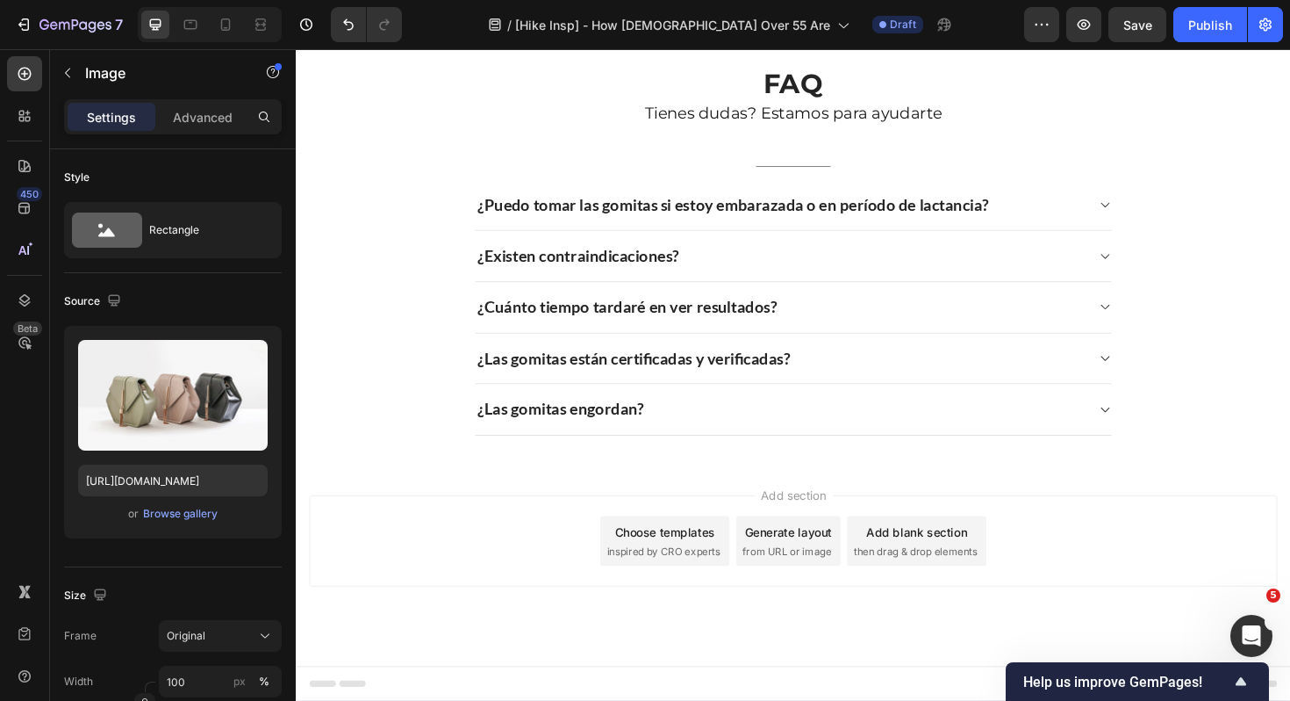
scroll to position [3243, 0]
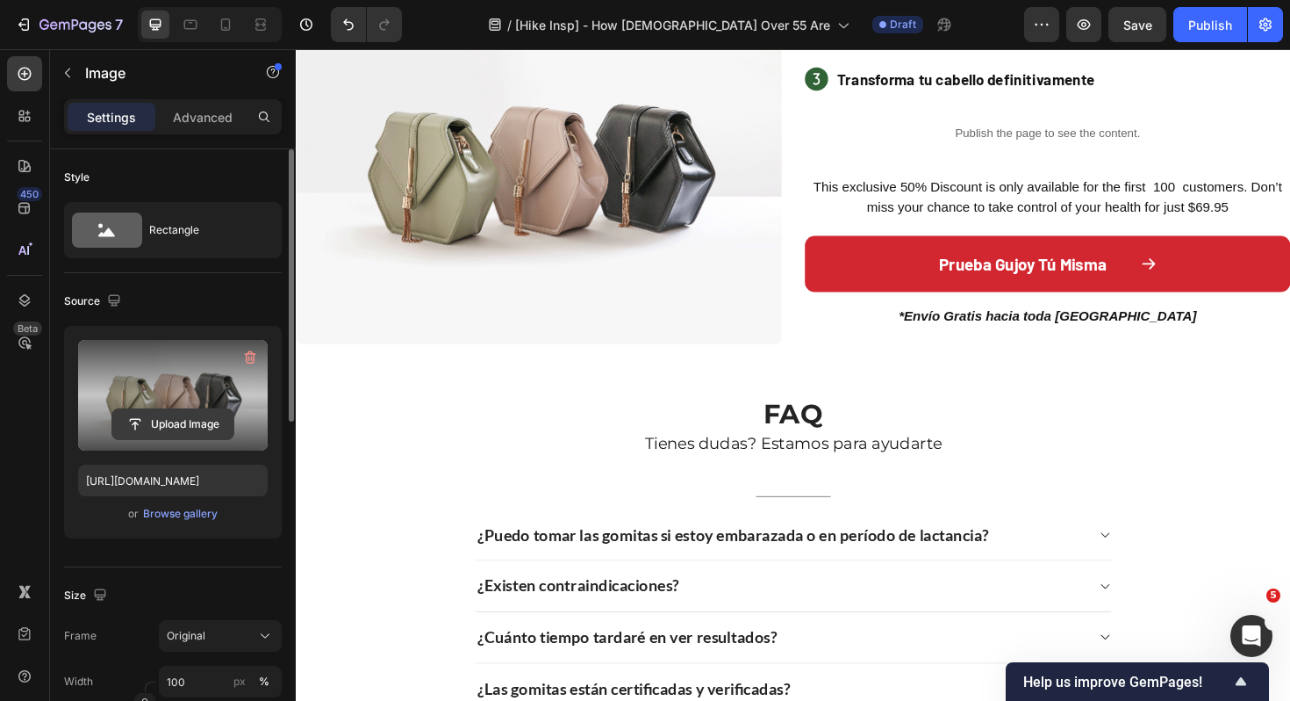
click at [165, 420] on input "file" at bounding box center [172, 424] width 121 height 30
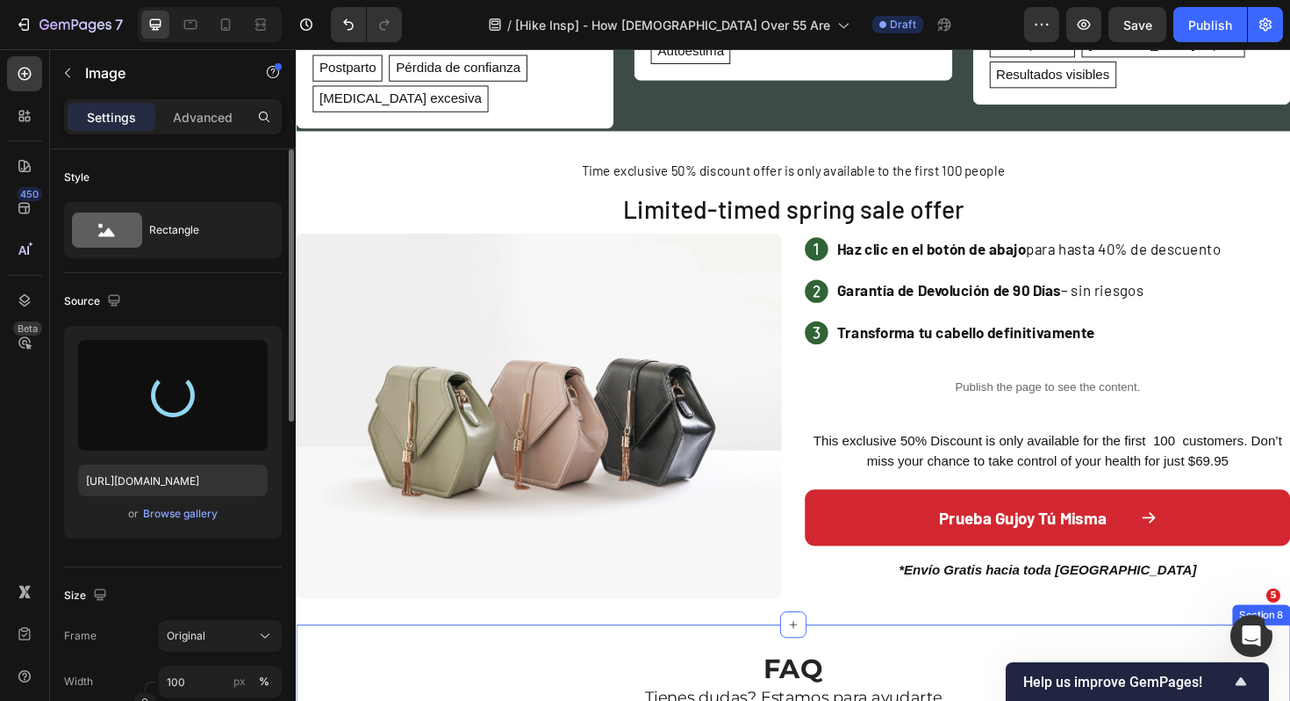
scroll to position [2971, 0]
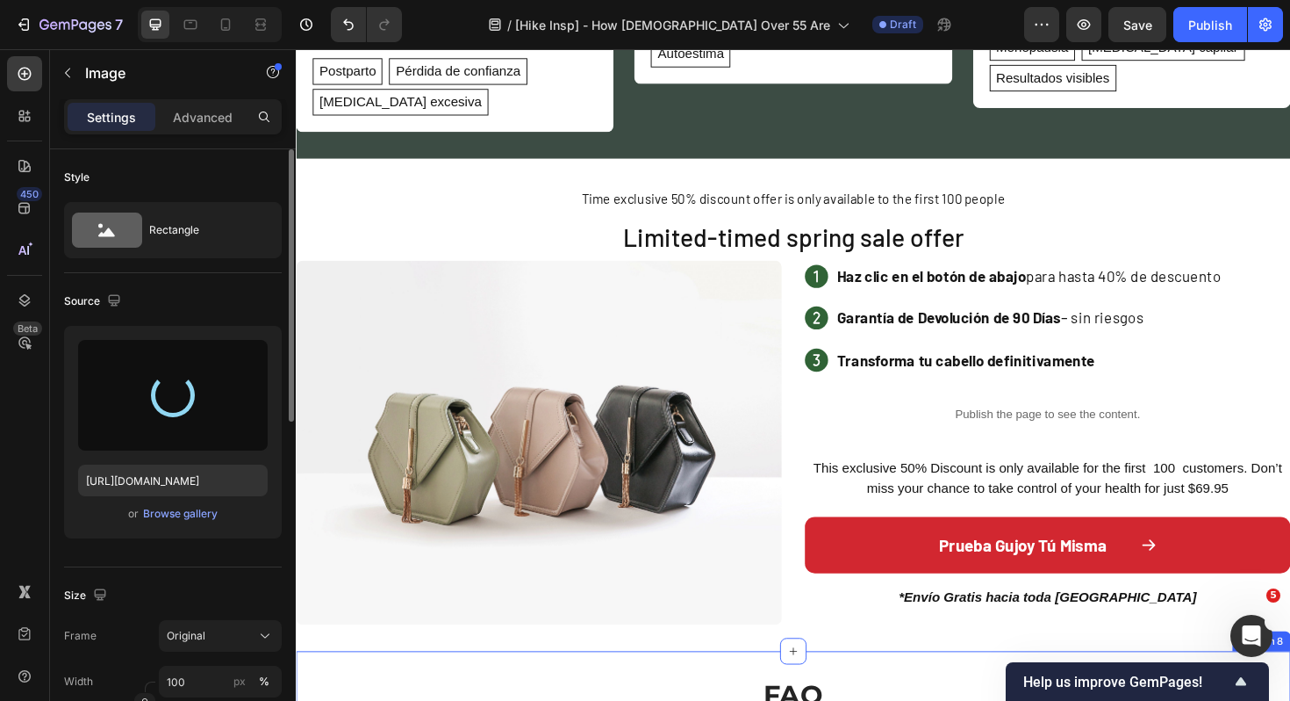
type input "[URL][DOMAIN_NAME]"
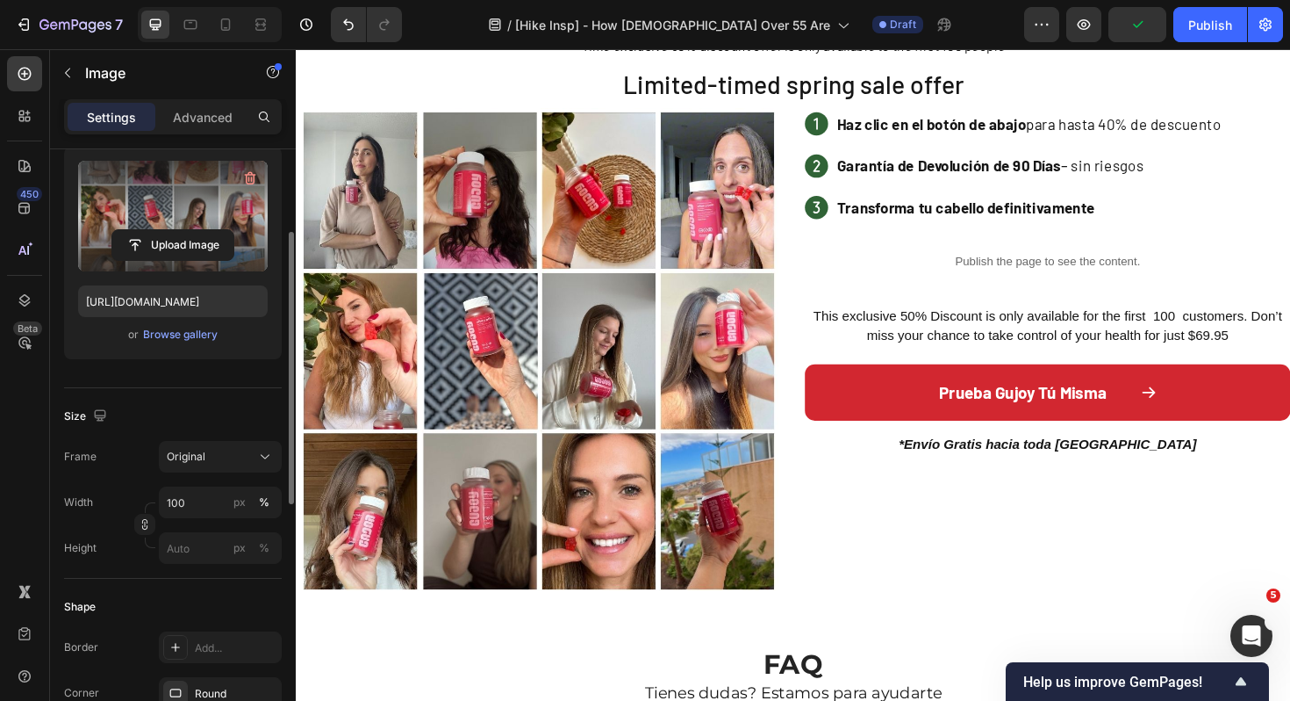
scroll to position [180, 0]
click at [226, 24] on icon at bounding box center [226, 25] width 18 height 18
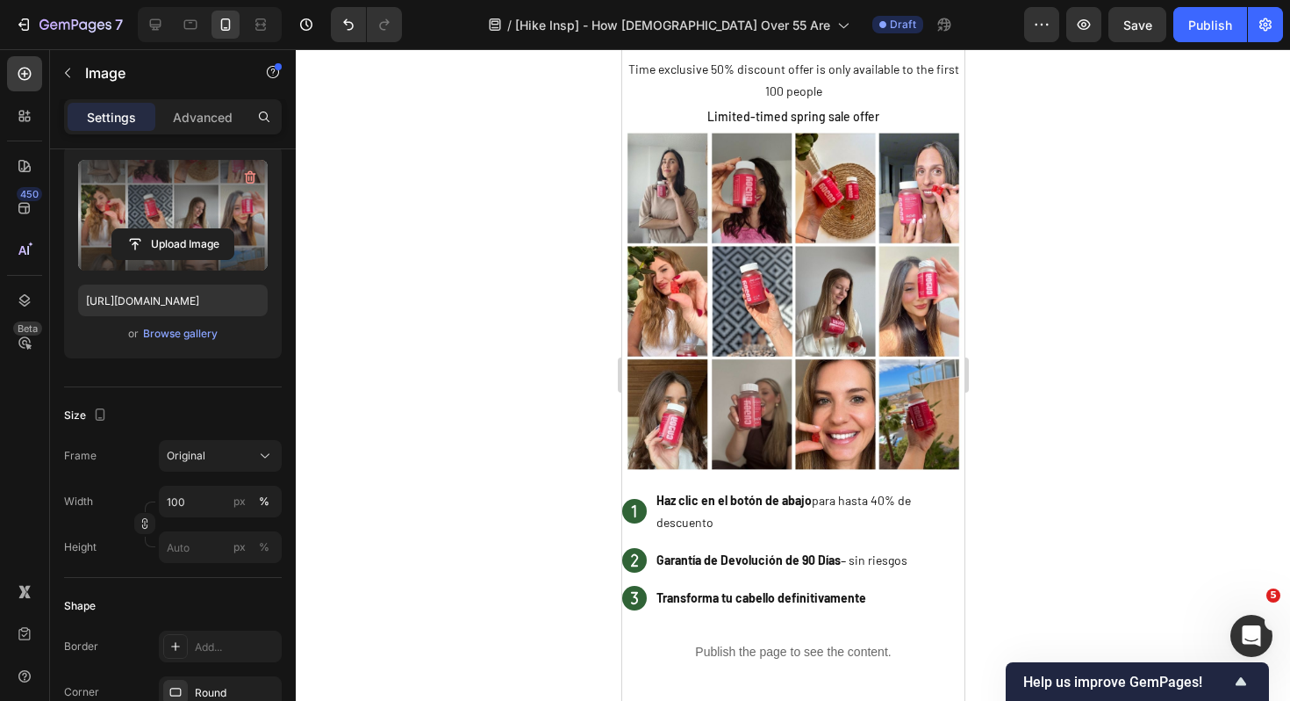
scroll to position [5970, 0]
click at [804, 286] on img at bounding box center [793, 300] width 342 height 342
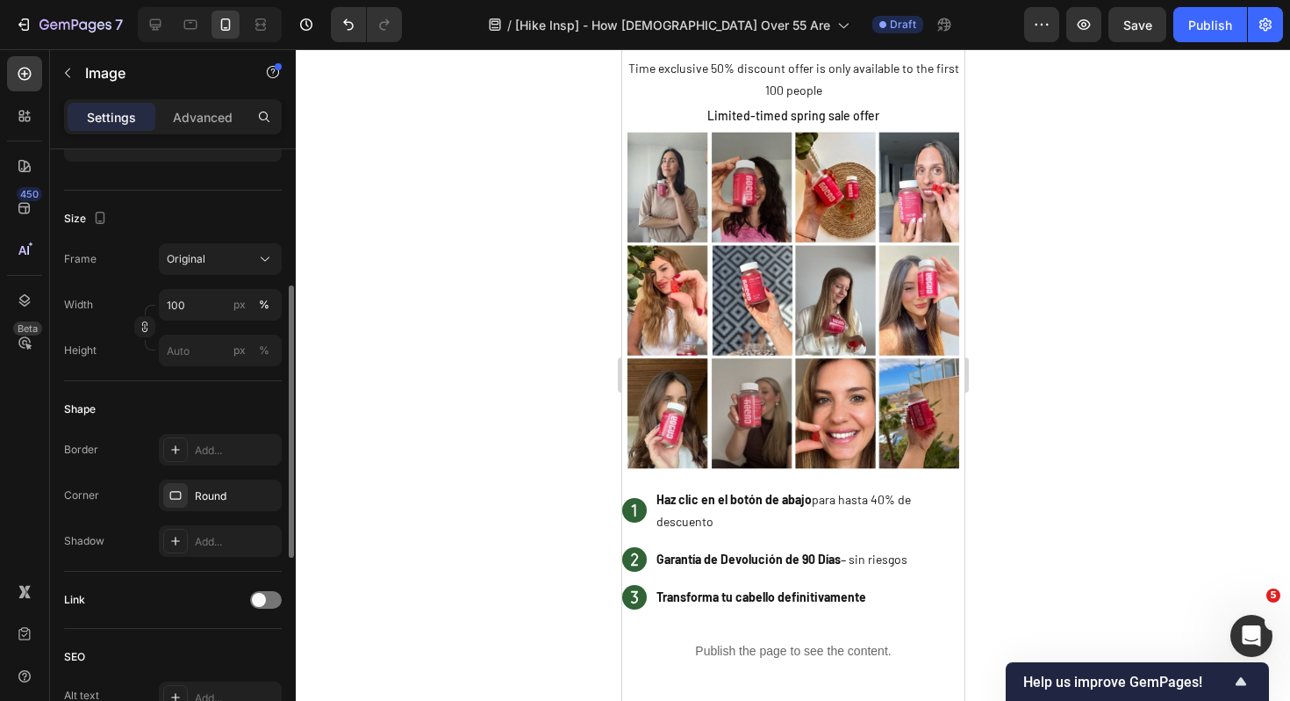
scroll to position [398, 0]
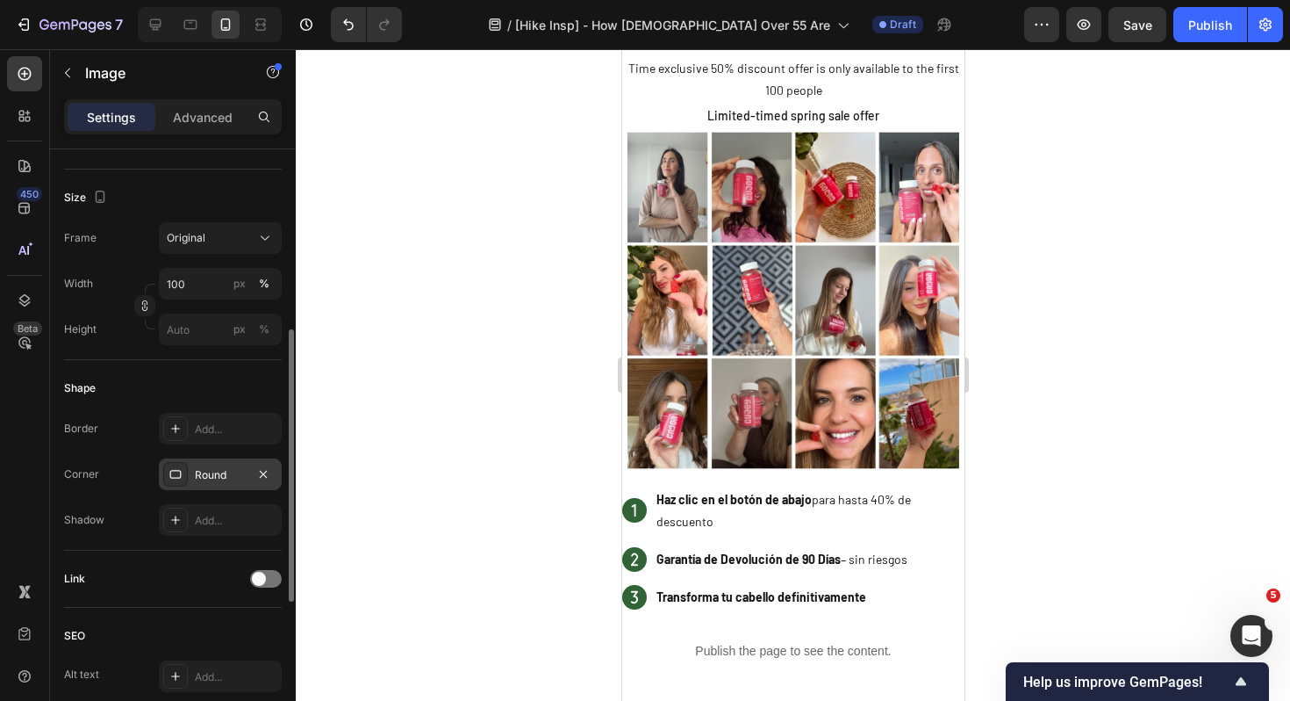
click at [230, 478] on div "Round" at bounding box center [220, 475] width 51 height 16
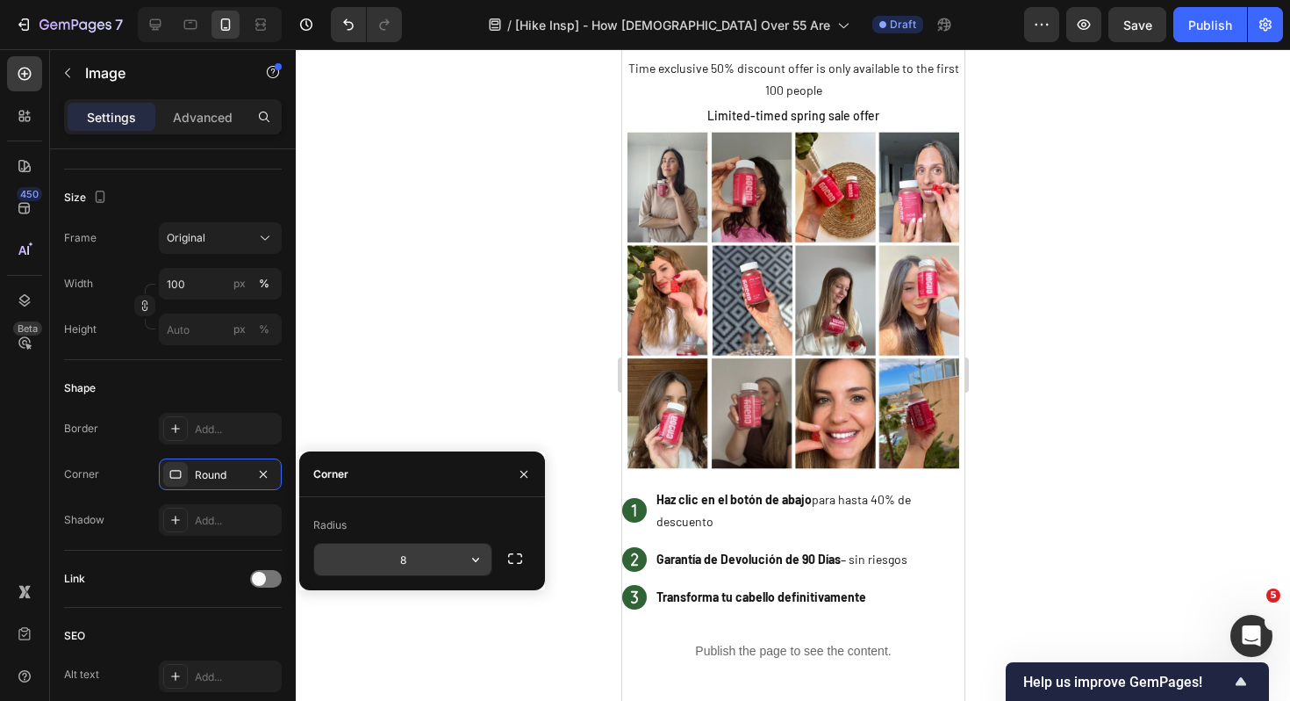
click at [430, 557] on input "8" at bounding box center [402, 559] width 177 height 32
type input "5"
type input "3"
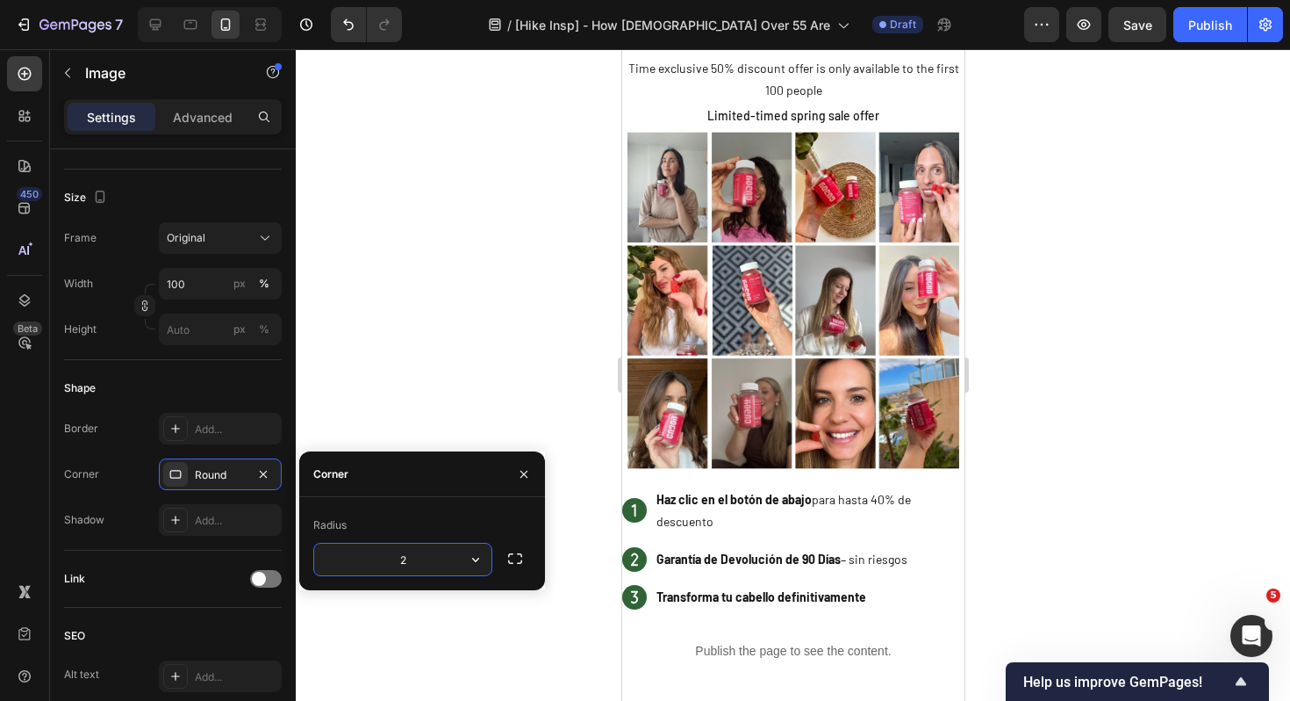
type input "25"
click at [155, 571] on div "Link" at bounding box center [173, 578] width 218 height 28
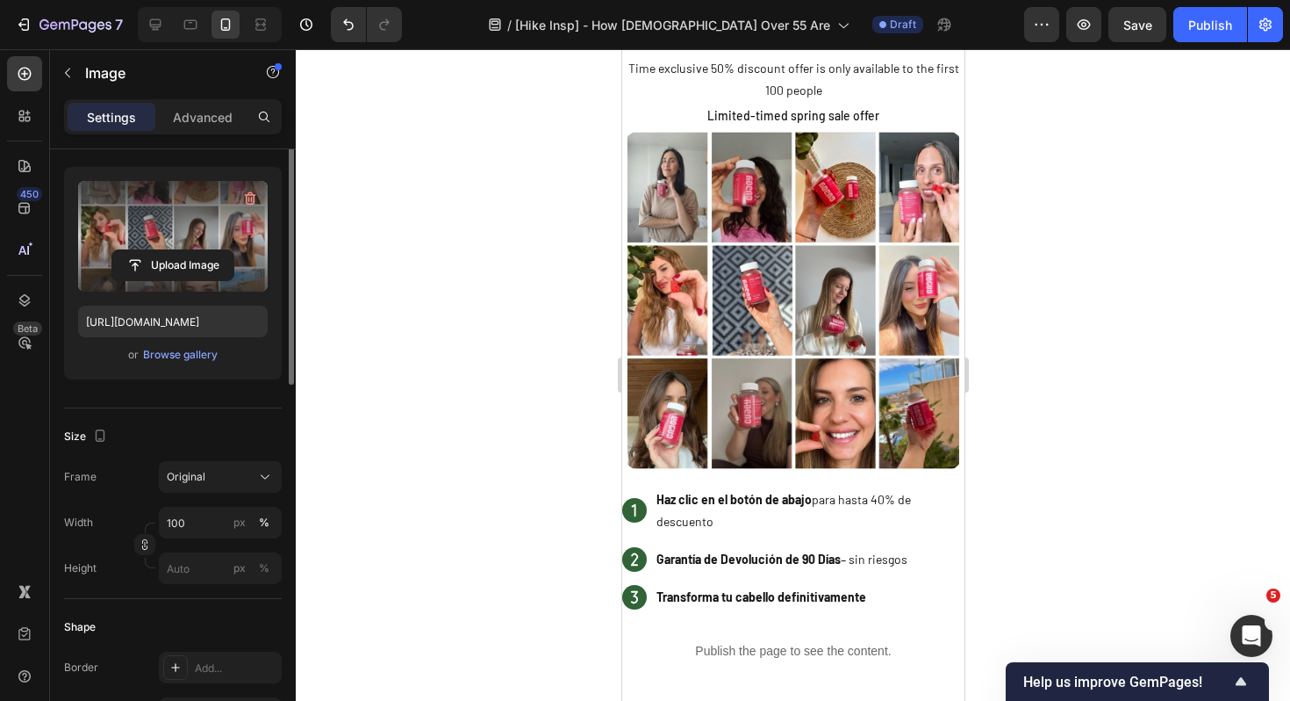
scroll to position [68, 0]
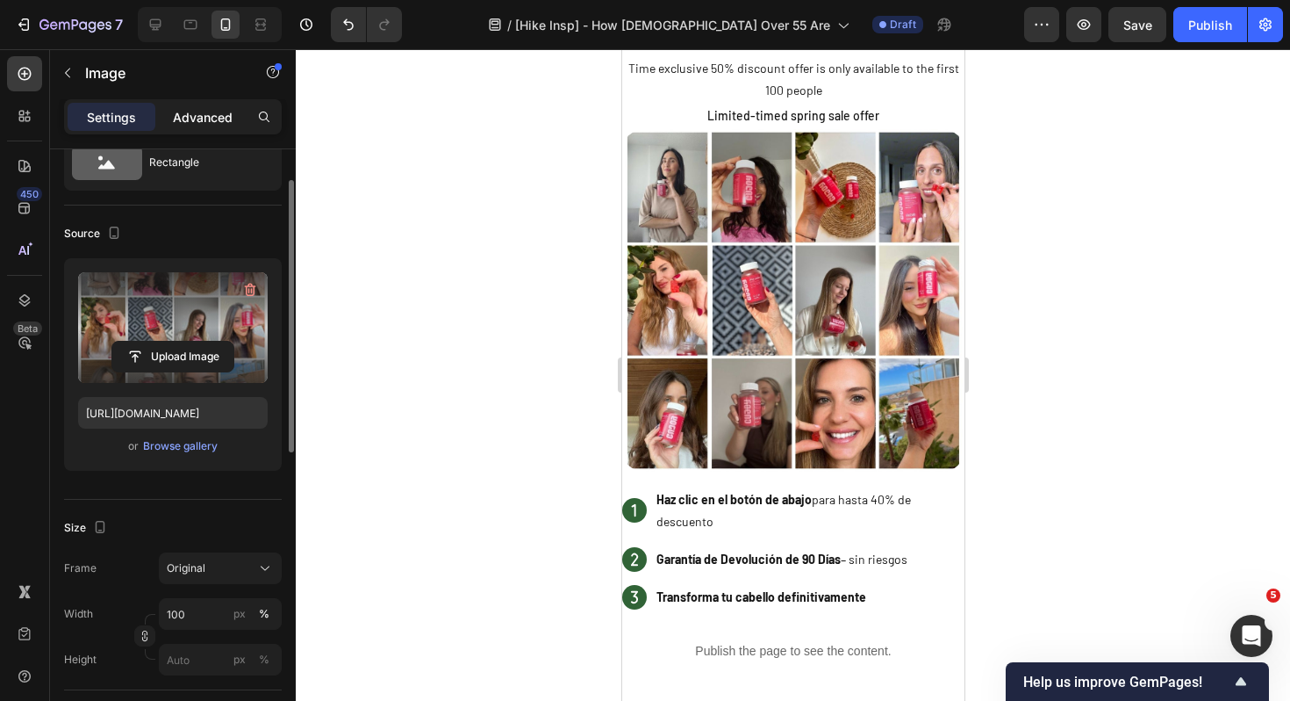
click at [214, 106] on div "Advanced" at bounding box center [203, 117] width 88 height 28
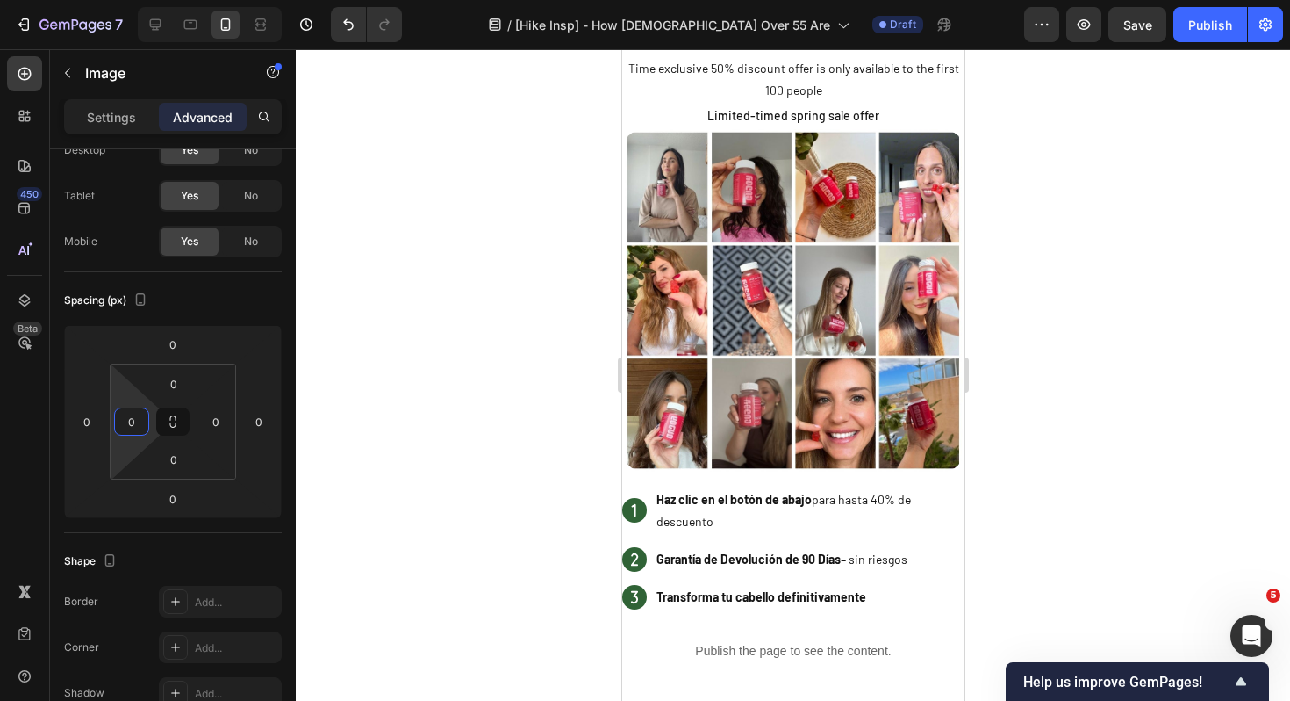
click at [138, 423] on input "0" at bounding box center [132, 421] width 26 height 26
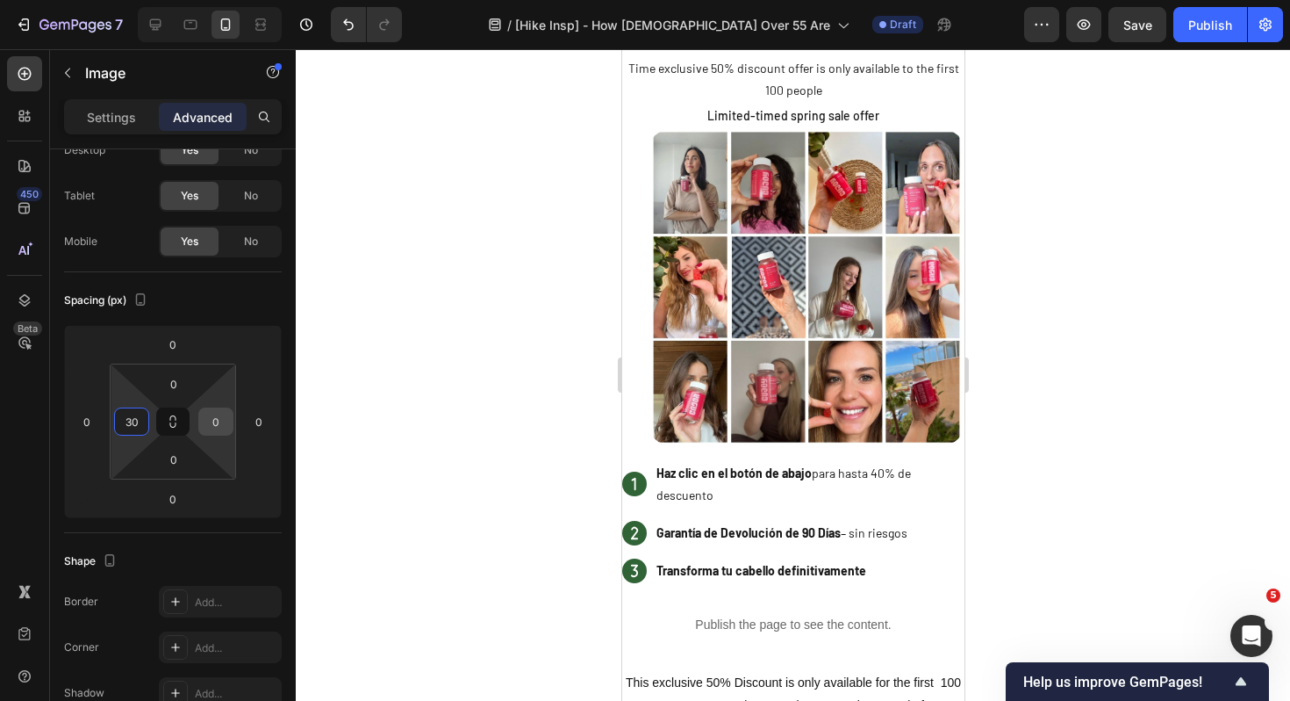
type input "30"
click at [212, 432] on input "0" at bounding box center [216, 421] width 26 height 26
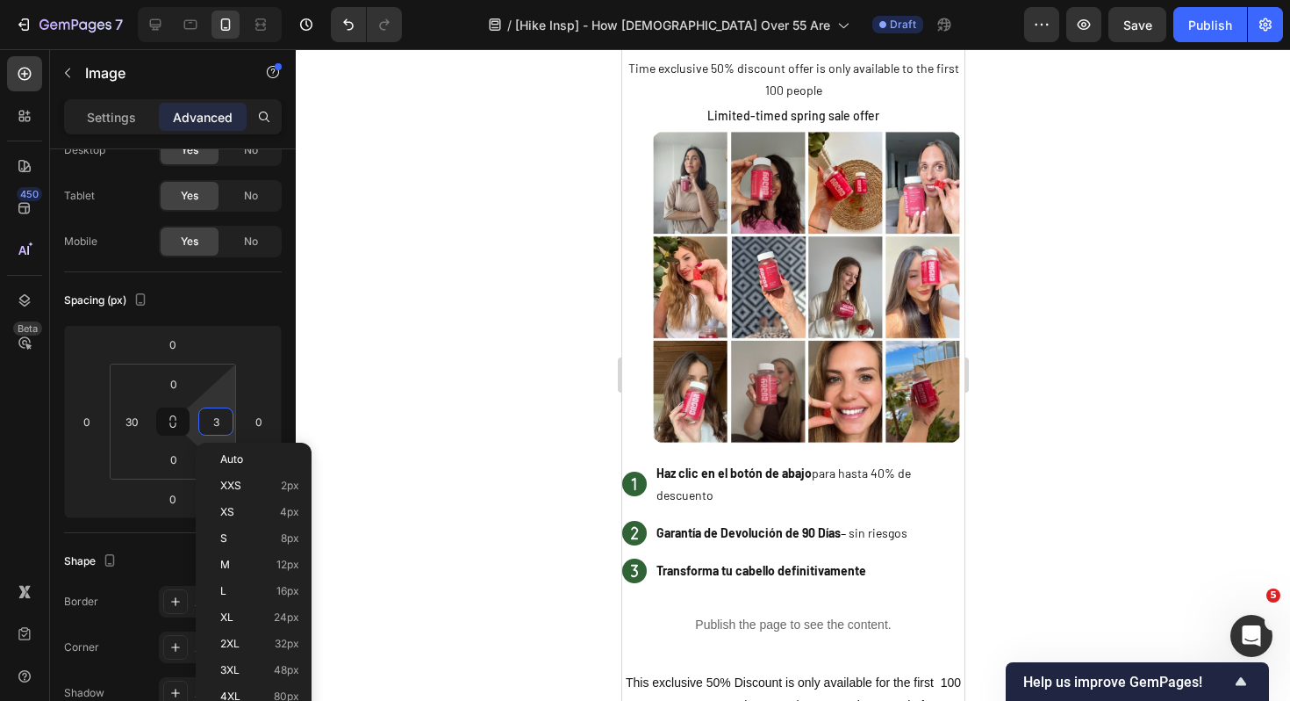
type input "30"
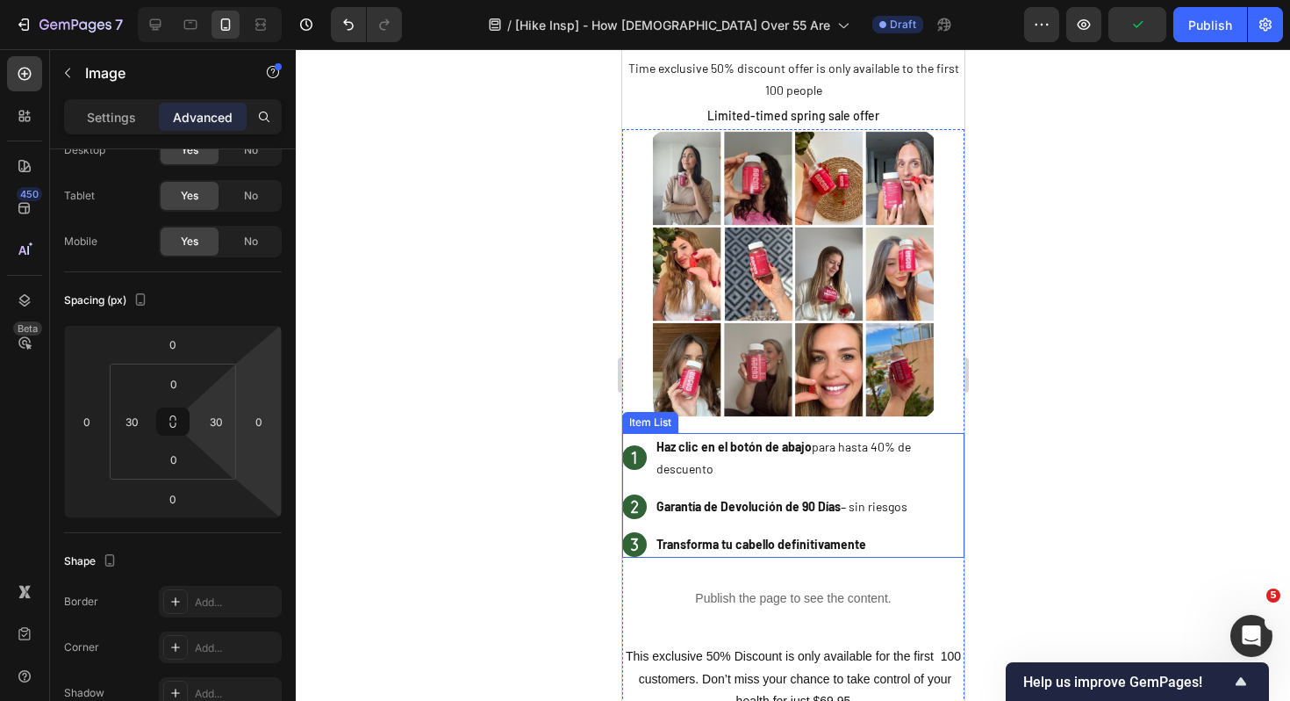
click at [1124, 406] on div at bounding box center [793, 374] width 995 height 651
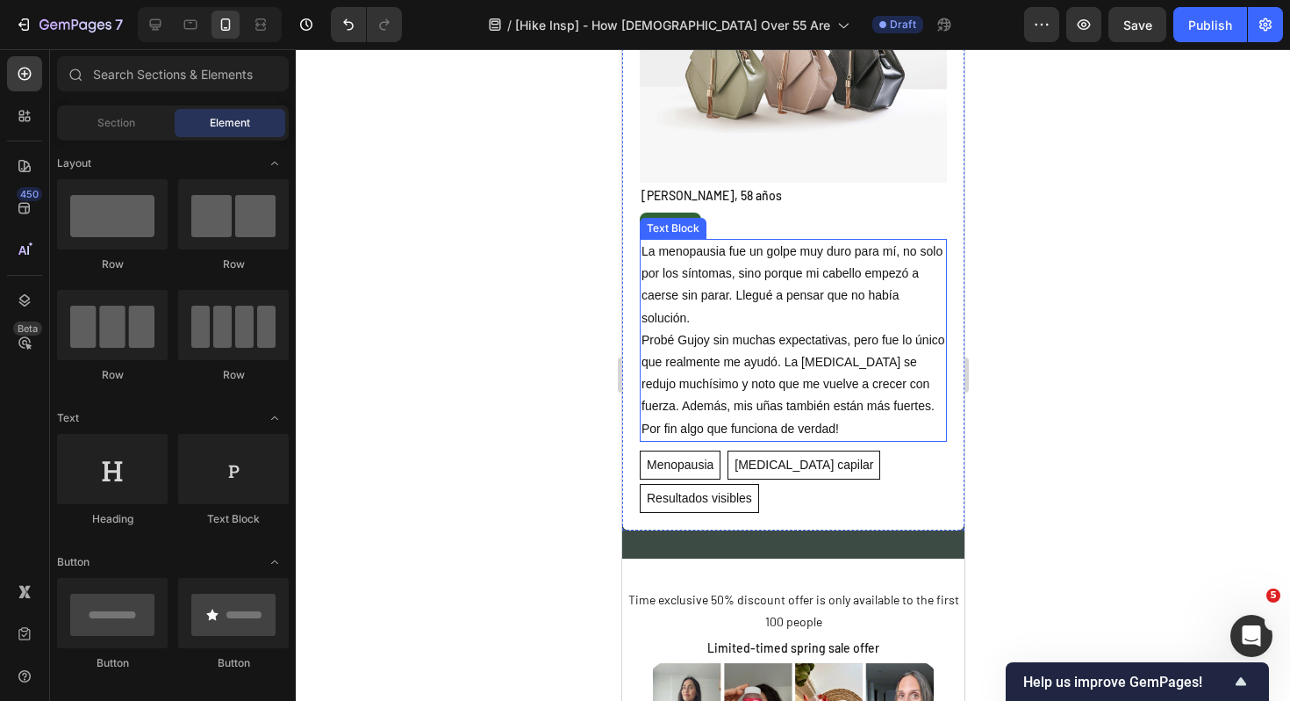
scroll to position [5448, 0]
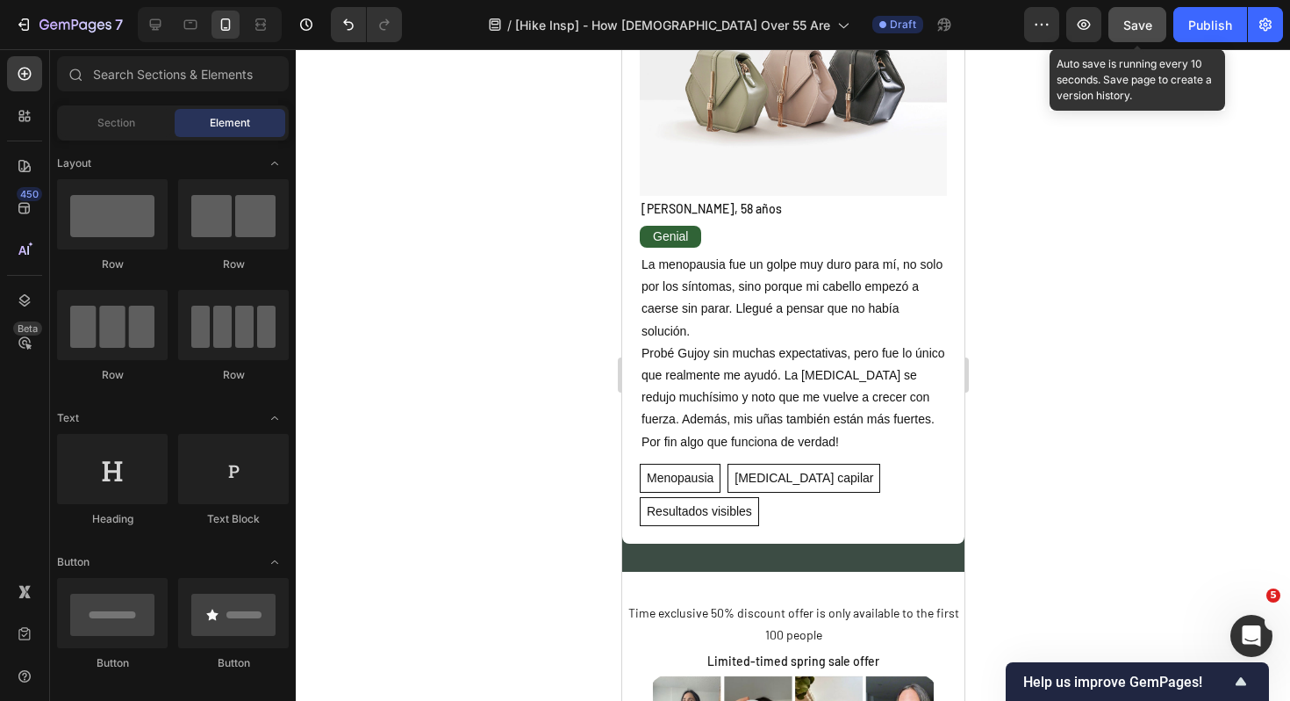
click at [1135, 18] on span "Save" at bounding box center [1138, 25] width 29 height 15
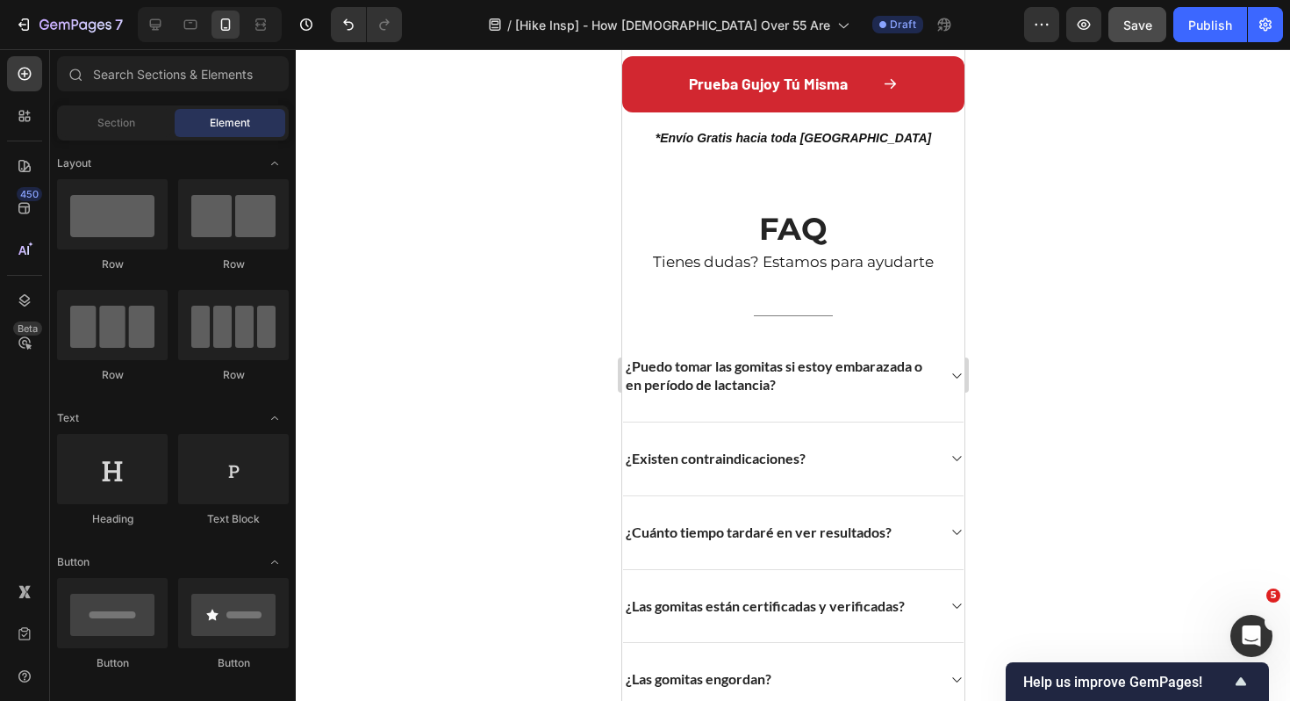
scroll to position [6708, 0]
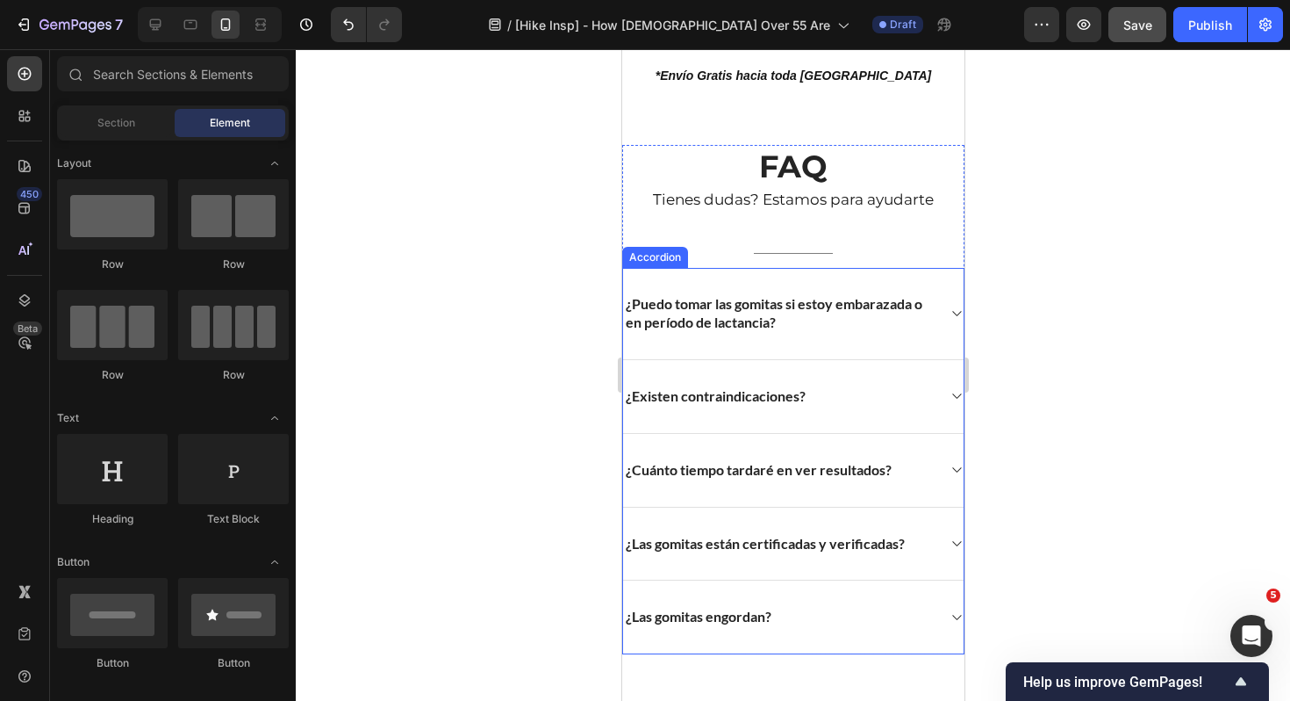
click at [906, 324] on p "¿Puedo tomar las gomitas si estoy embarazada o en período de lactancia?" at bounding box center [778, 313] width 307 height 37
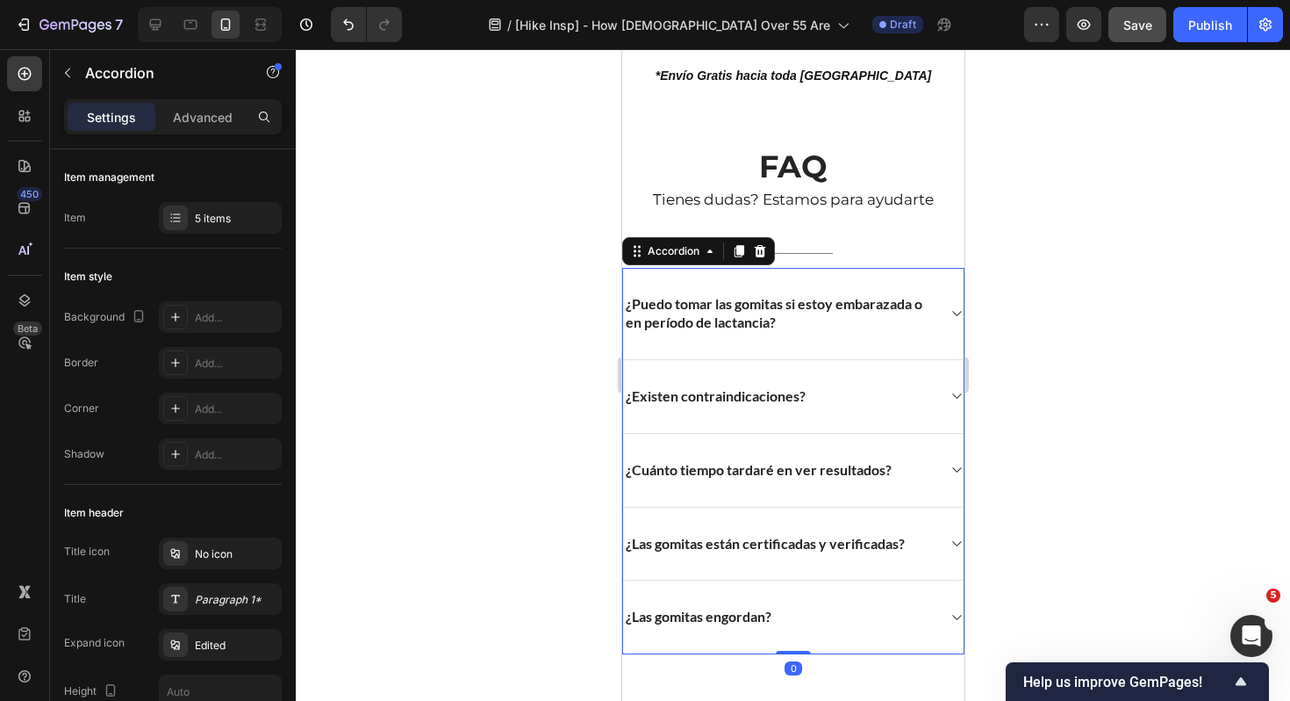
click at [958, 313] on icon at bounding box center [955, 313] width 13 height 14
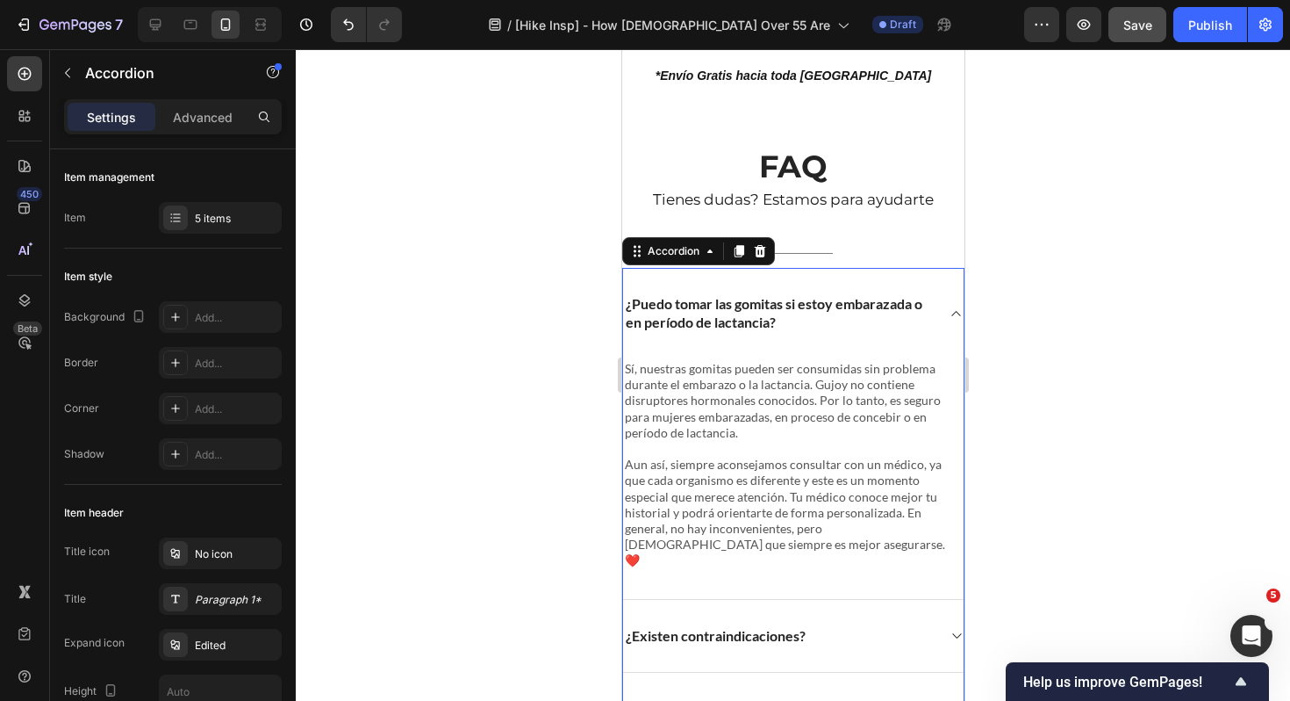
click at [958, 313] on icon at bounding box center [956, 313] width 9 height 5
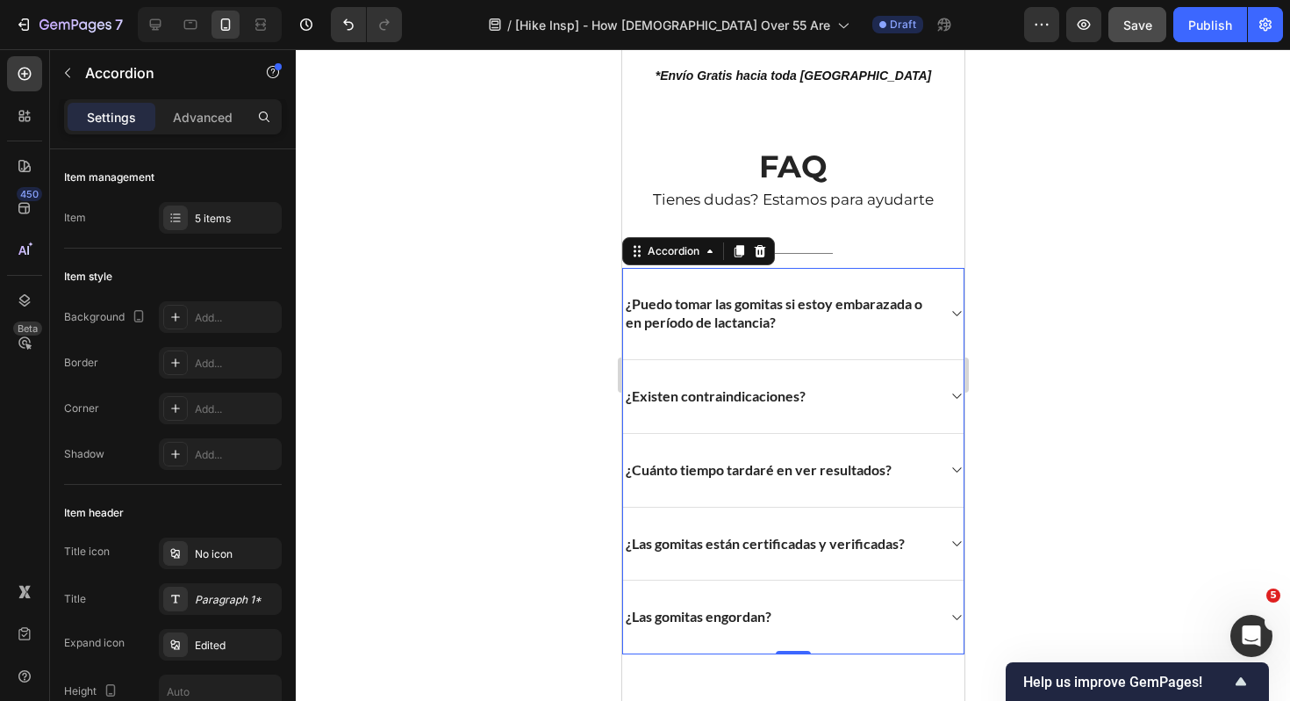
click at [935, 396] on div "¿Existen contraindicaciones?" at bounding box center [792, 397] width 341 height 74
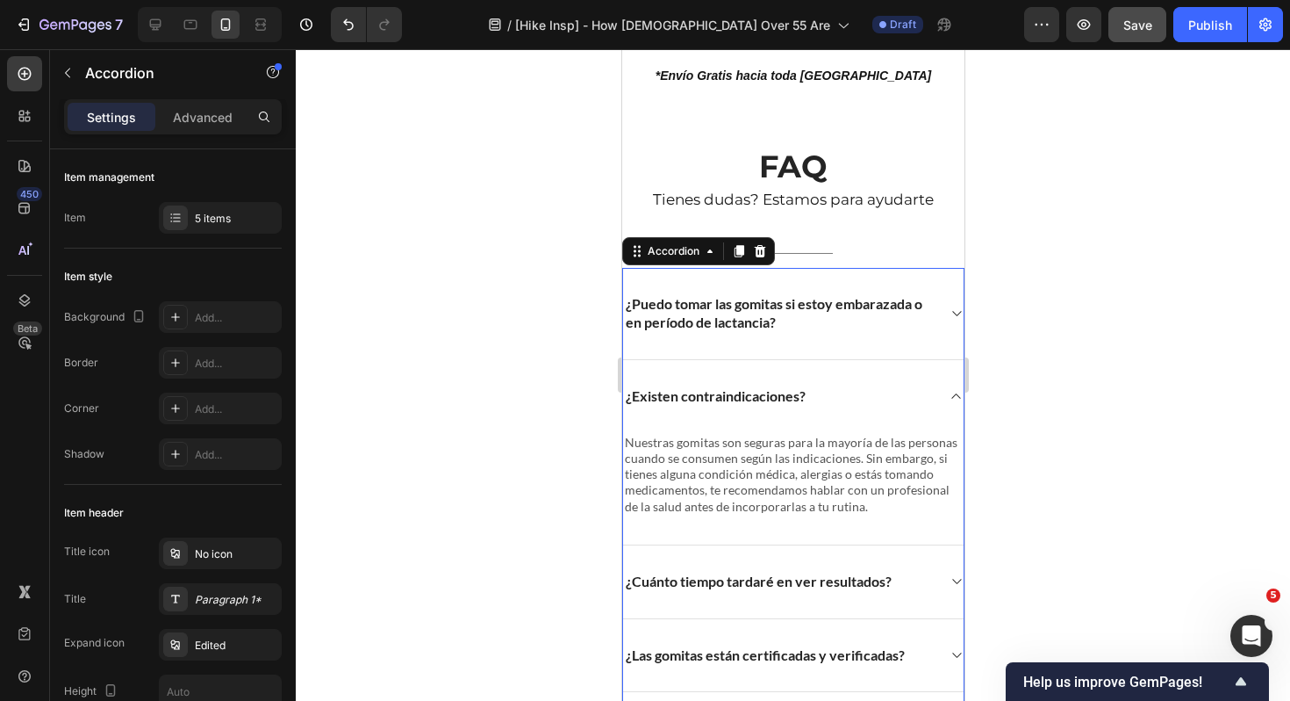
click at [935, 396] on div "¿Existen contraindicaciones?" at bounding box center [792, 396] width 341 height 73
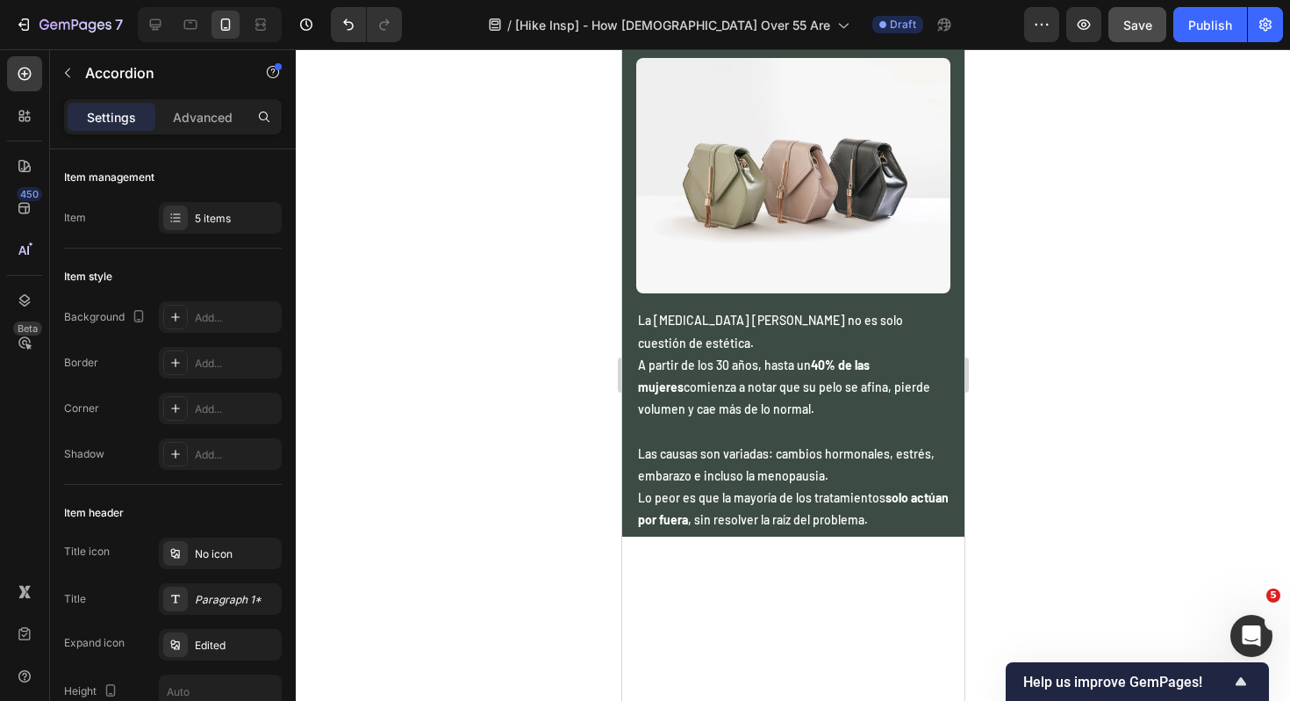
scroll to position [0, 0]
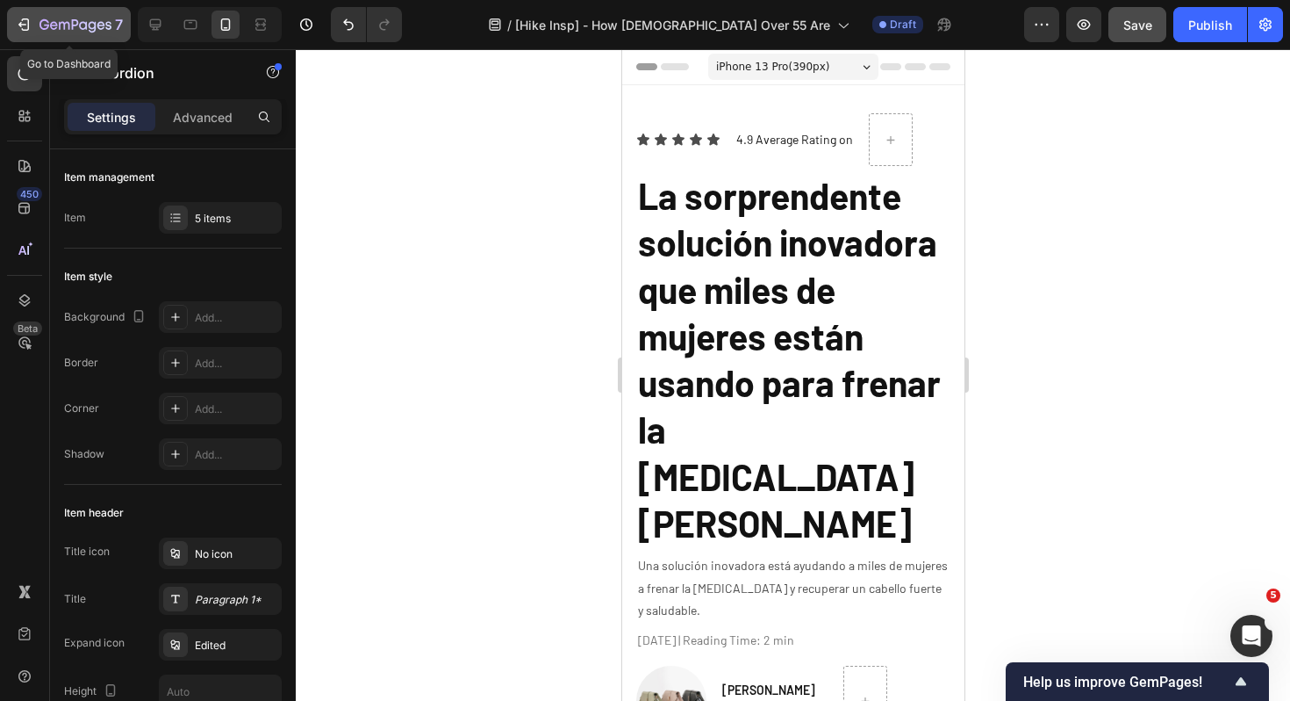
click at [25, 29] on icon "button" at bounding box center [26, 24] width 8 height 12
